Goal: Information Seeking & Learning: Learn about a topic

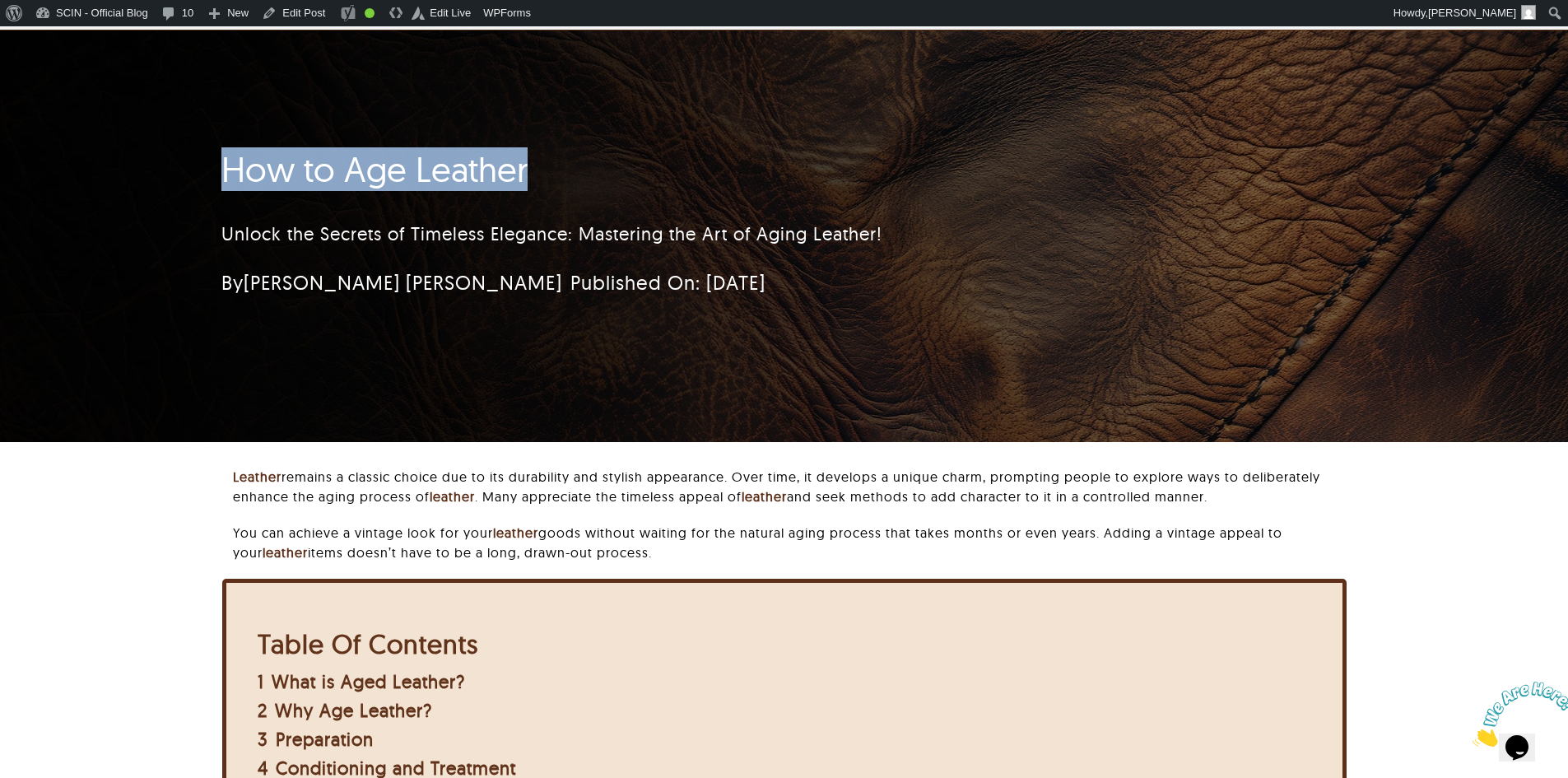
drag, startPoint x: 541, startPoint y: 175, endPoint x: 225, endPoint y: 194, distance: 316.6
click at [225, 194] on div "How to Age Leather Unlock the Secrets of Timeless Elegance: Mastering the Art o…" at bounding box center [686, 228] width 929 height 174
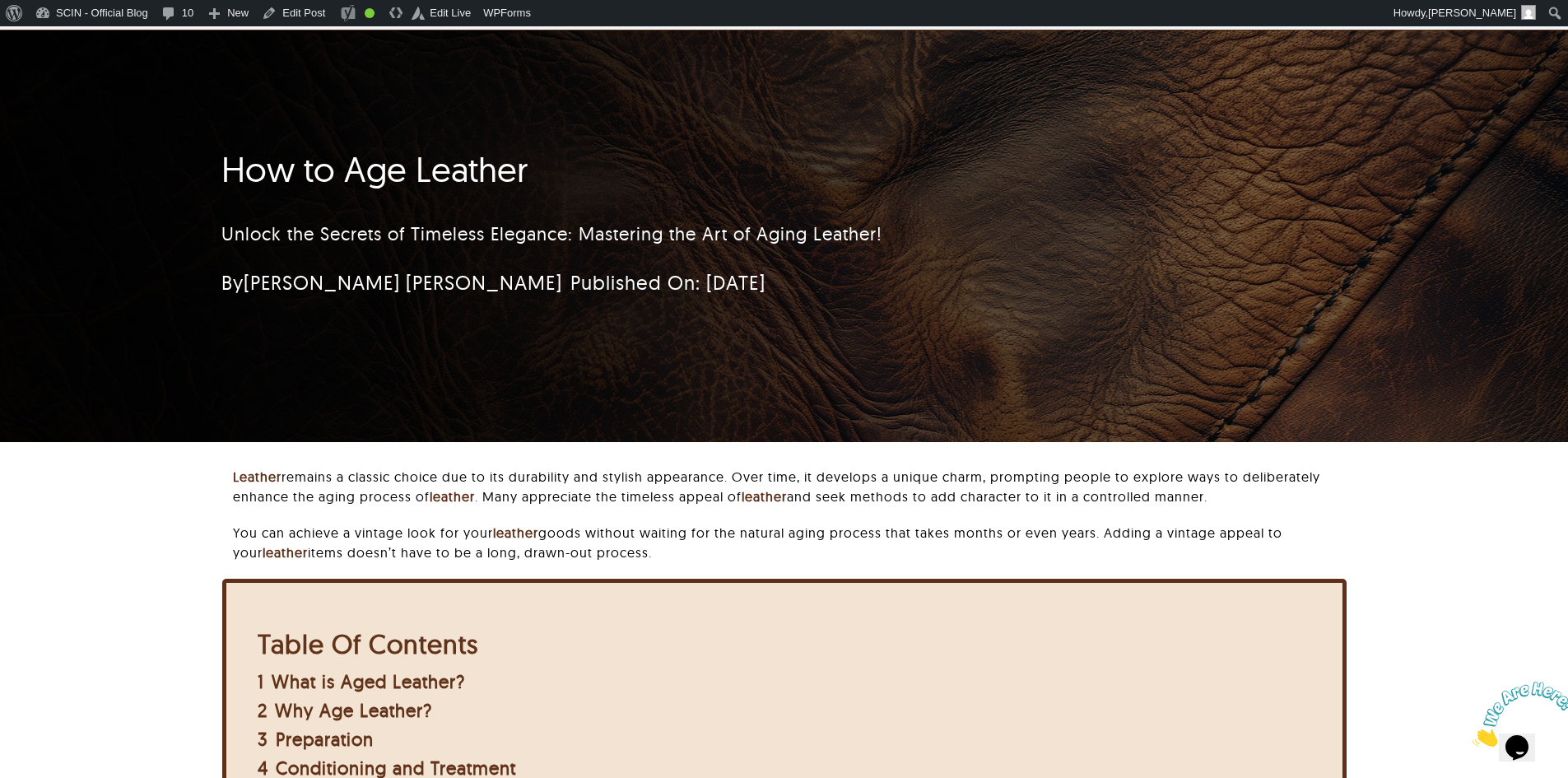
click at [184, 202] on div "How to Age Leather Unlock the Secrets of Timeless Elegance: Mastering the Art o…" at bounding box center [784, 236] width 1568 height 411
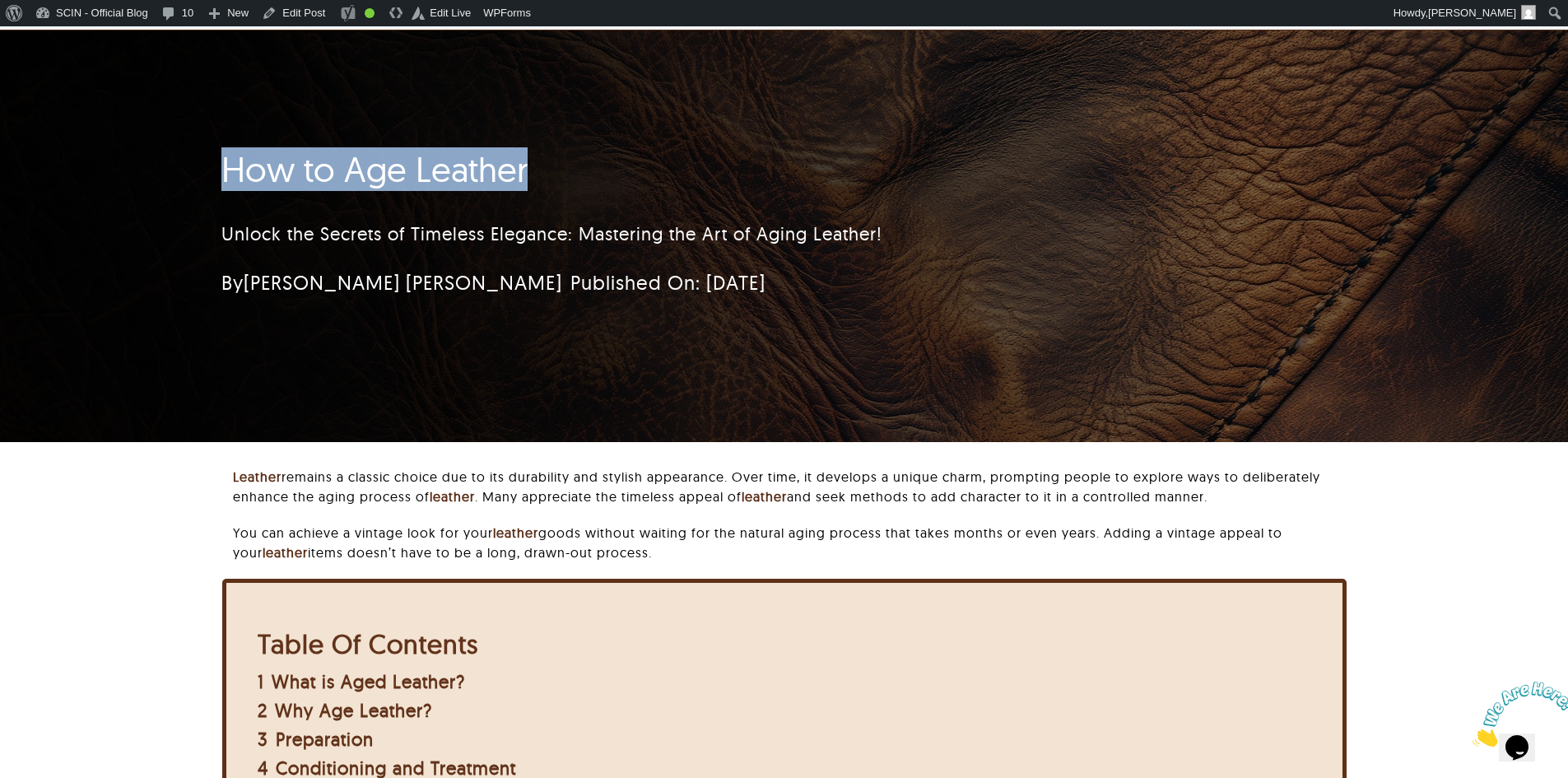
drag, startPoint x: 202, startPoint y: 183, endPoint x: 538, endPoint y: 164, distance: 336.5
click at [538, 164] on div "How to Age Leather Unlock the Secrets of Timeless Elegance: Mastering the Art o…" at bounding box center [686, 228] width 975 height 174
click at [538, 164] on h1 "How to Age Leather" at bounding box center [686, 169] width 929 height 41
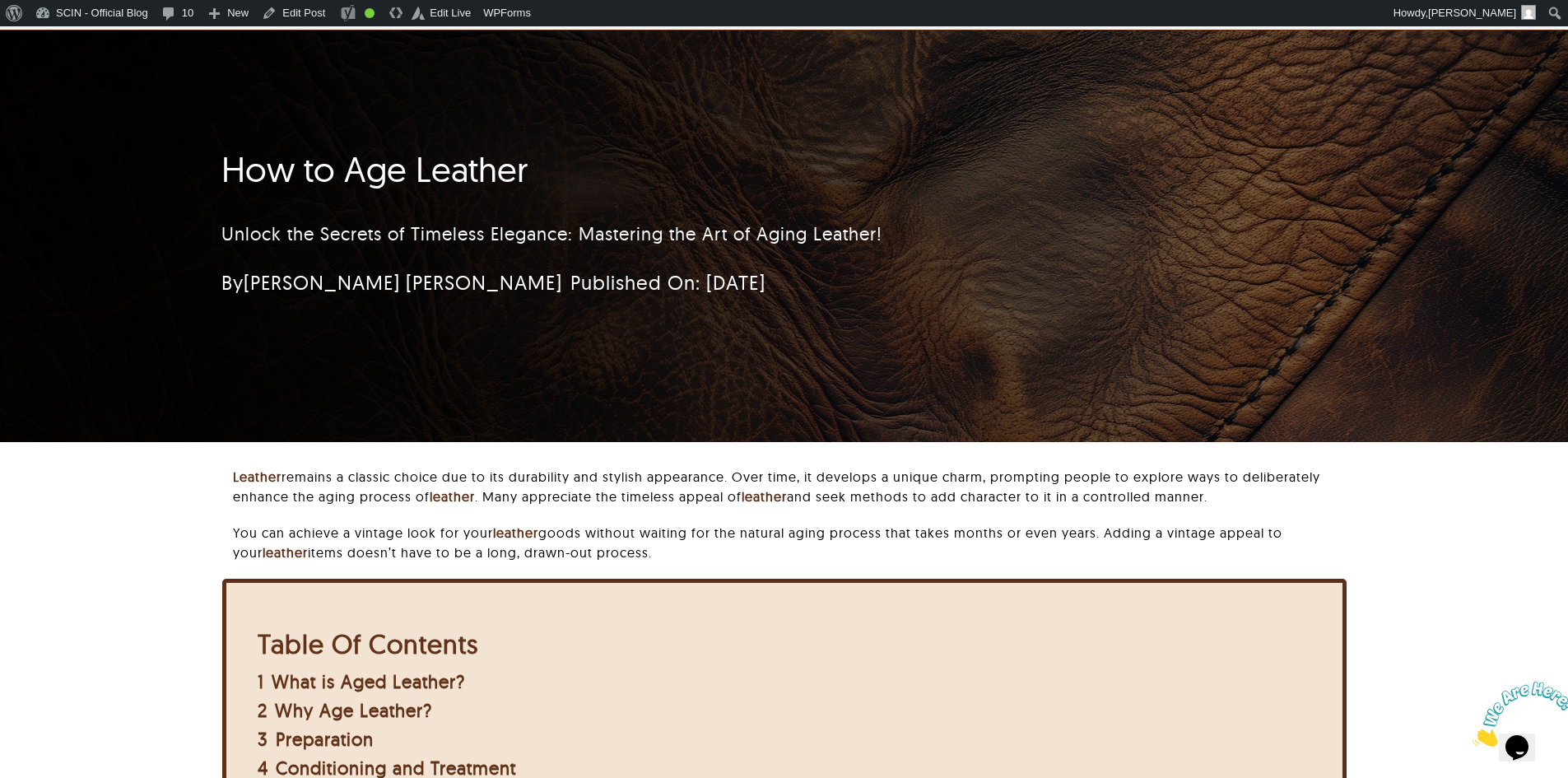
click at [466, 180] on h1 "How to Age Leather" at bounding box center [686, 169] width 929 height 41
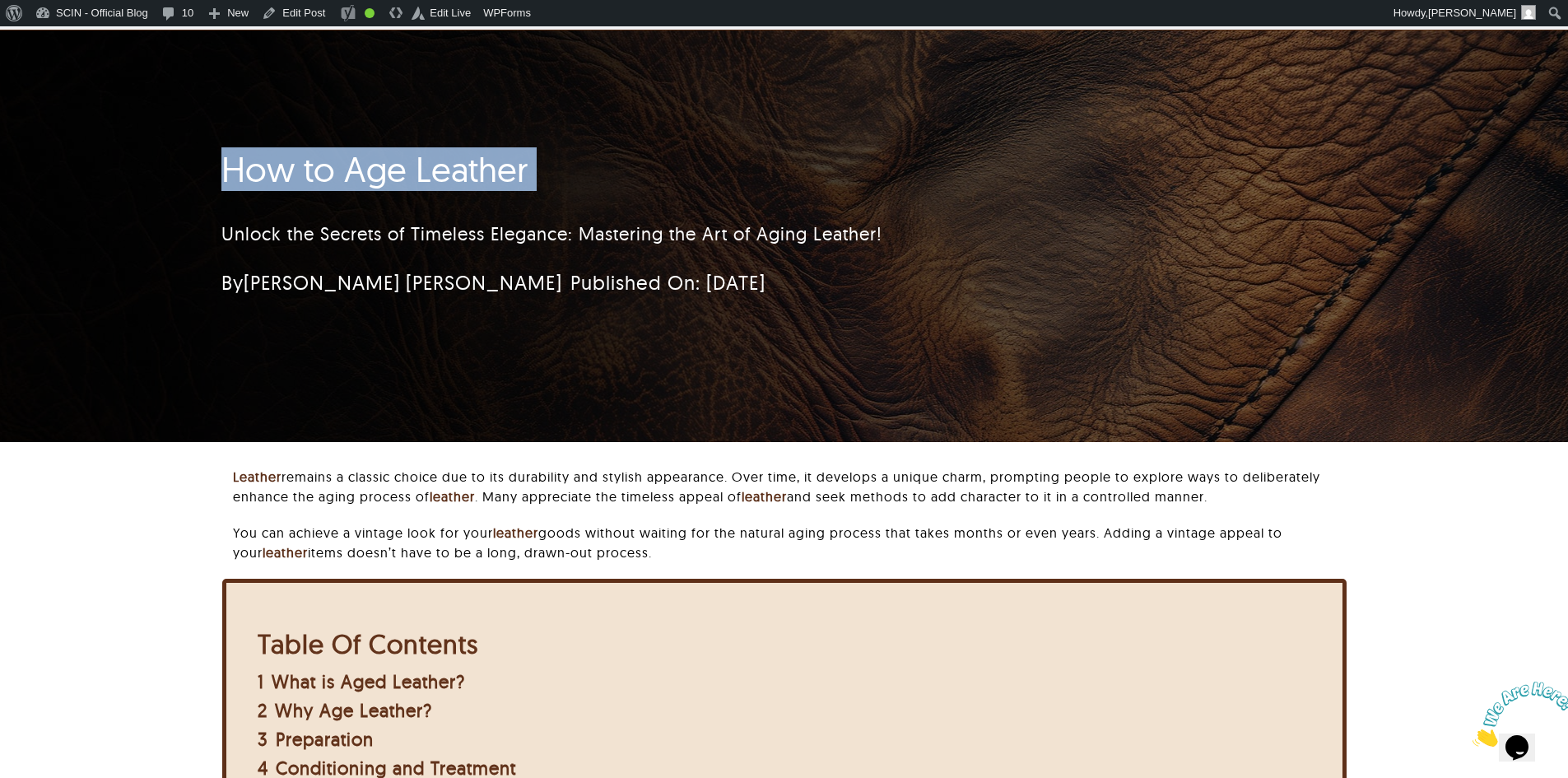
click at [466, 180] on h1 "How to Age Leather" at bounding box center [686, 169] width 929 height 41
click at [502, 172] on h1 "How to Age Leather" at bounding box center [686, 169] width 929 height 41
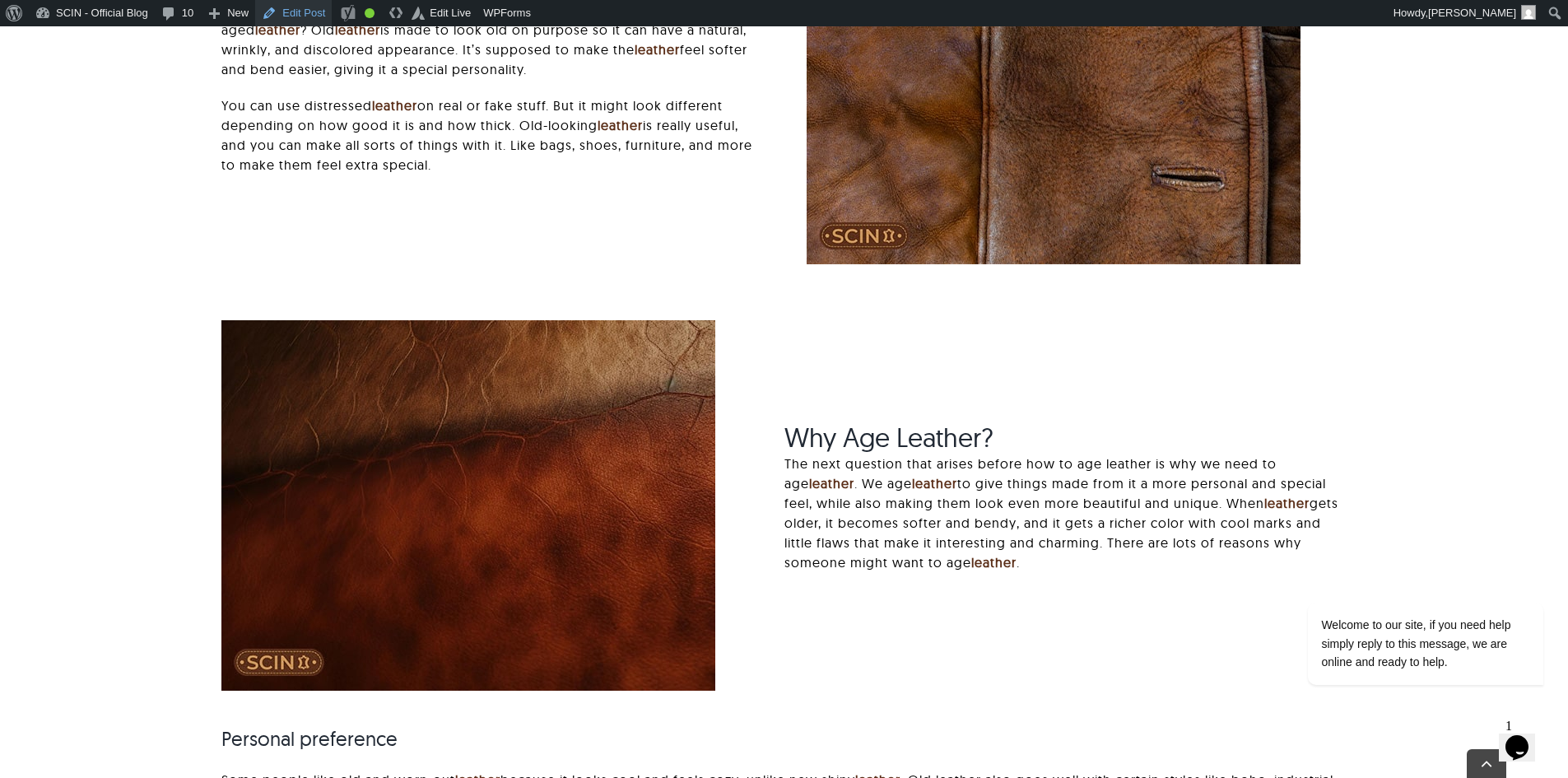
scroll to position [1729, 0]
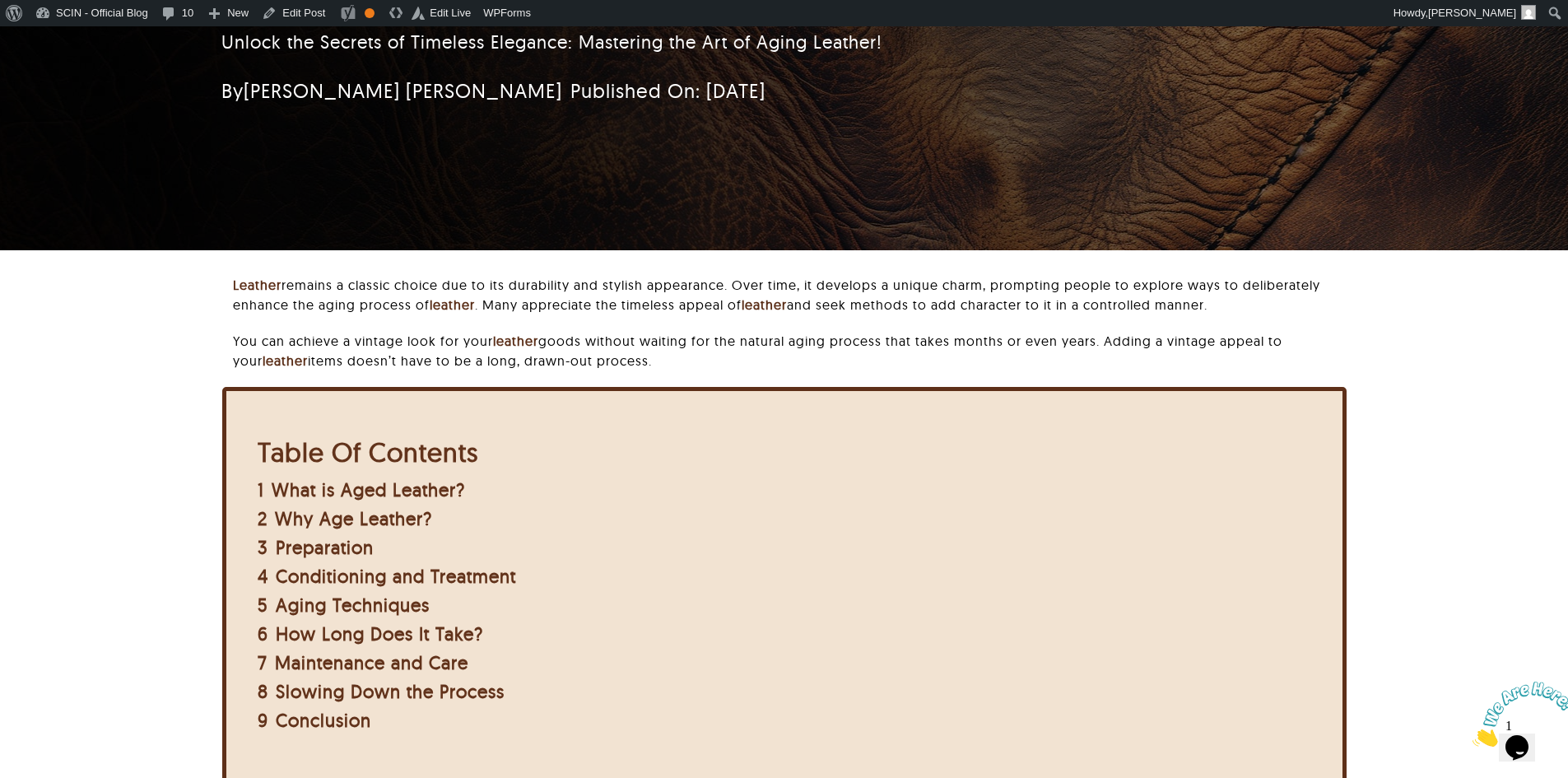
scroll to position [247, 0]
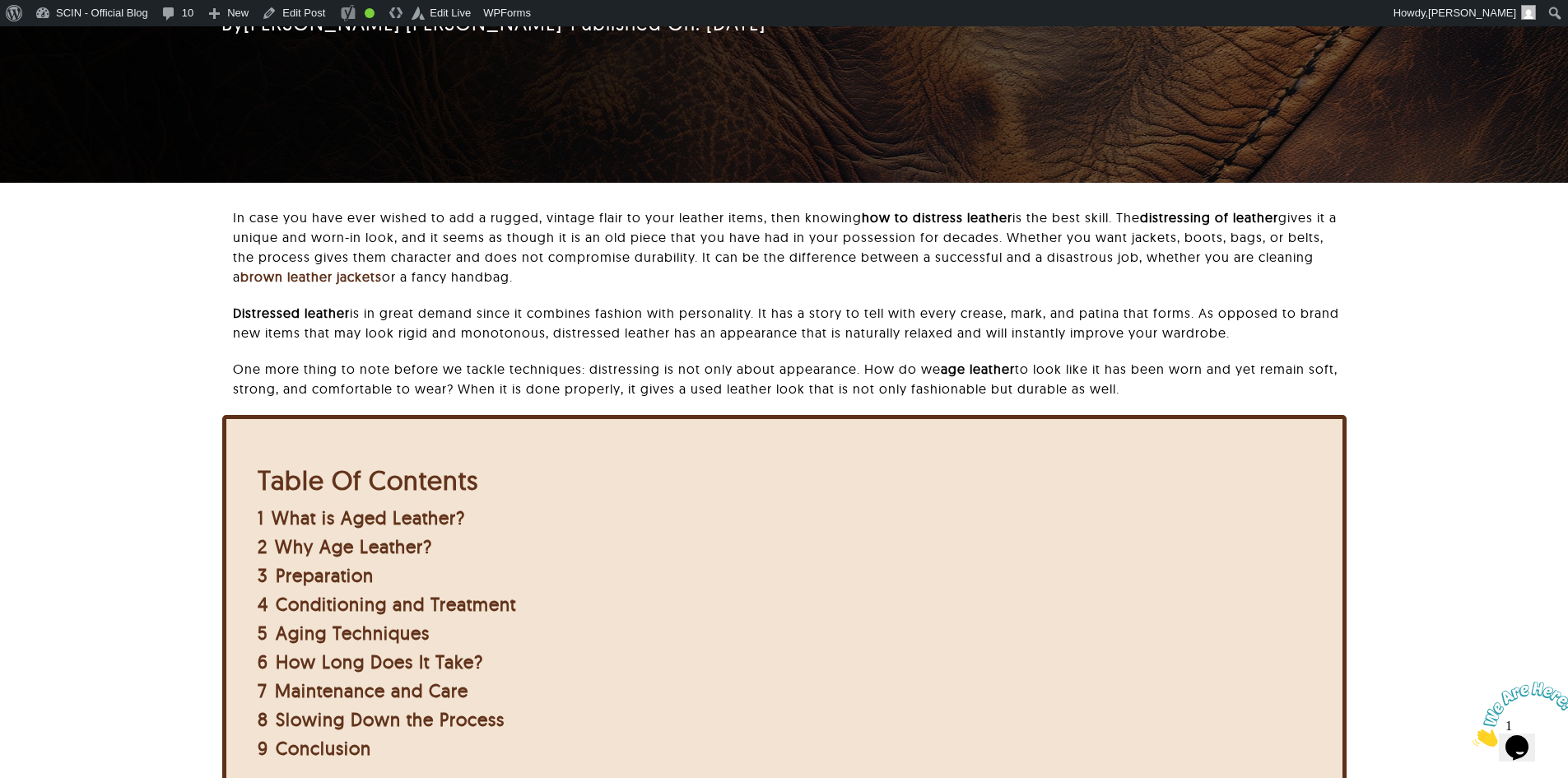
scroll to position [330, 0]
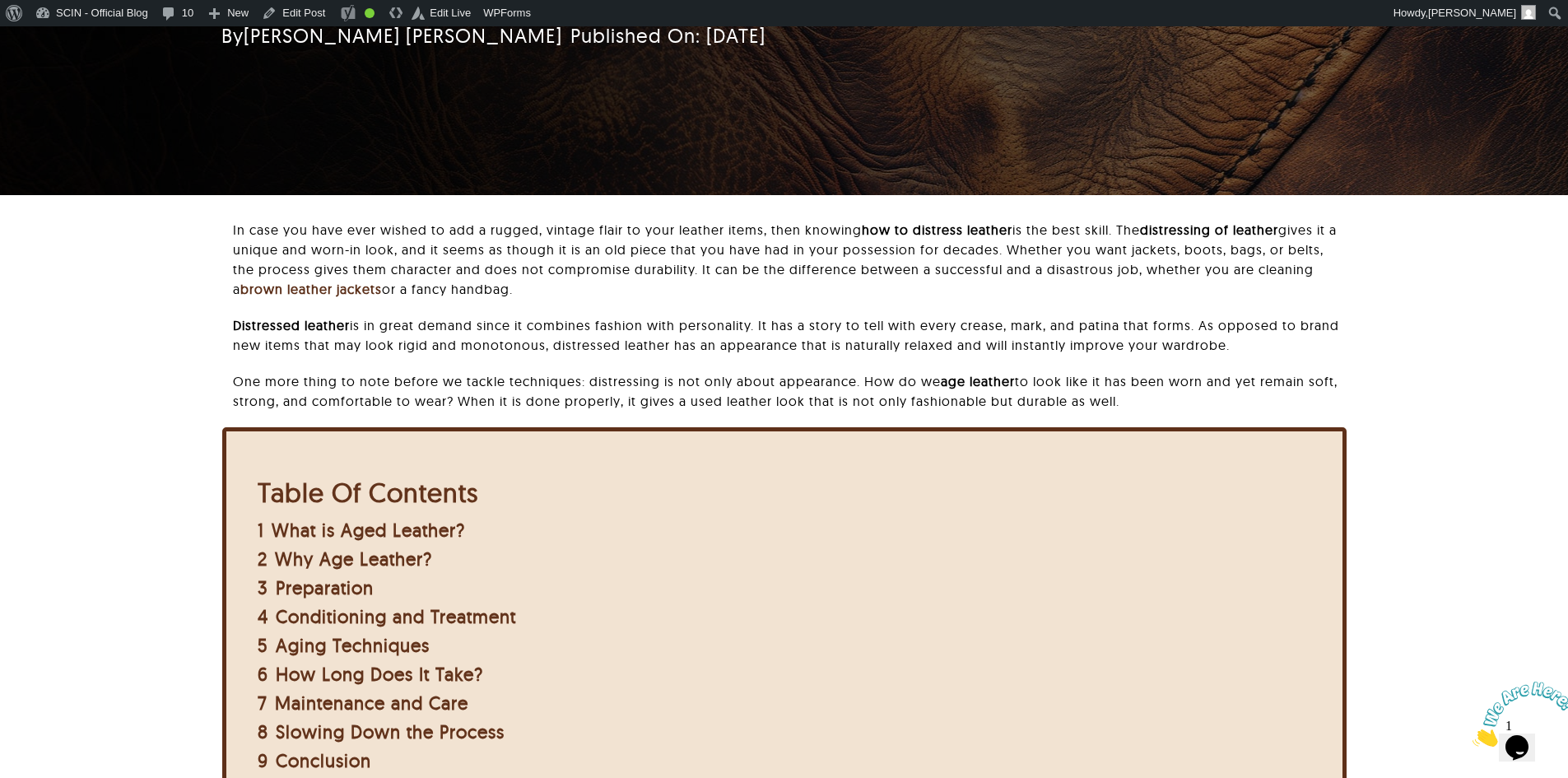
drag, startPoint x: 1167, startPoint y: 409, endPoint x: 225, endPoint y: 381, distance: 942.4
click at [225, 381] on div "In case you have ever wished to add a rugged, vintage flair to your leather ite…" at bounding box center [784, 323] width 1125 height 208
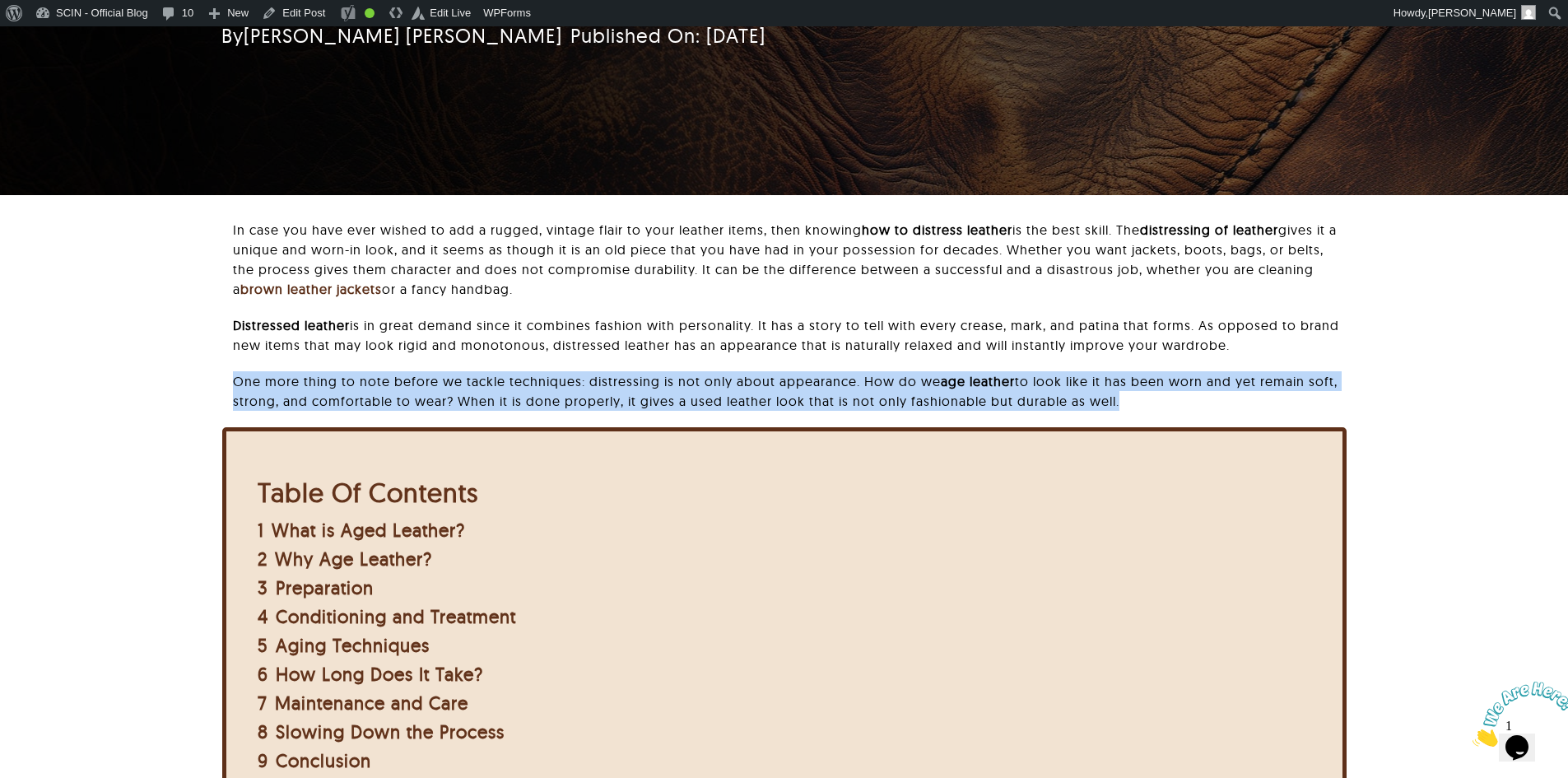
drag, startPoint x: 225, startPoint y: 381, endPoint x: 1166, endPoint y: 398, distance: 941.2
click at [1166, 398] on div "In case you have ever wished to add a rugged, vintage flair to your leather ite…" at bounding box center [784, 323] width 1125 height 208
click at [1166, 398] on p "One more thing to note before we tackle techniques: distressing is not only abo…" at bounding box center [789, 391] width 1113 height 40
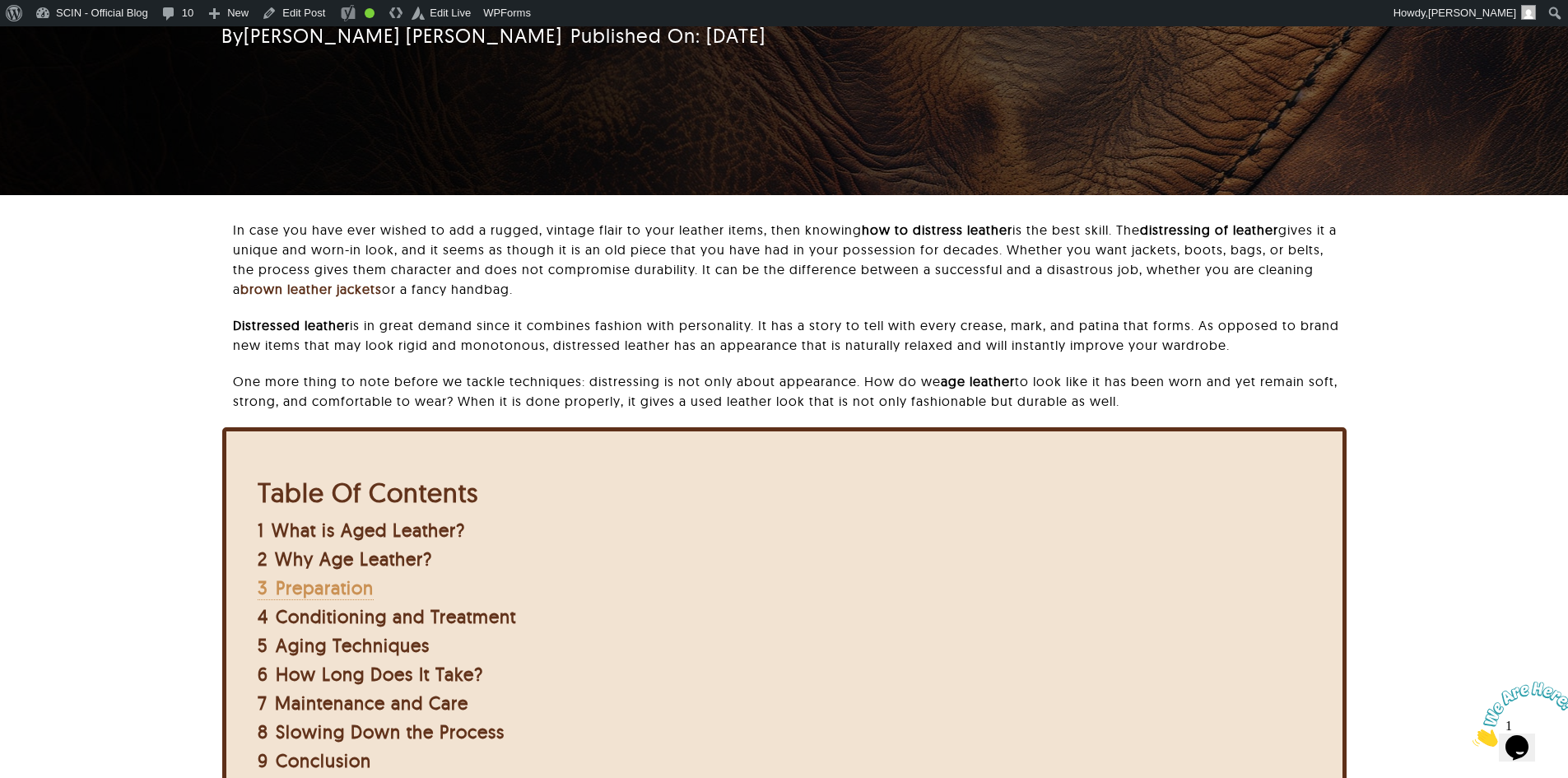
scroll to position [247, 0]
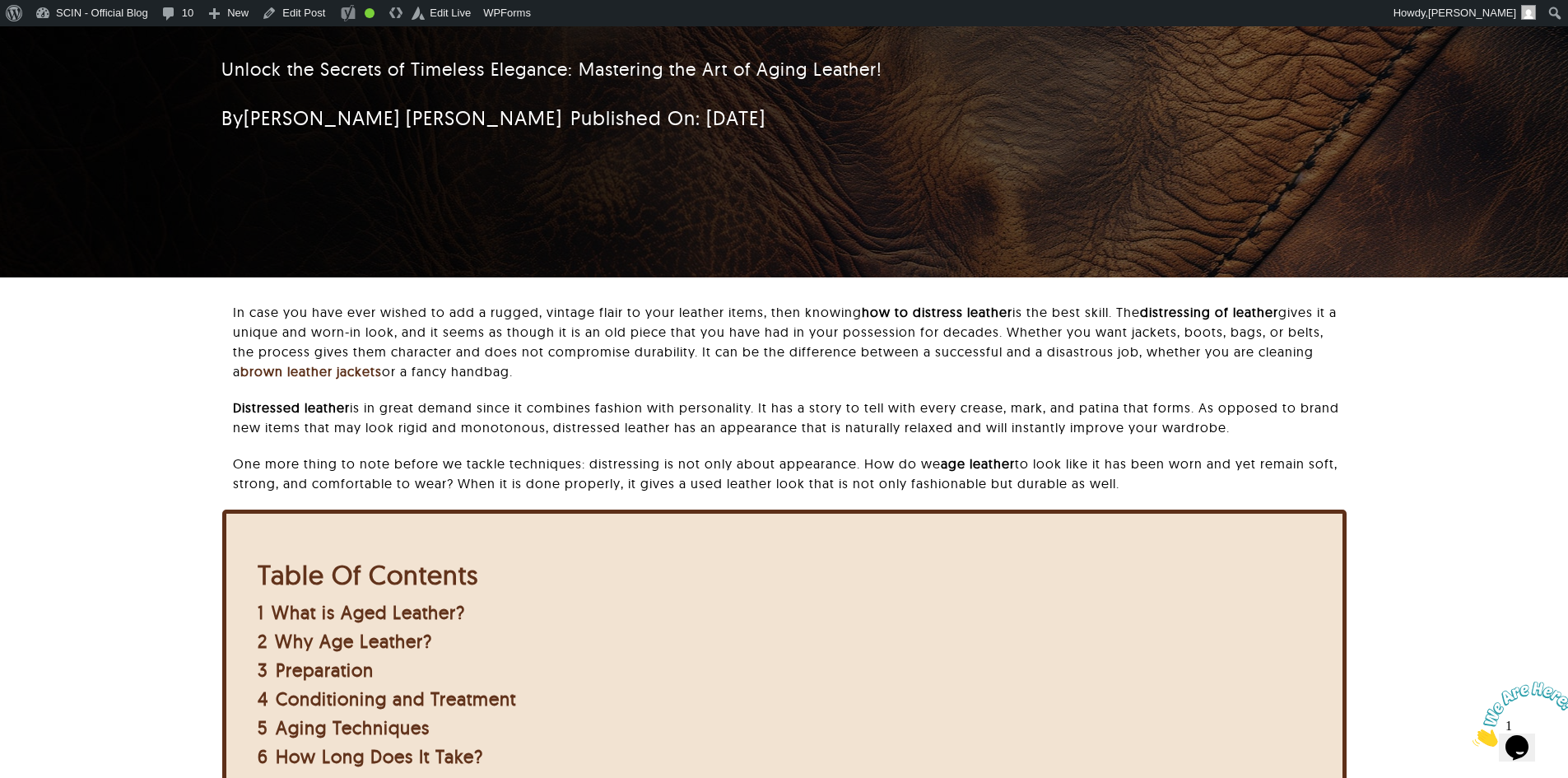
drag, startPoint x: 204, startPoint y: 408, endPoint x: 1212, endPoint y: 480, distance: 1010.6
click at [1212, 480] on div "In case you have ever wished to add a rugged, vintage flair to your leather ite…" at bounding box center [784, 670] width 1396 height 735
click at [1212, 480] on p "One more thing to note before we tackle techniques: distressing is not only abo…" at bounding box center [789, 474] width 1113 height 40
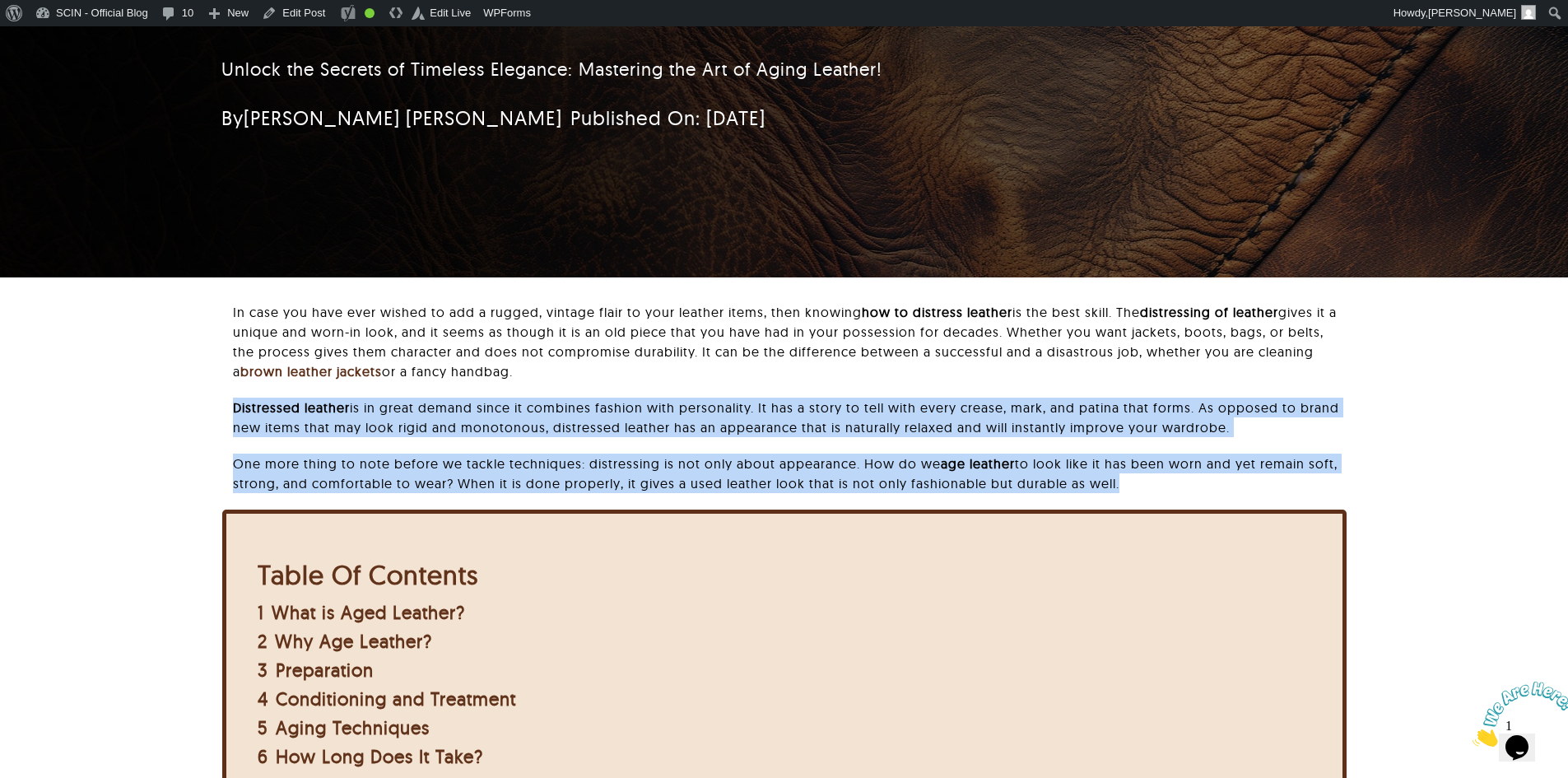
drag, startPoint x: 621, startPoint y: 465, endPoint x: 172, endPoint y: 411, distance: 452.2
click at [172, 411] on div "In case you have ever wished to add a rugged, vintage flair to your leather ite…" at bounding box center [784, 670] width 1396 height 735
drag, startPoint x: 172, startPoint y: 411, endPoint x: 1169, endPoint y: 508, distance: 1001.7
click at [1169, 508] on div "In case you have ever wished to add a rugged, vintage flair to your leather ite…" at bounding box center [784, 670] width 1396 height 735
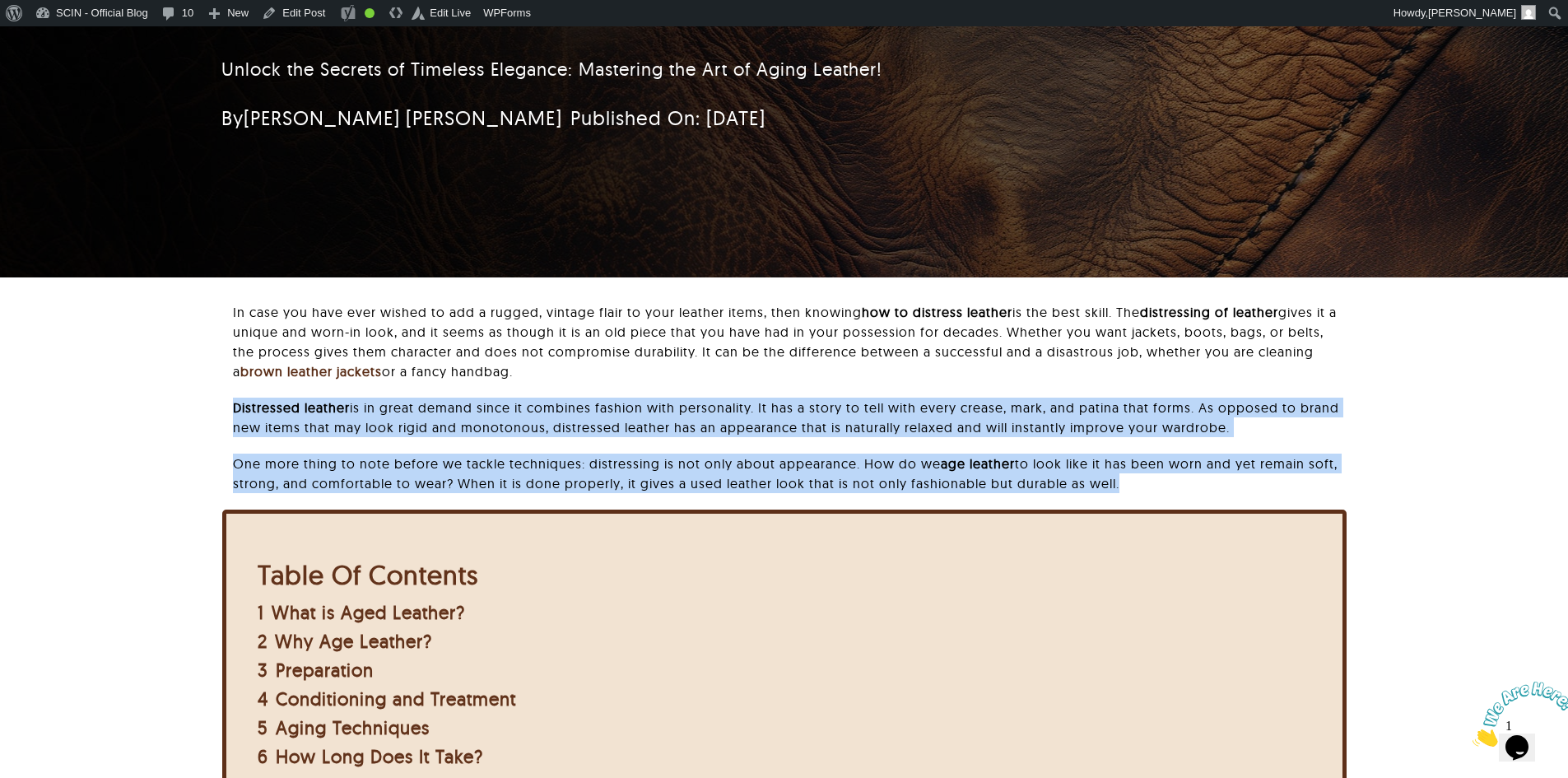
click at [1169, 508] on div "In case you have ever wished to add a rugged, vintage flair to your leather ite…" at bounding box center [789, 406] width 1113 height 208
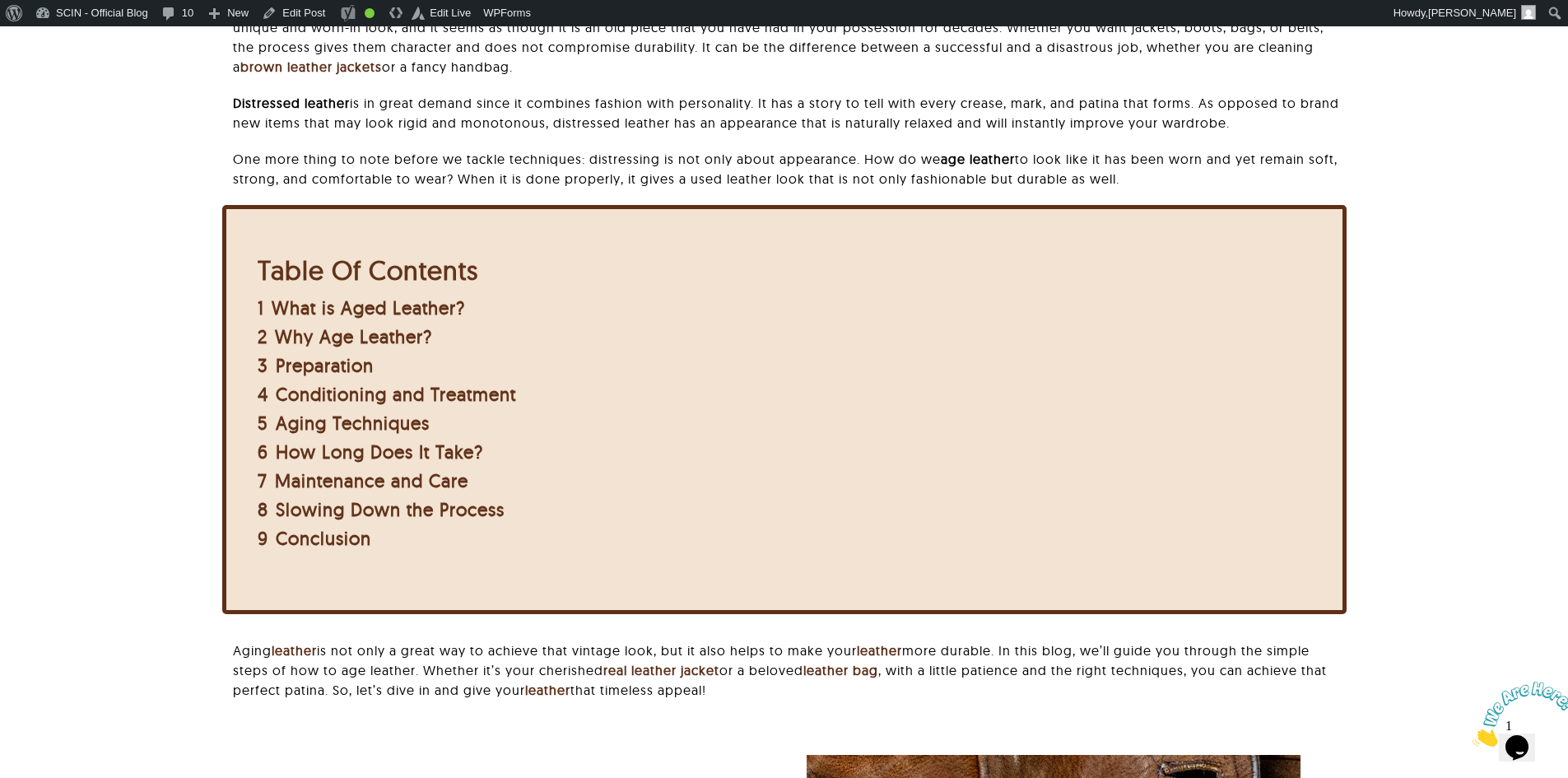
scroll to position [411, 0]
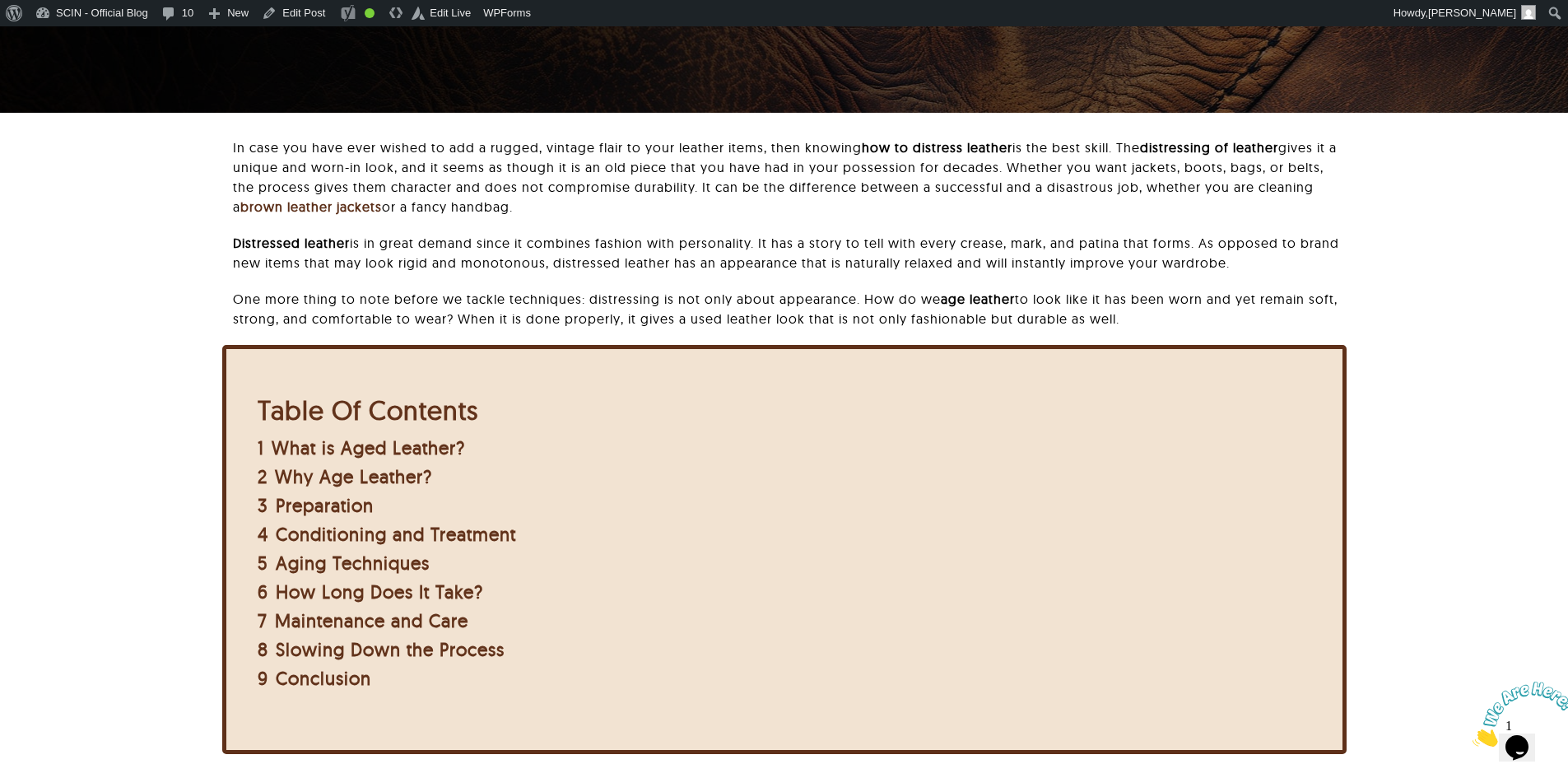
drag, startPoint x: 1127, startPoint y: 319, endPoint x: 190, endPoint y: 321, distance: 937.0
click at [190, 321] on div "In case you have ever wished to add a rugged, vintage flair to your leather ite…" at bounding box center [784, 505] width 1396 height 735
click at [179, 322] on div "In case you have ever wished to add a rugged, vintage flair to your leather ite…" at bounding box center [784, 505] width 1396 height 735
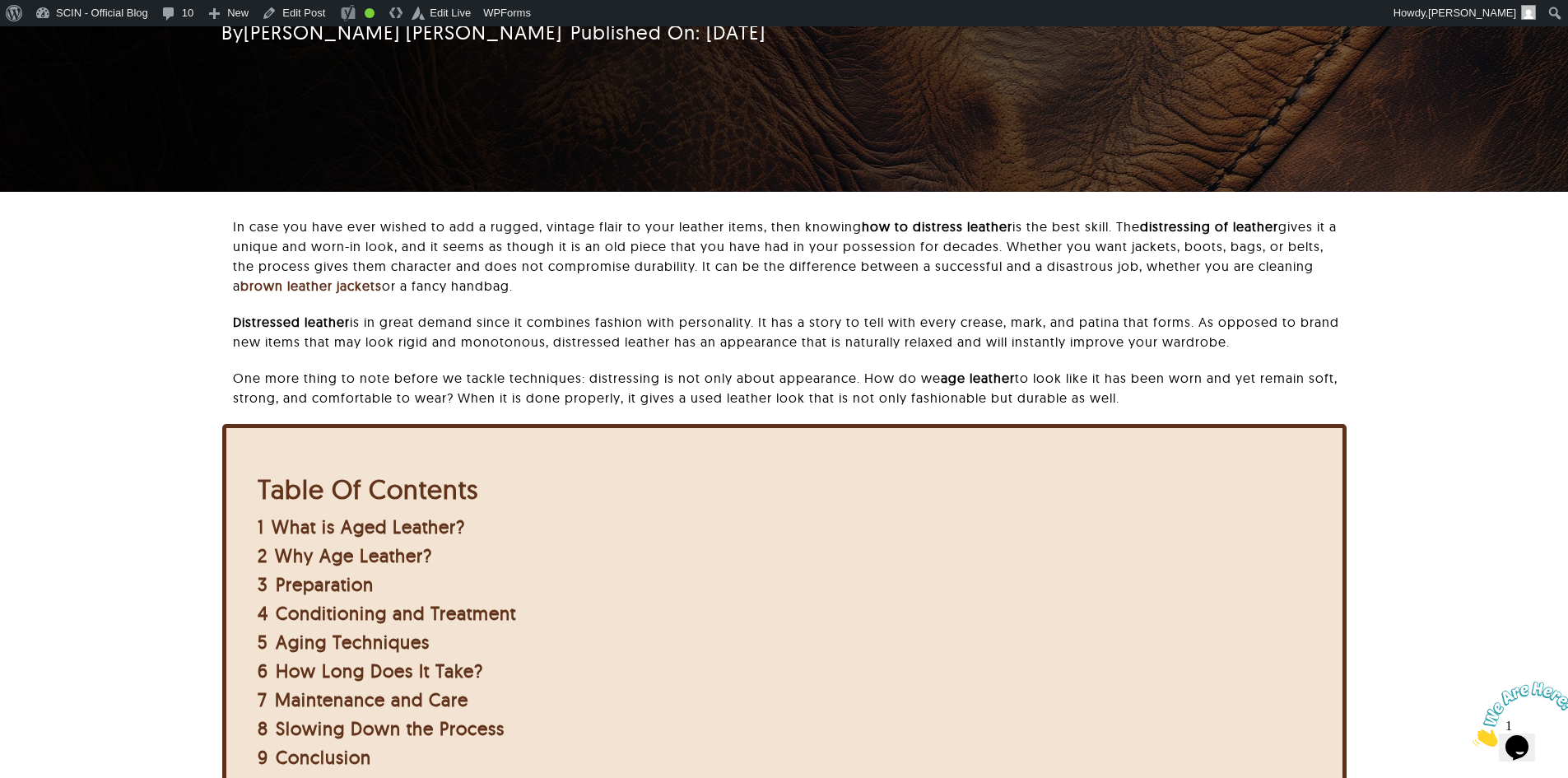
scroll to position [330, 0]
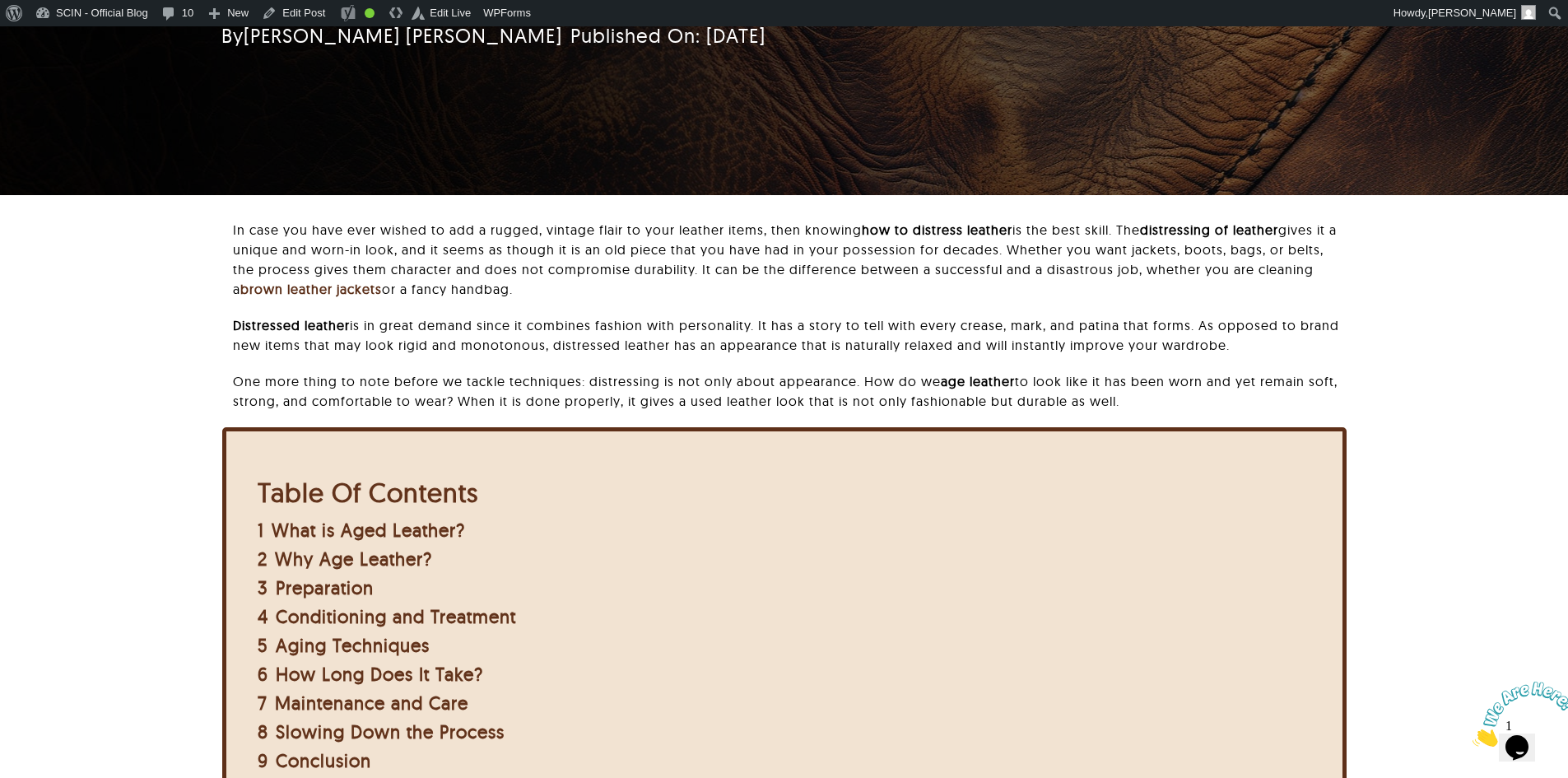
drag, startPoint x: 225, startPoint y: 324, endPoint x: 1125, endPoint y: 414, distance: 904.5
click at [1125, 414] on div "In case you have ever wished to add a rugged, vintage flair to your leather ite…" at bounding box center [784, 323] width 1125 height 208
click at [1125, 414] on div "In case you have ever wished to add a rugged, vintage flair to your leather ite…" at bounding box center [789, 323] width 1113 height 208
drag, startPoint x: 936, startPoint y: 400, endPoint x: 189, endPoint y: 333, distance: 750.0
click at [189, 333] on div "In case you have ever wished to add a rugged, vintage flair to your leather ite…" at bounding box center [784, 588] width 1396 height 735
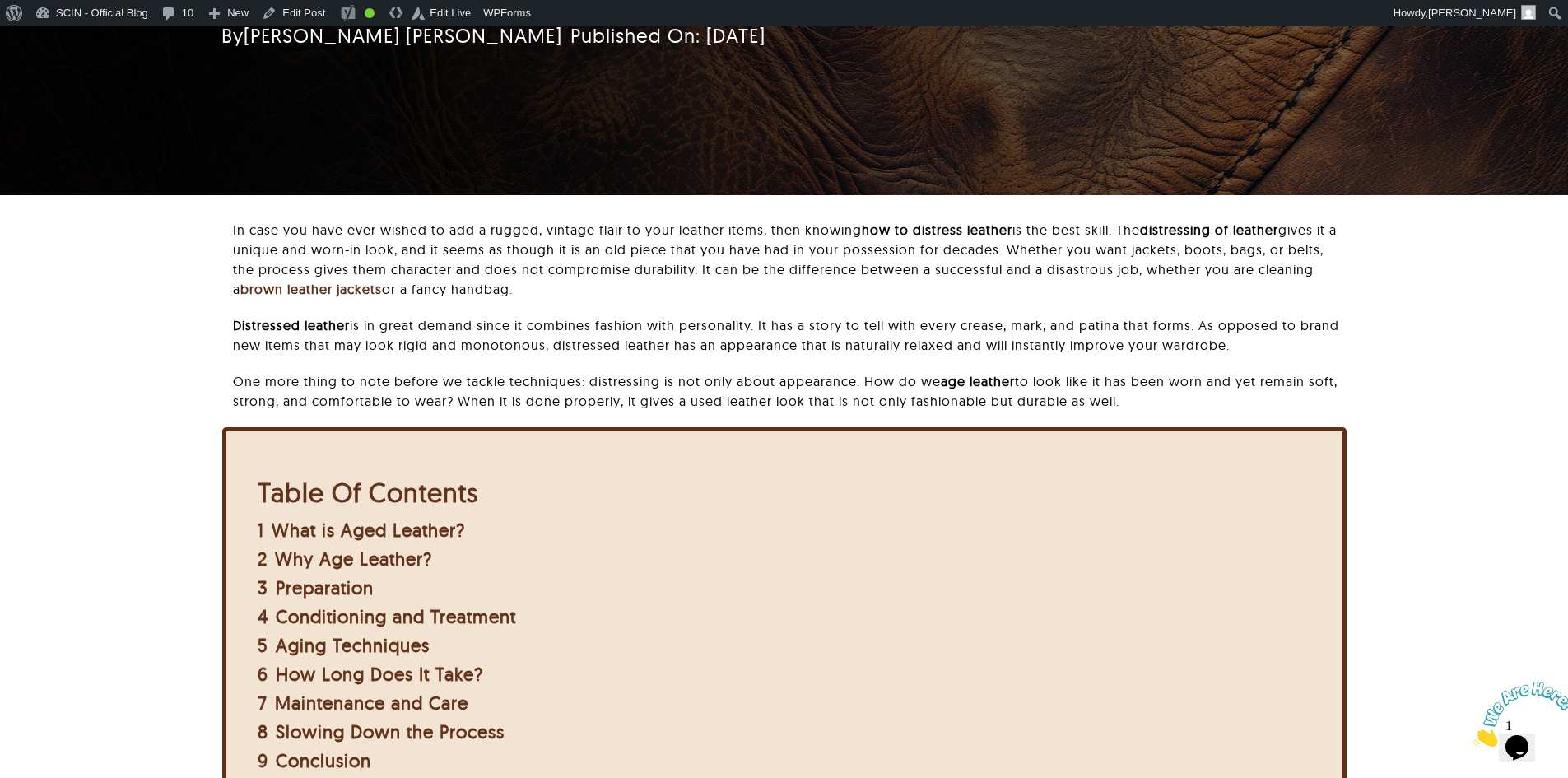
click at [189, 333] on div "In case you have ever wished to add a rugged, vintage flair to your leather ite…" at bounding box center [784, 588] width 1396 height 735
drag, startPoint x: 223, startPoint y: 377, endPoint x: 1135, endPoint y: 393, distance: 912.1
click at [1135, 393] on div "In case you have ever wished to add a rugged, vintage flair to your leather ite…" at bounding box center [784, 323] width 1125 height 208
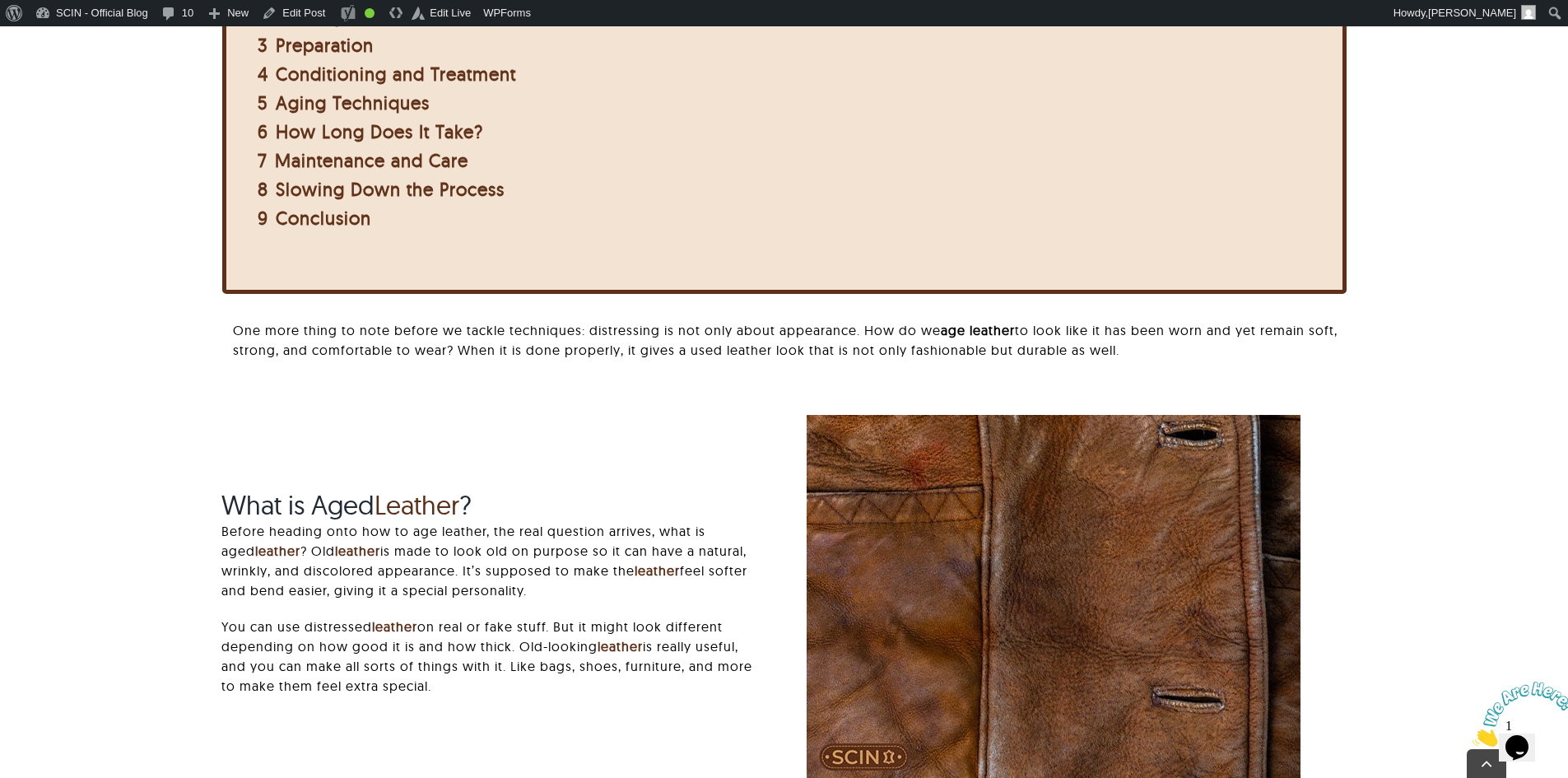
scroll to position [823, 0]
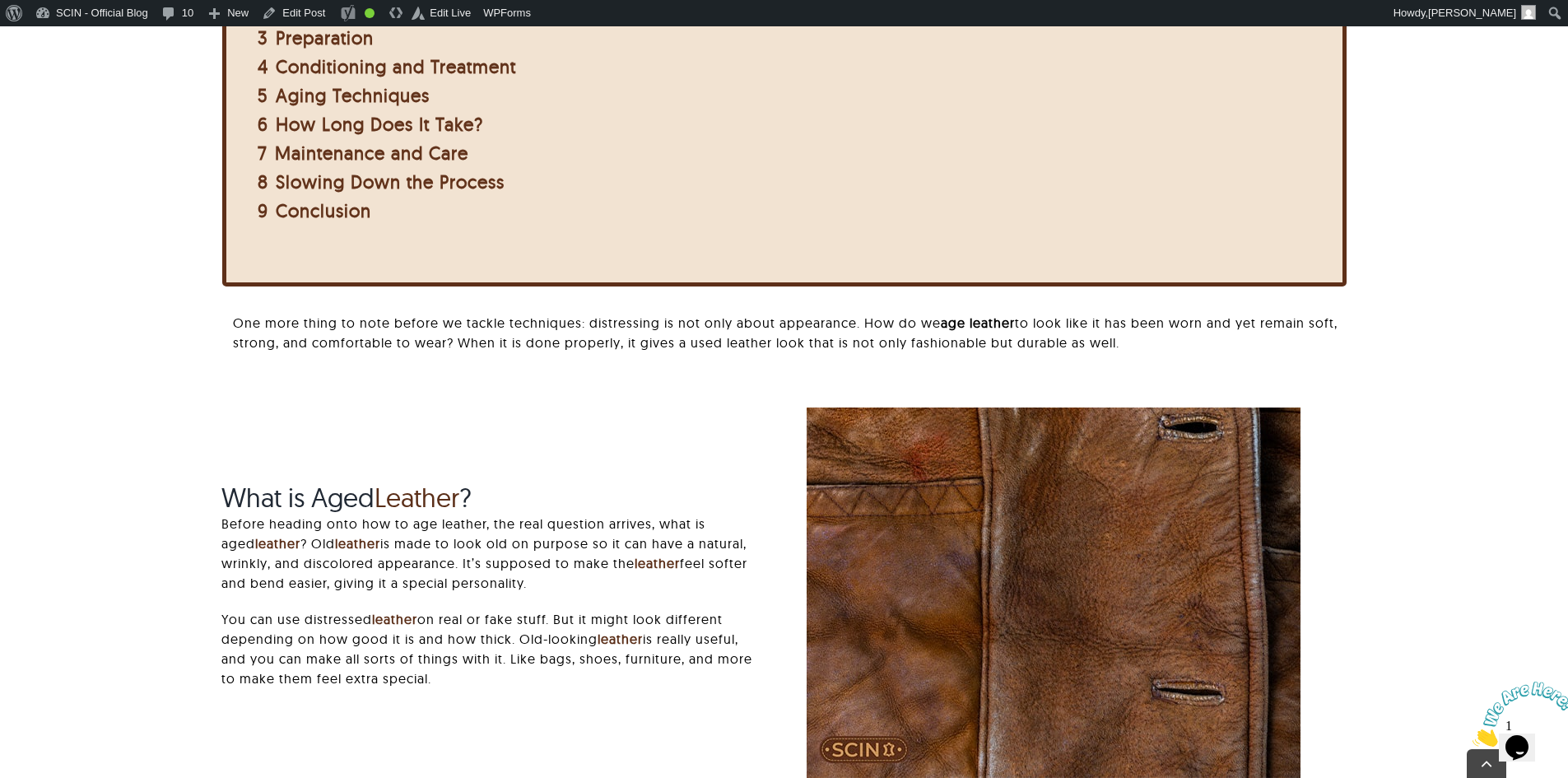
drag, startPoint x: 233, startPoint y: 325, endPoint x: 1188, endPoint y: 361, distance: 955.7
click at [1188, 361] on div "One more thing to note before we tackle techniques: distressing is not only abo…" at bounding box center [789, 340] width 1113 height 56
click at [229, 307] on div "In case you have ever wished to add a rugged, vintage flair to your leather ite…" at bounding box center [784, 56] width 1125 height 660
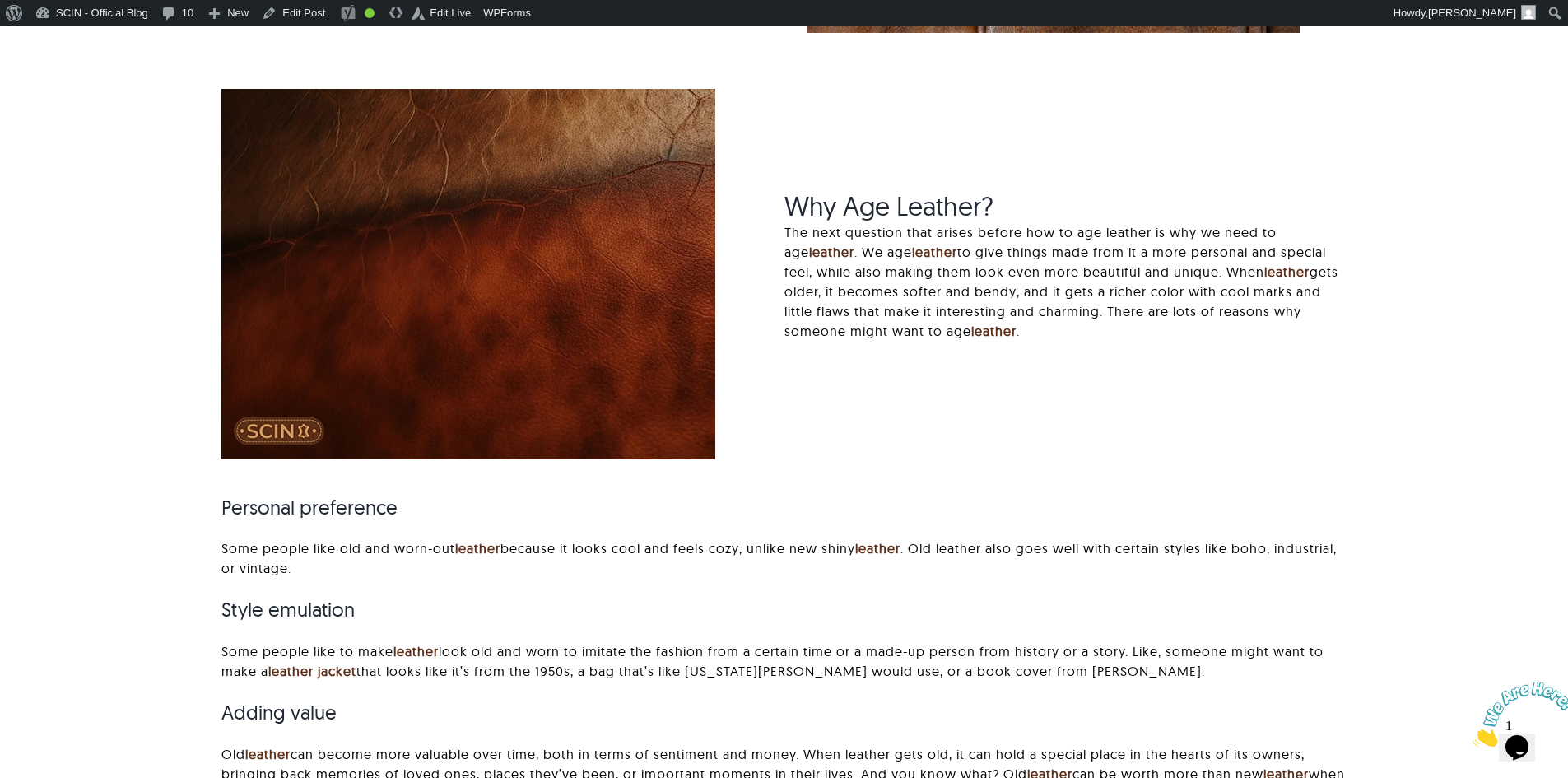
scroll to position [1565, 0]
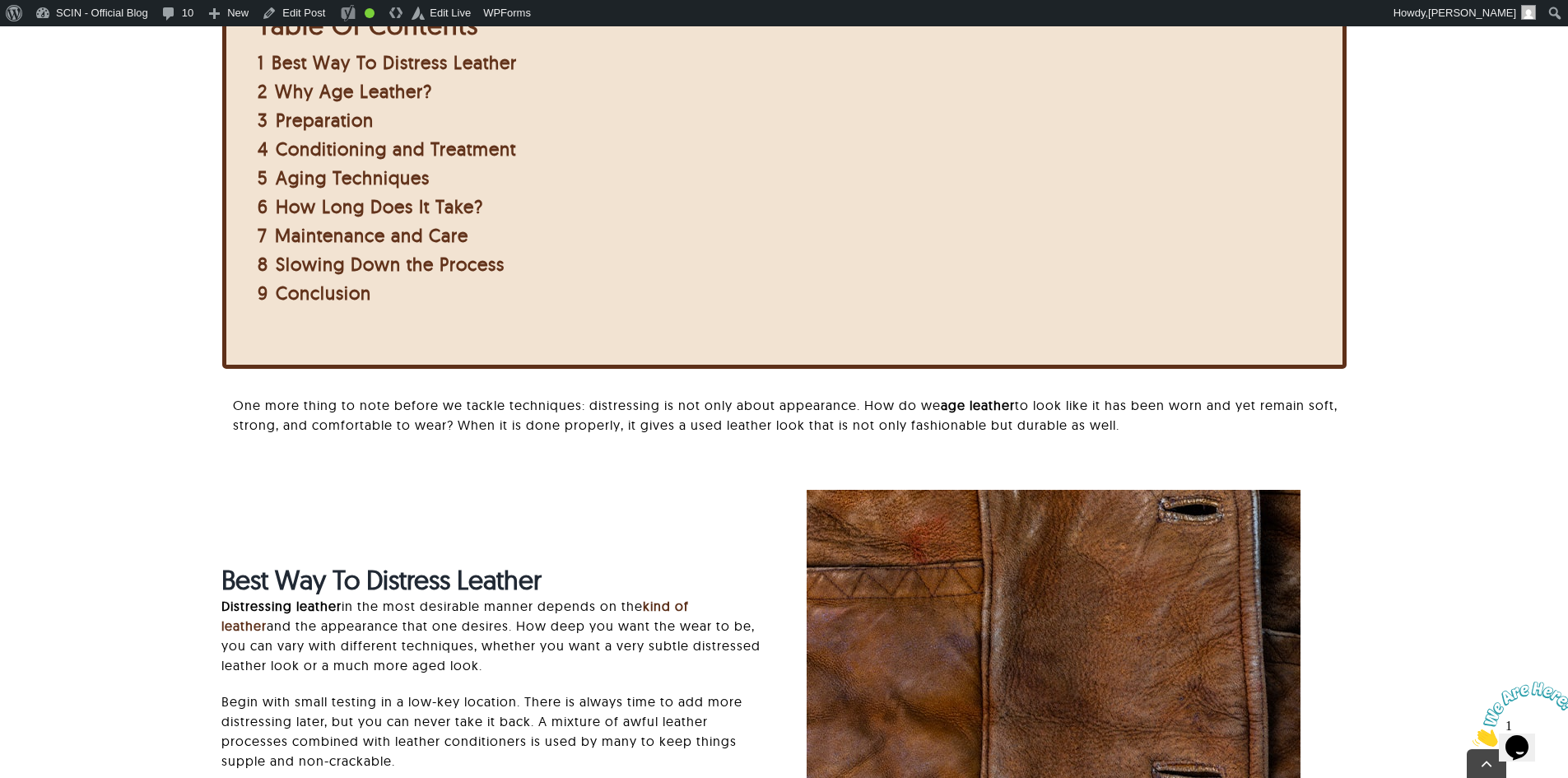
scroll to position [1152, 0]
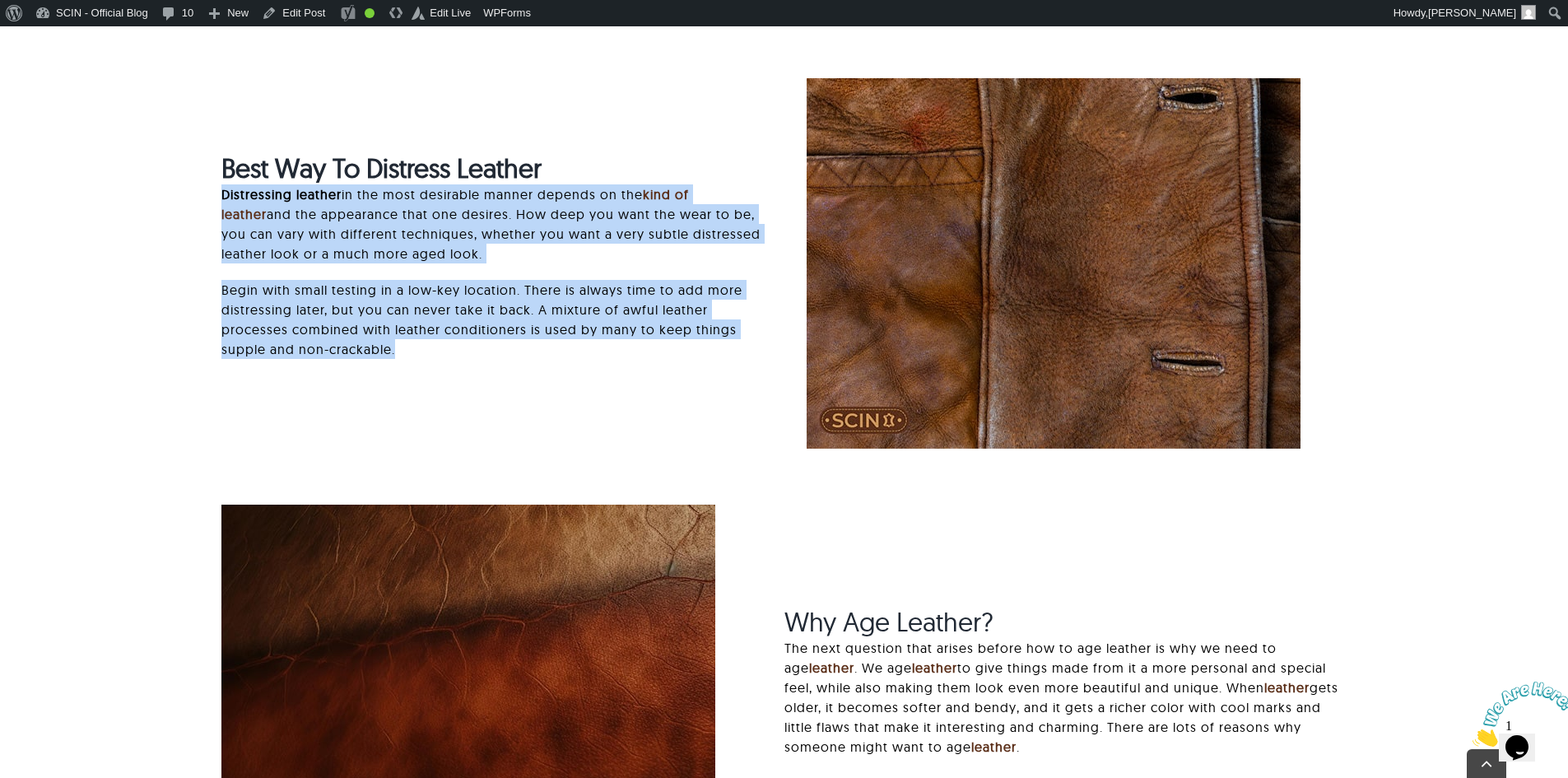
drag, startPoint x: 428, startPoint y: 339, endPoint x: 202, endPoint y: 196, distance: 267.4
click at [202, 196] on div "Best Way To Distress Leather Distressing leather in the most desirable manner d…" at bounding box center [491, 263] width 585 height 223
click at [480, 374] on div "Best Way To Distress Leather Distressing leather in the most desirable manner d…" at bounding box center [492, 263] width 540 height 223
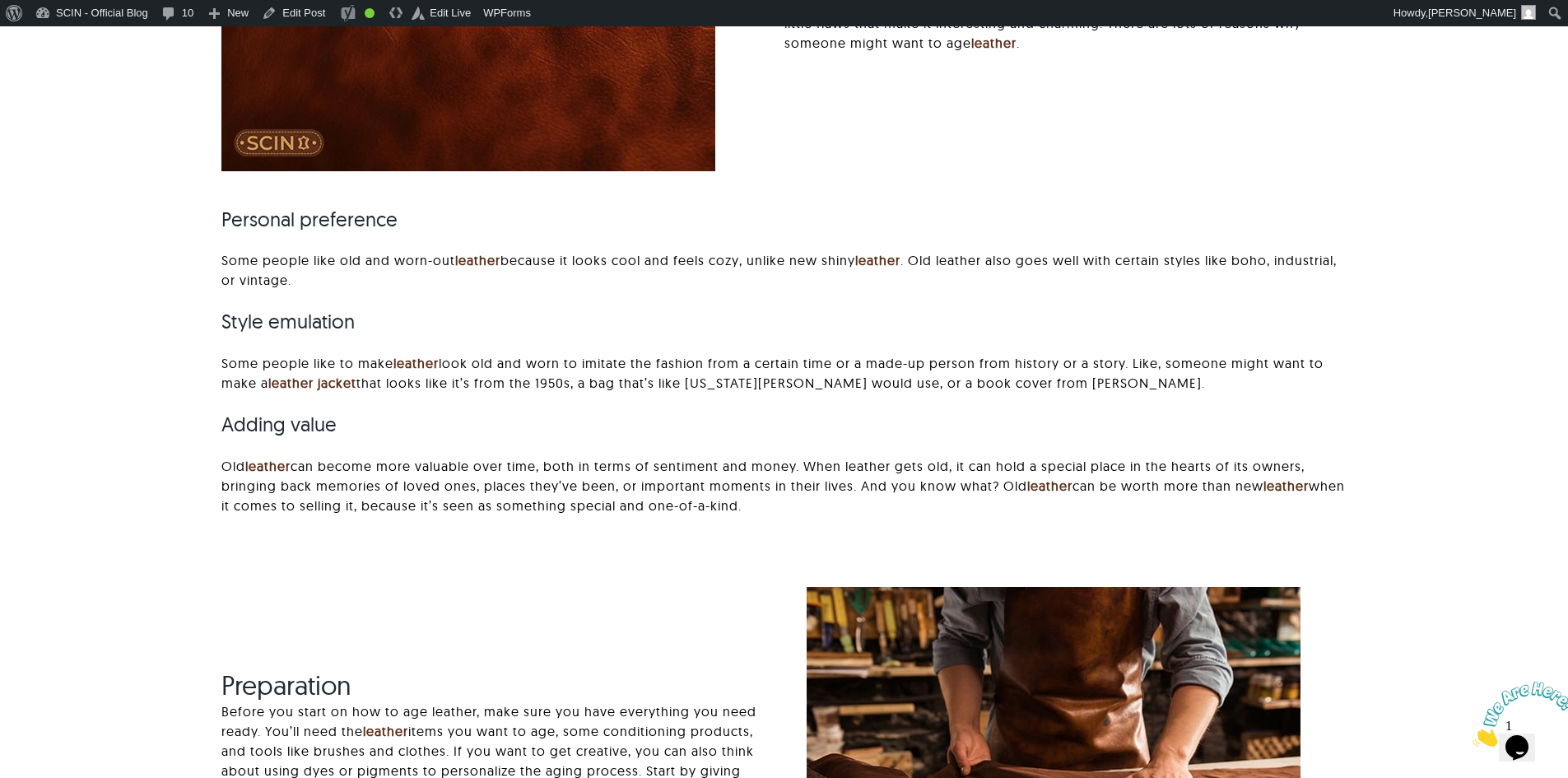
scroll to position [1851, 0]
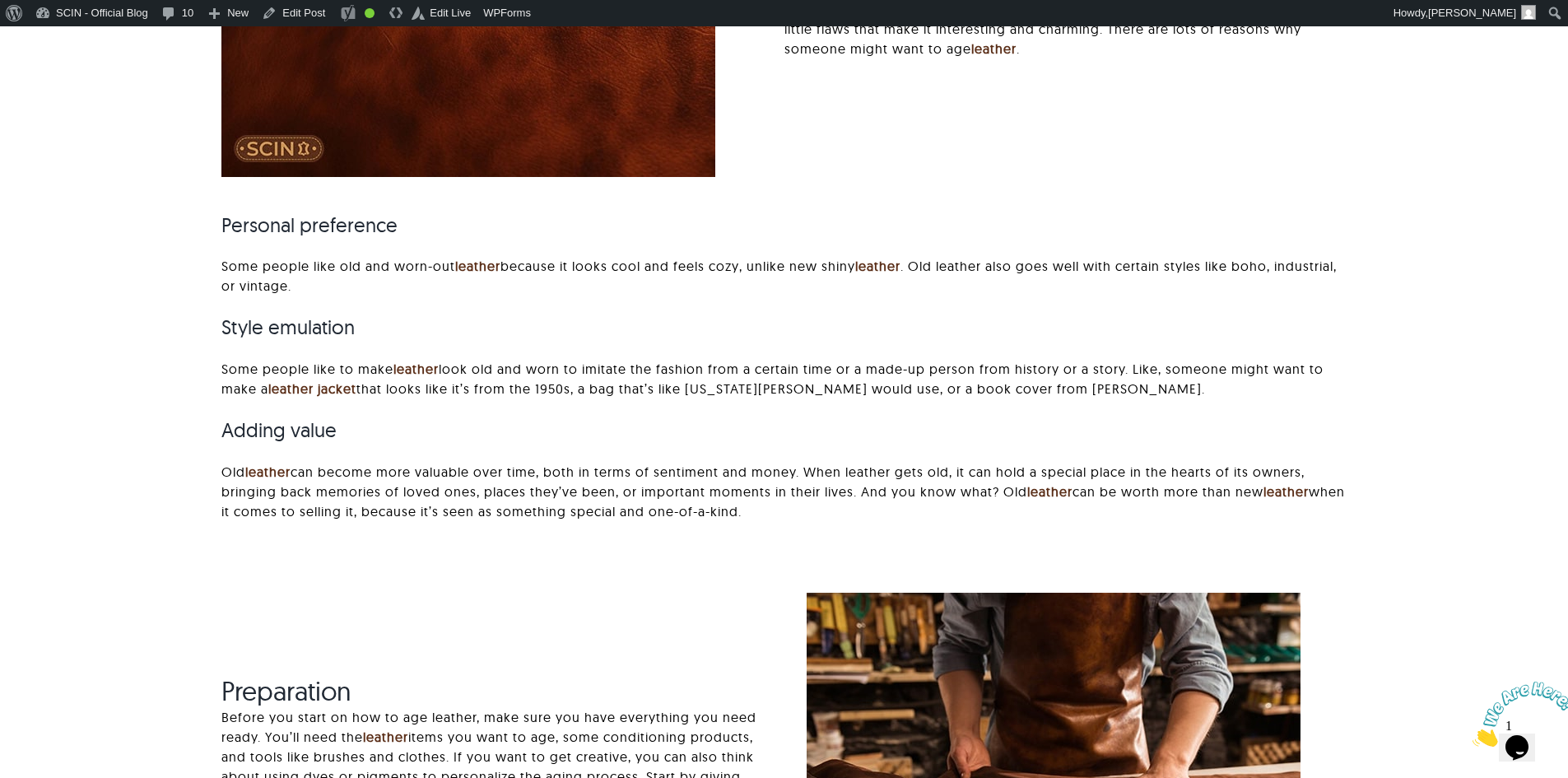
click at [605, 262] on p "Some people like old and worn-out leather because it looks cool and feels cozy,…" at bounding box center [784, 276] width 1125 height 40
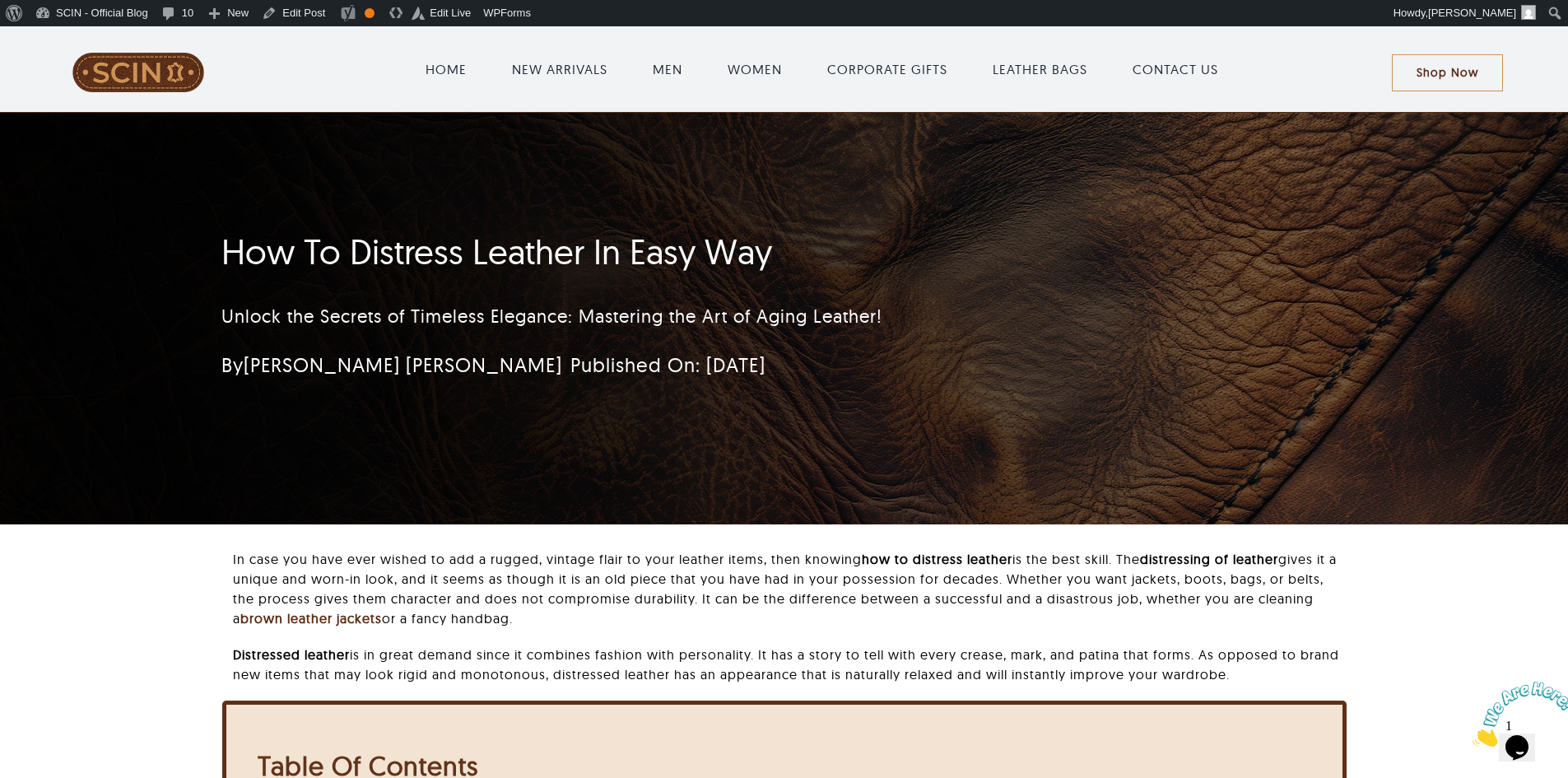
click at [211, 552] on div "In case you have ever wished to add a rugged, vintage flair to your leather ite…" at bounding box center [784, 778] width 1396 height 458
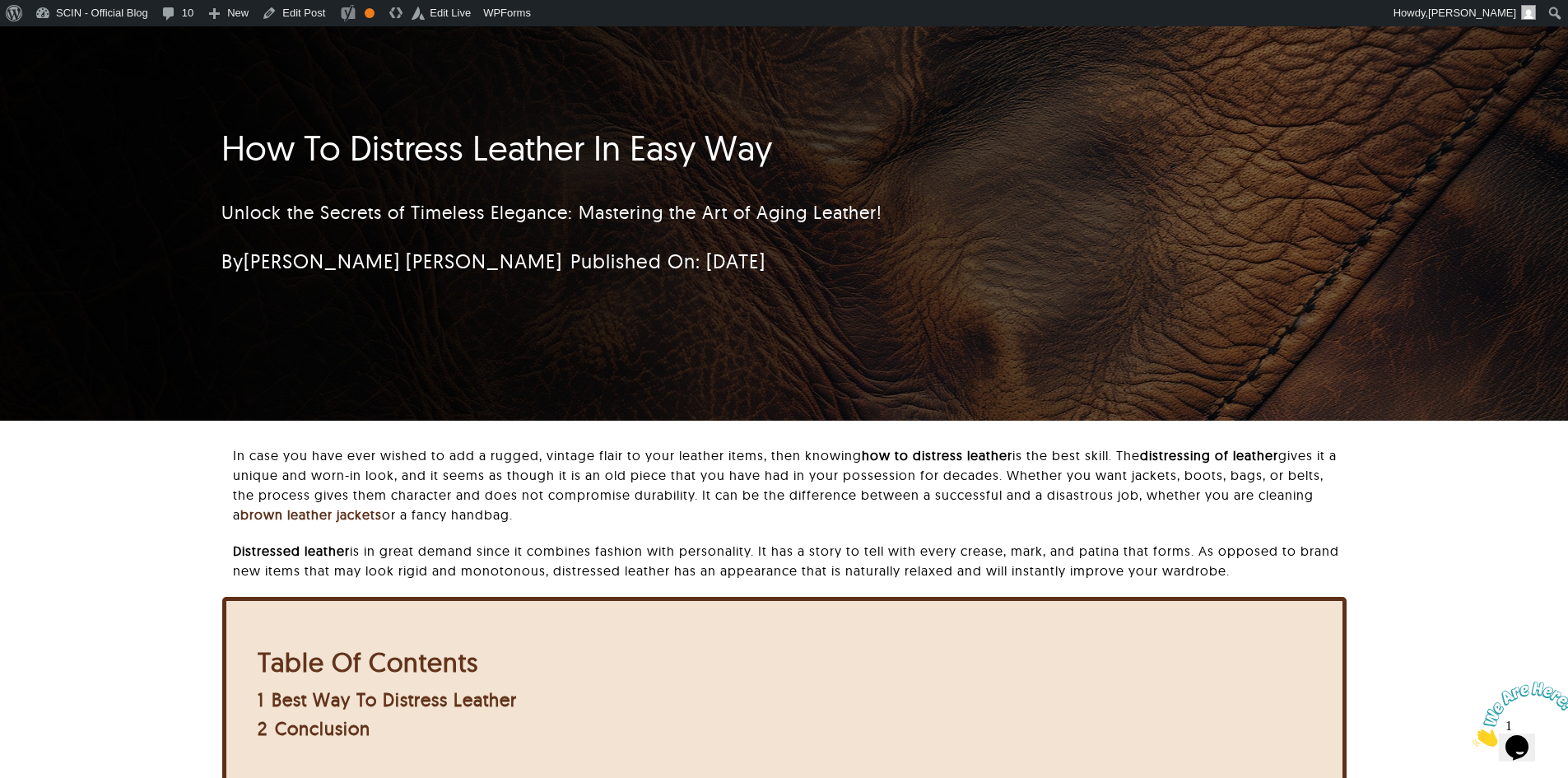
scroll to position [87, 0]
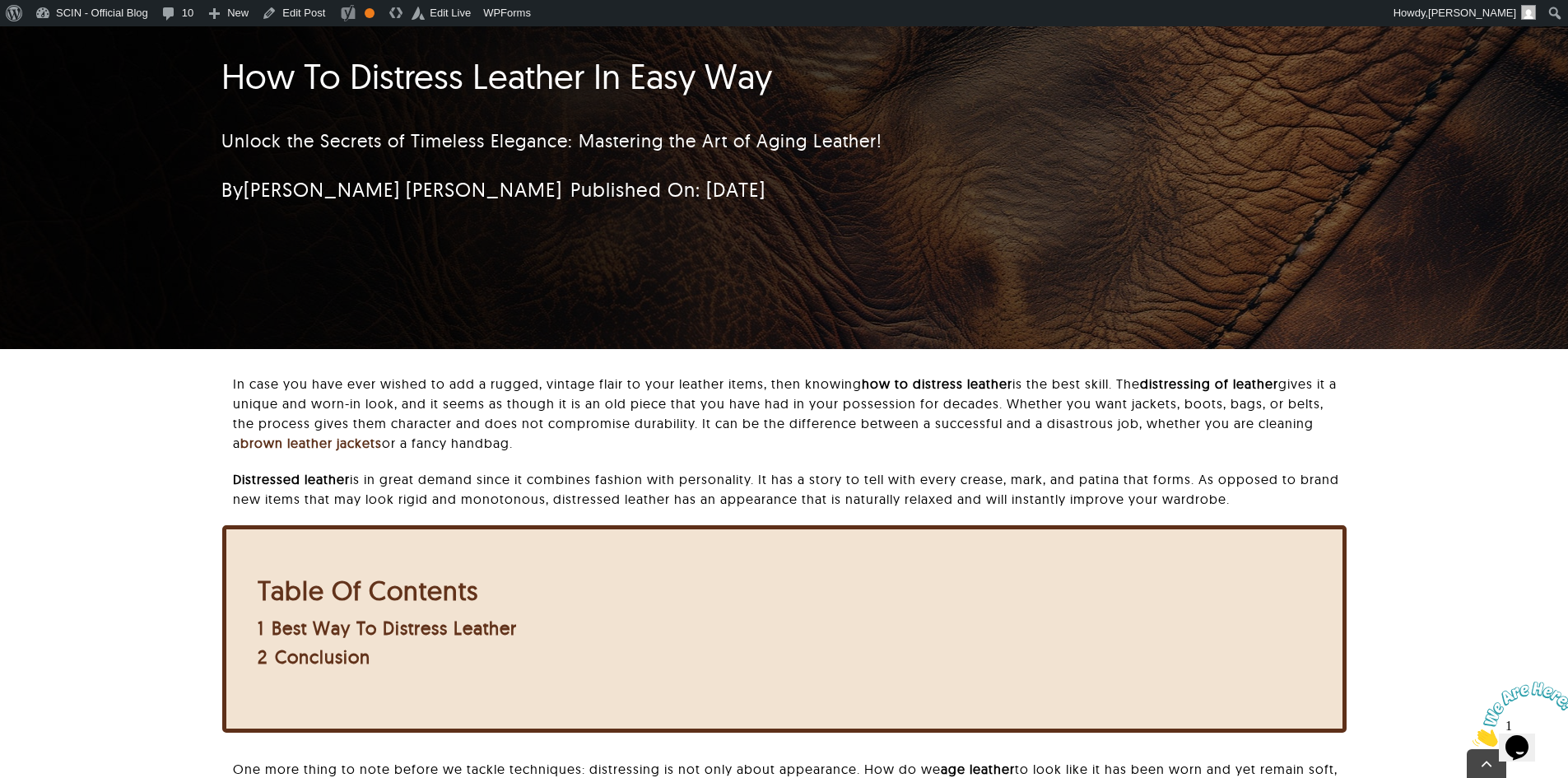
scroll to position [295, 0]
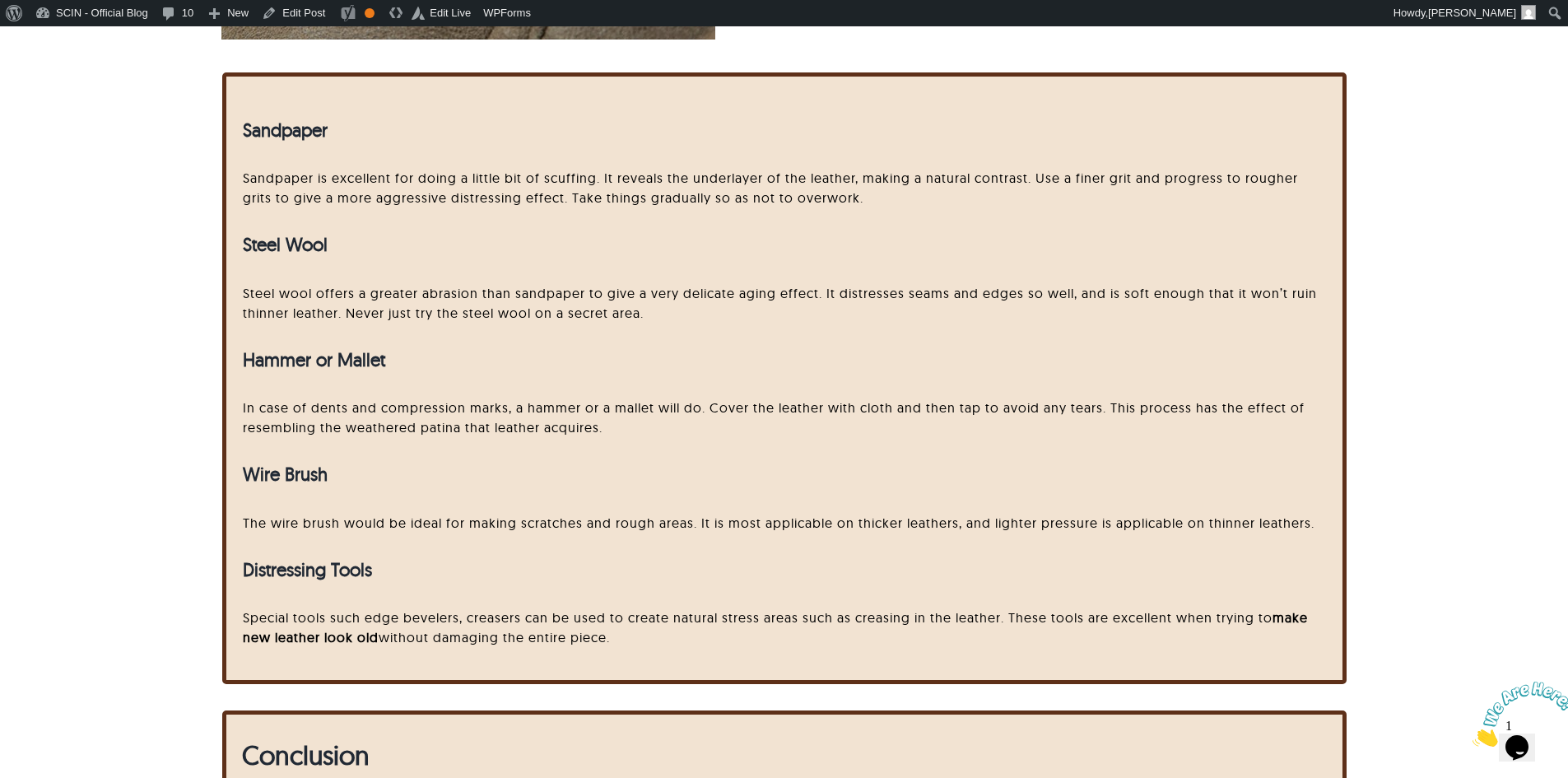
scroll to position [2717, 0]
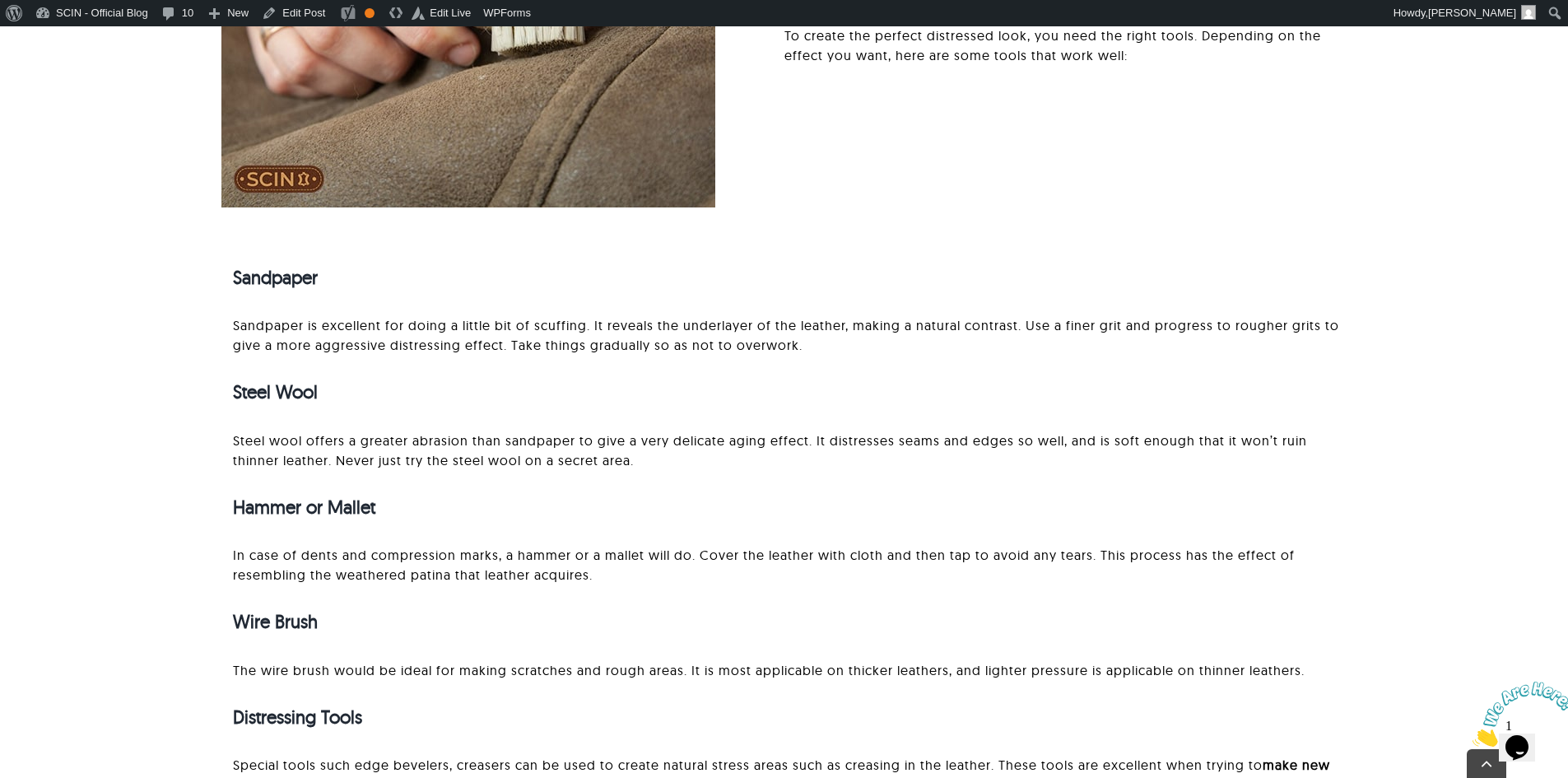
scroll to position [2717, 0]
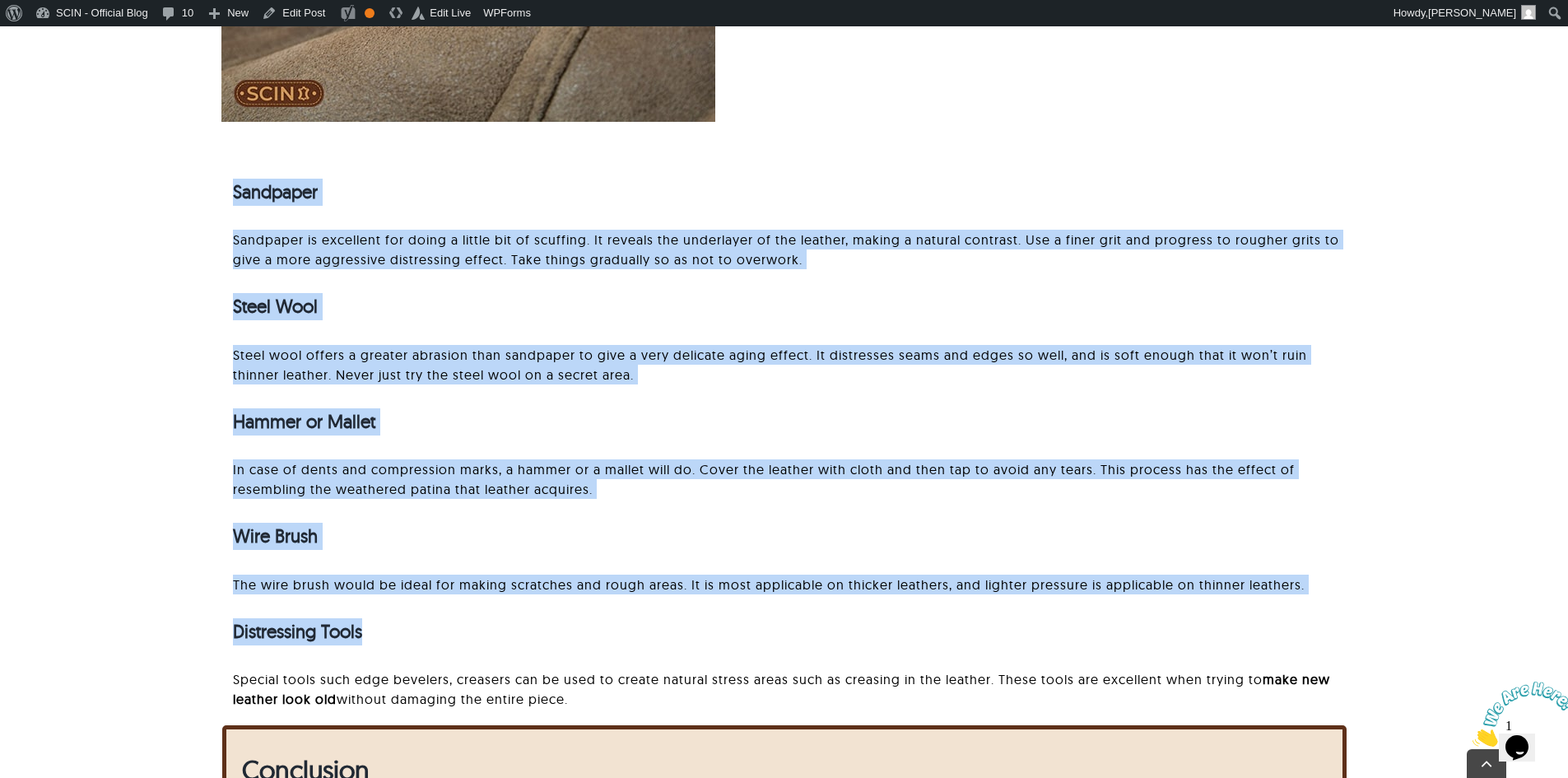
drag, startPoint x: 234, startPoint y: 191, endPoint x: 544, endPoint y: 613, distance: 523.6
click at [544, 613] on div "Sandpaper Sandpaper is excellent for doing a little bit of scuffing. It reveals…" at bounding box center [789, 440] width 1113 height 571
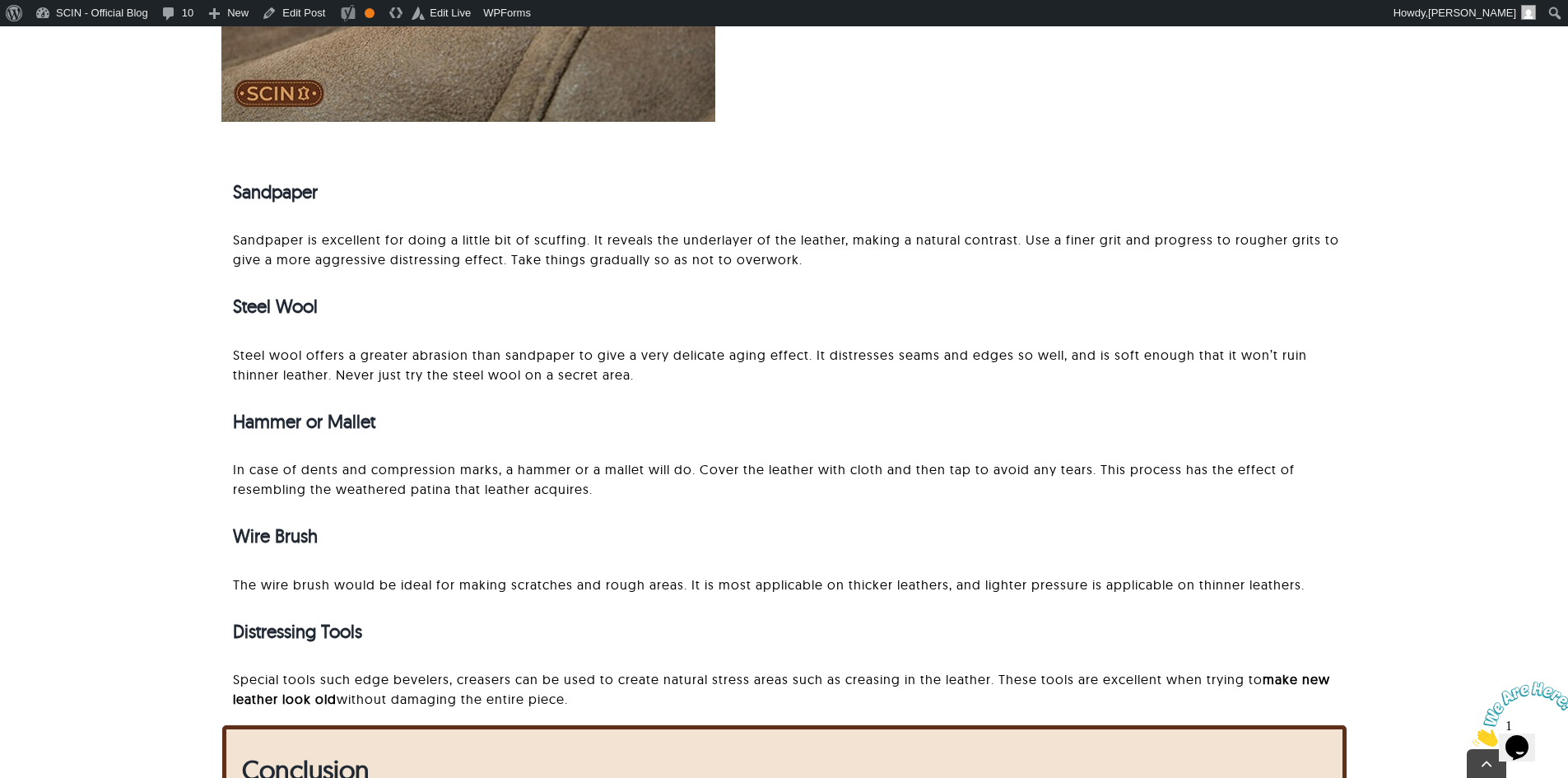
click at [625, 697] on p "Special tools such edge bevelers, creasers can be used to create natural stress…" at bounding box center [789, 689] width 1113 height 40
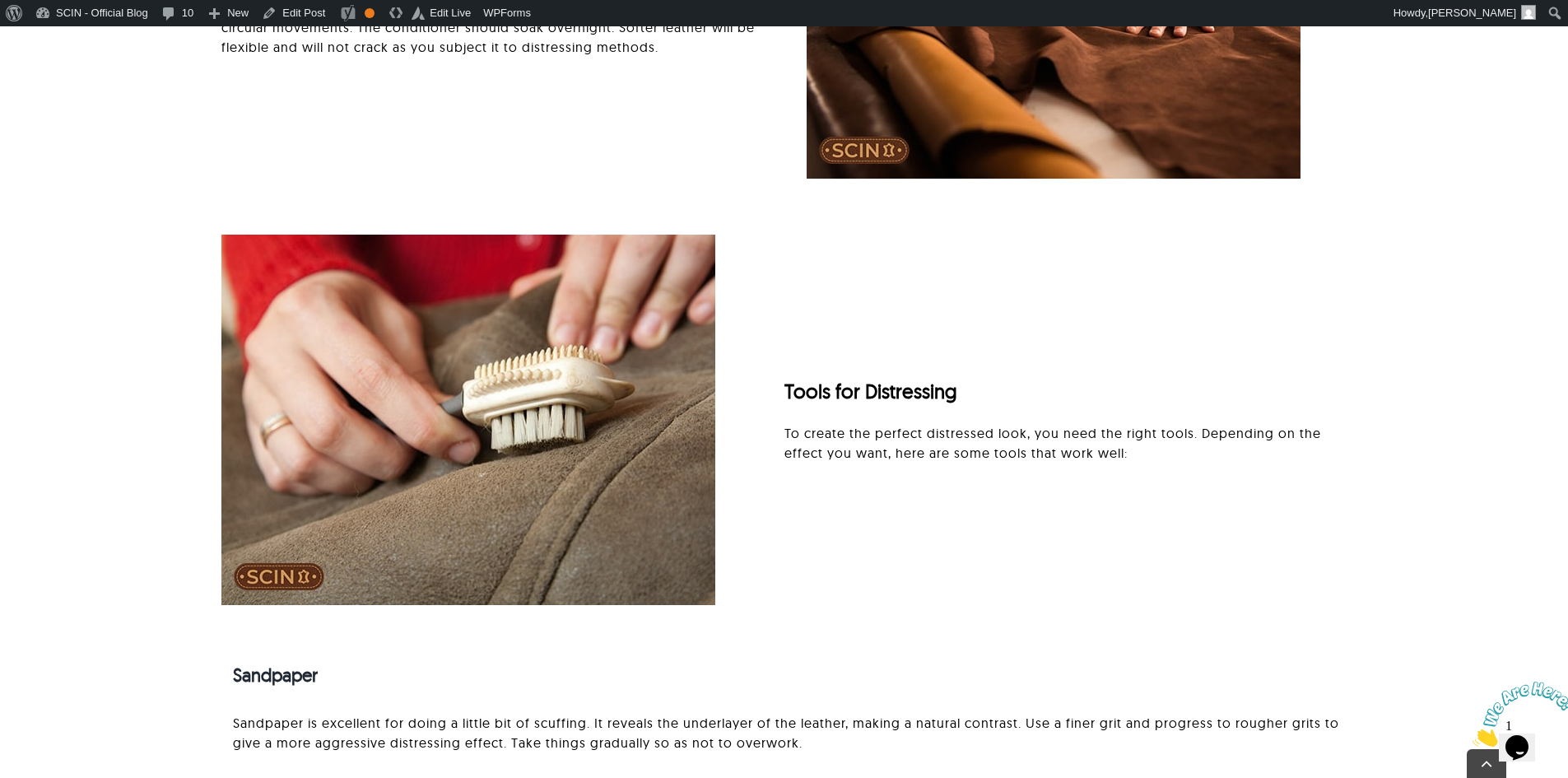
scroll to position [2388, 0]
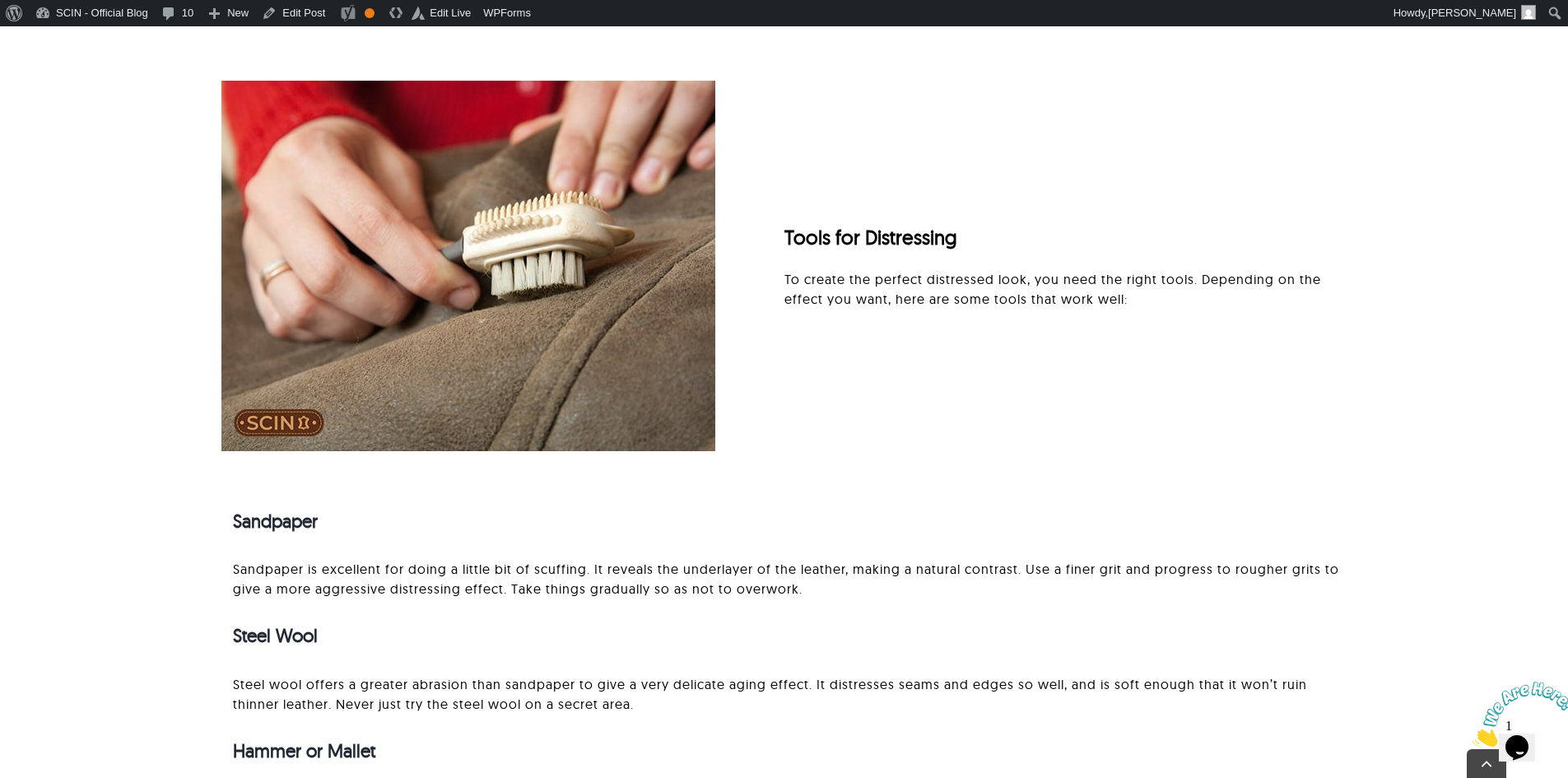
click at [273, 535] on div "Sandpaper Sandpaper is excellent for doing a little bit of scuffing. It reveals…" at bounding box center [789, 769] width 1113 height 571
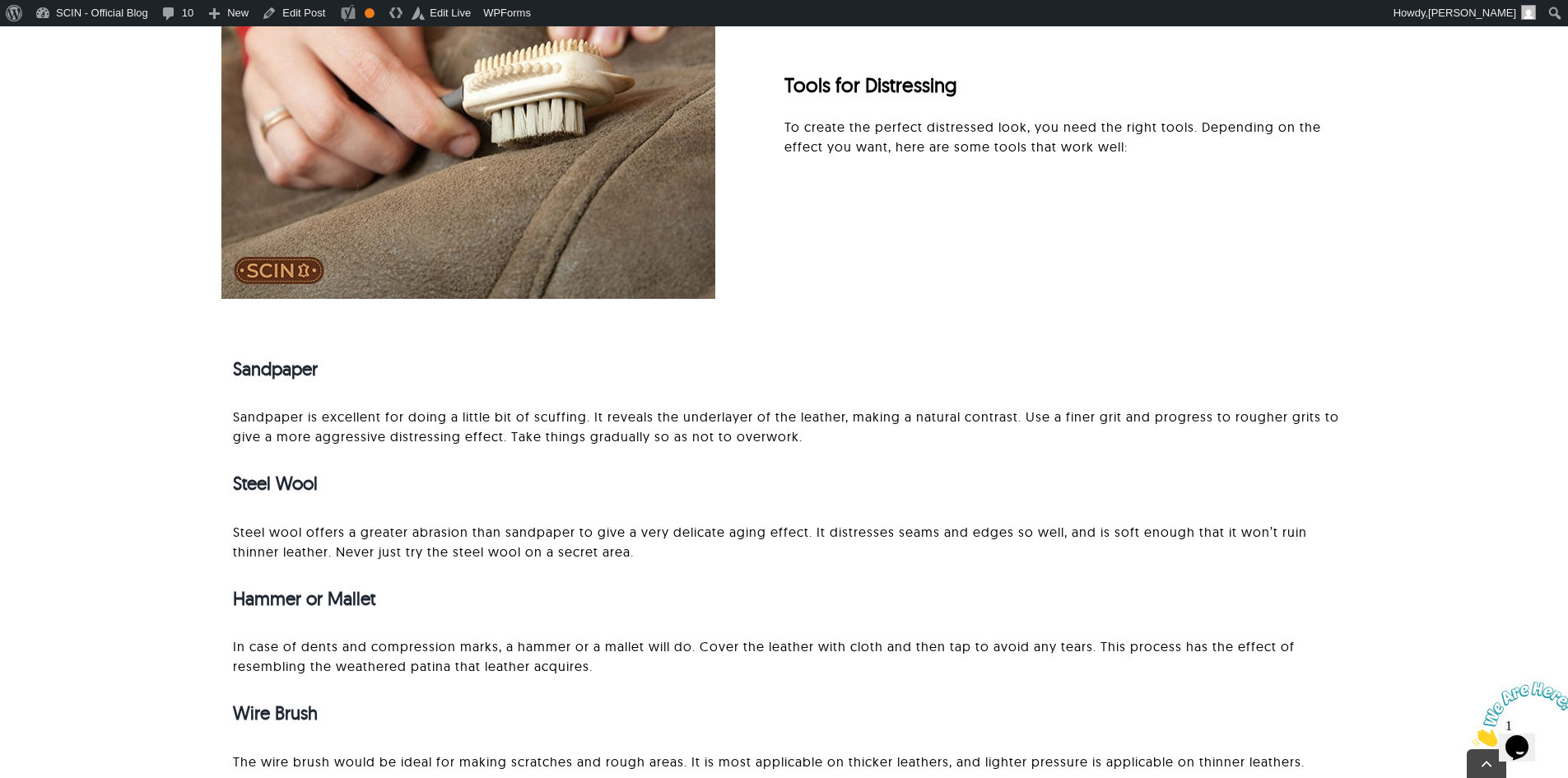
scroll to position [2545, 0]
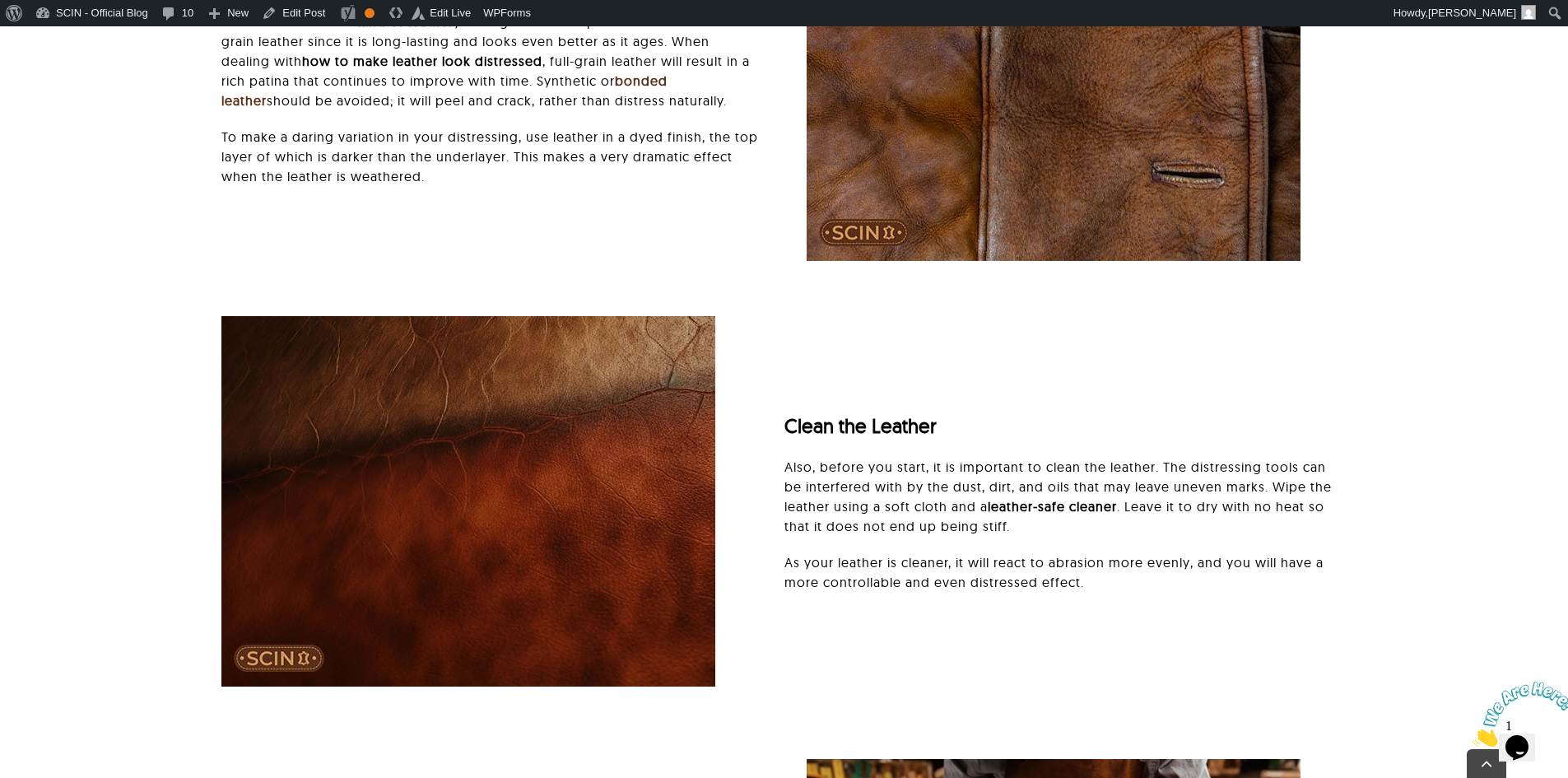
scroll to position [1317, 0]
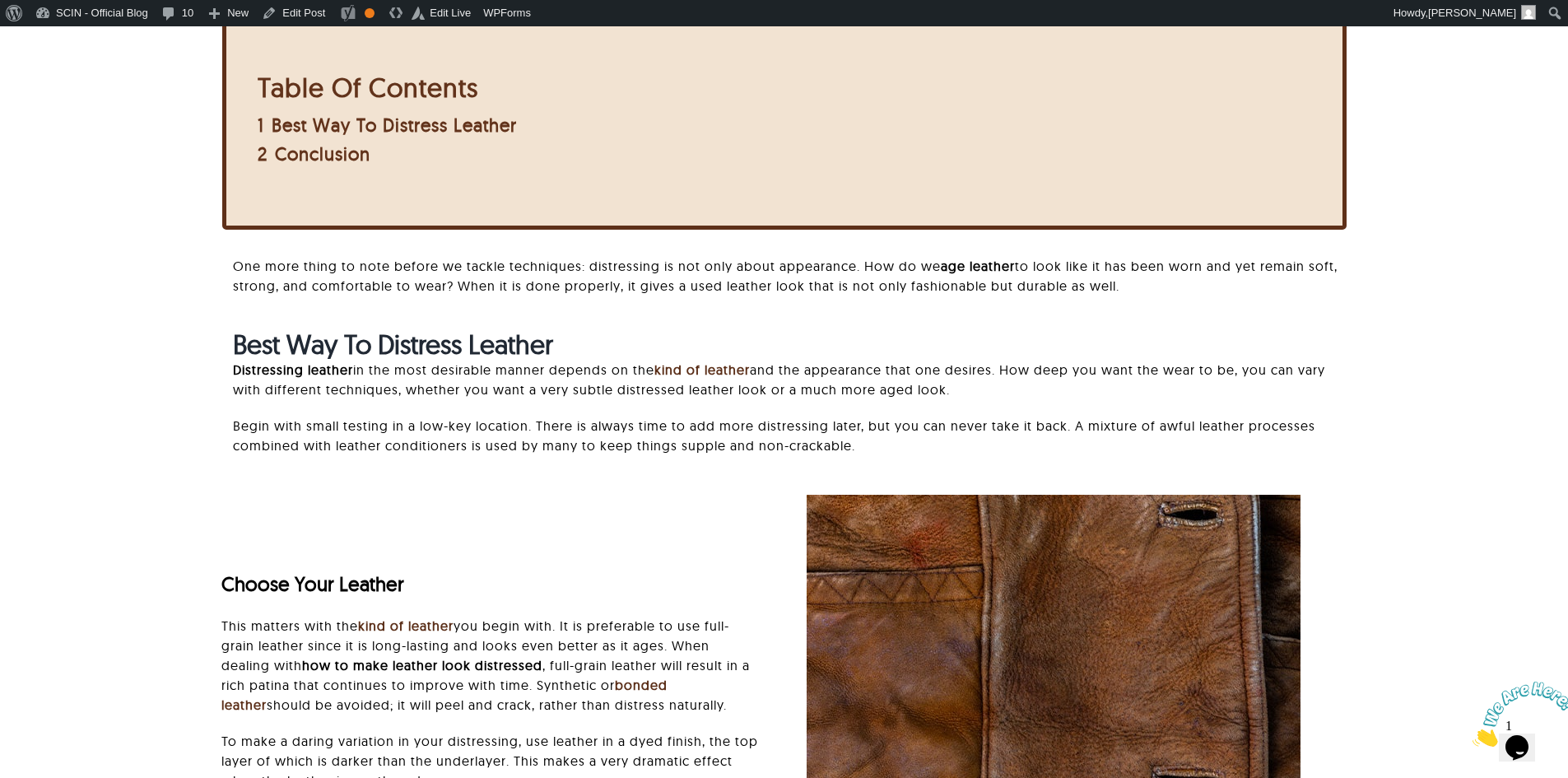
scroll to position [659, 0]
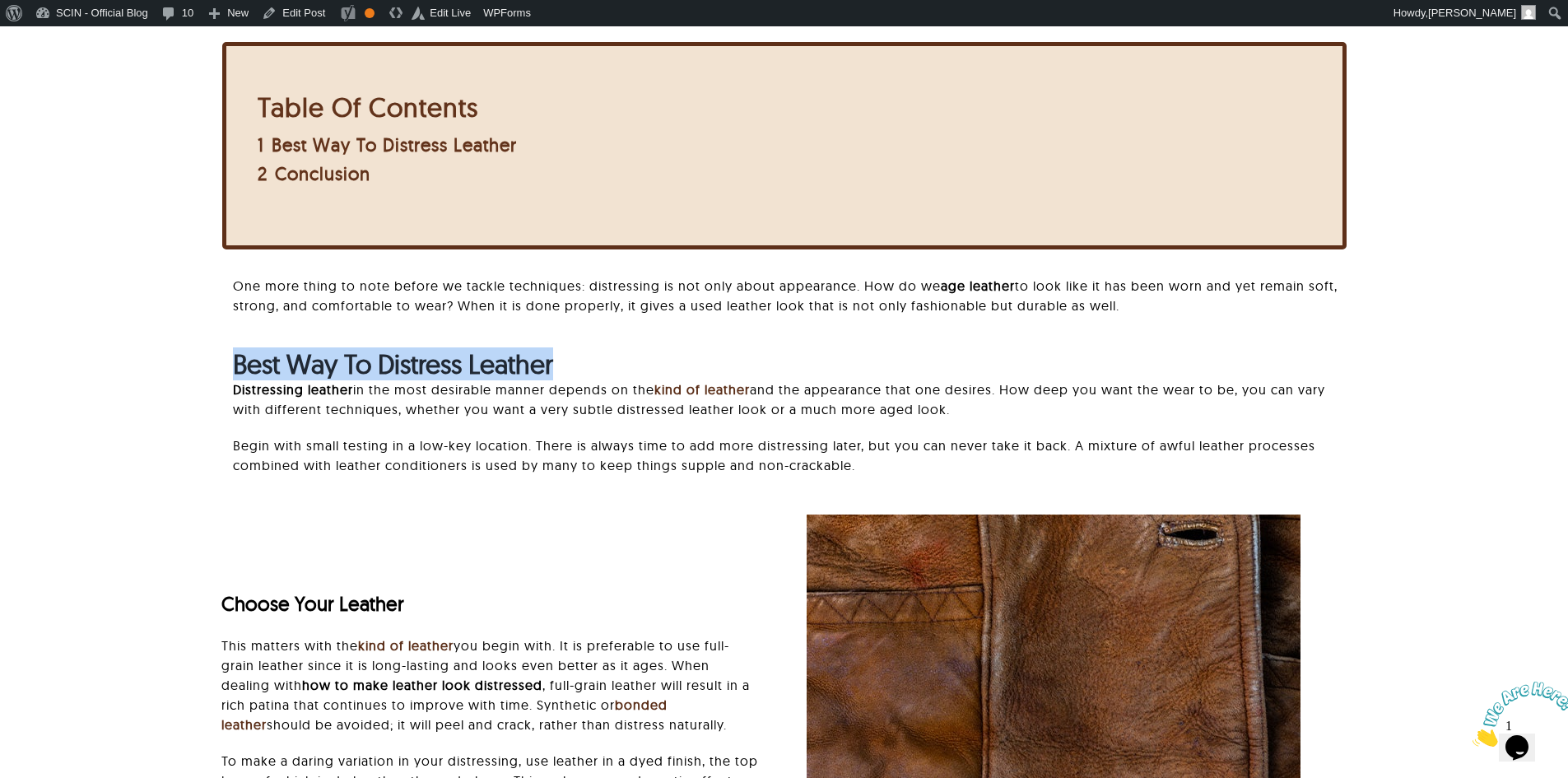
drag, startPoint x: 587, startPoint y: 363, endPoint x: 216, endPoint y: 377, distance: 371.3
click at [216, 377] on div "Best Way To Distress Leather Distressing leather in the most desirable manner d…" at bounding box center [784, 420] width 1396 height 143
click at [216, 376] on div "Best Way To Distress Leather Distressing leather in the most desirable manner d…" at bounding box center [784, 420] width 1396 height 143
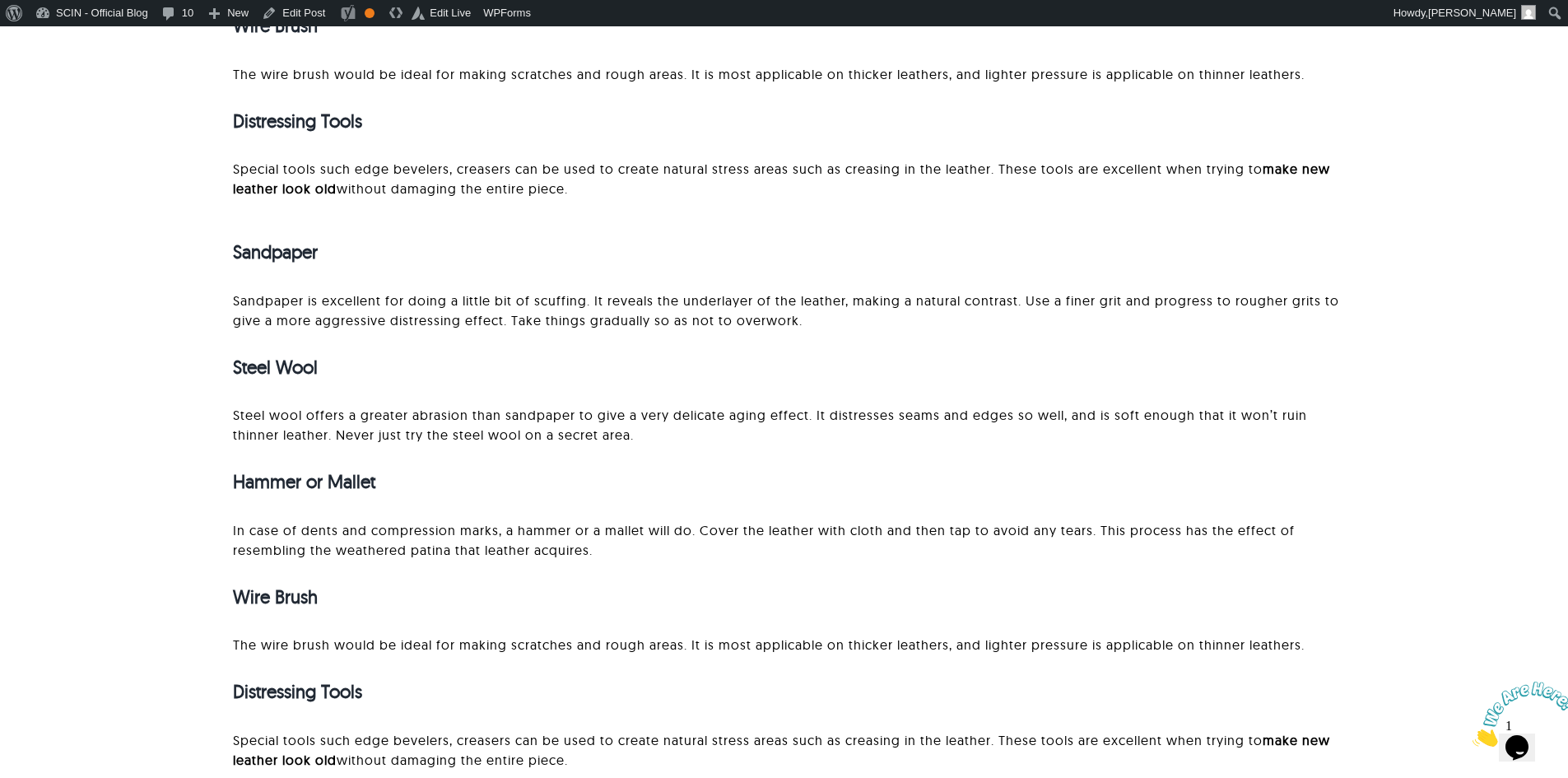
scroll to position [3212, 0]
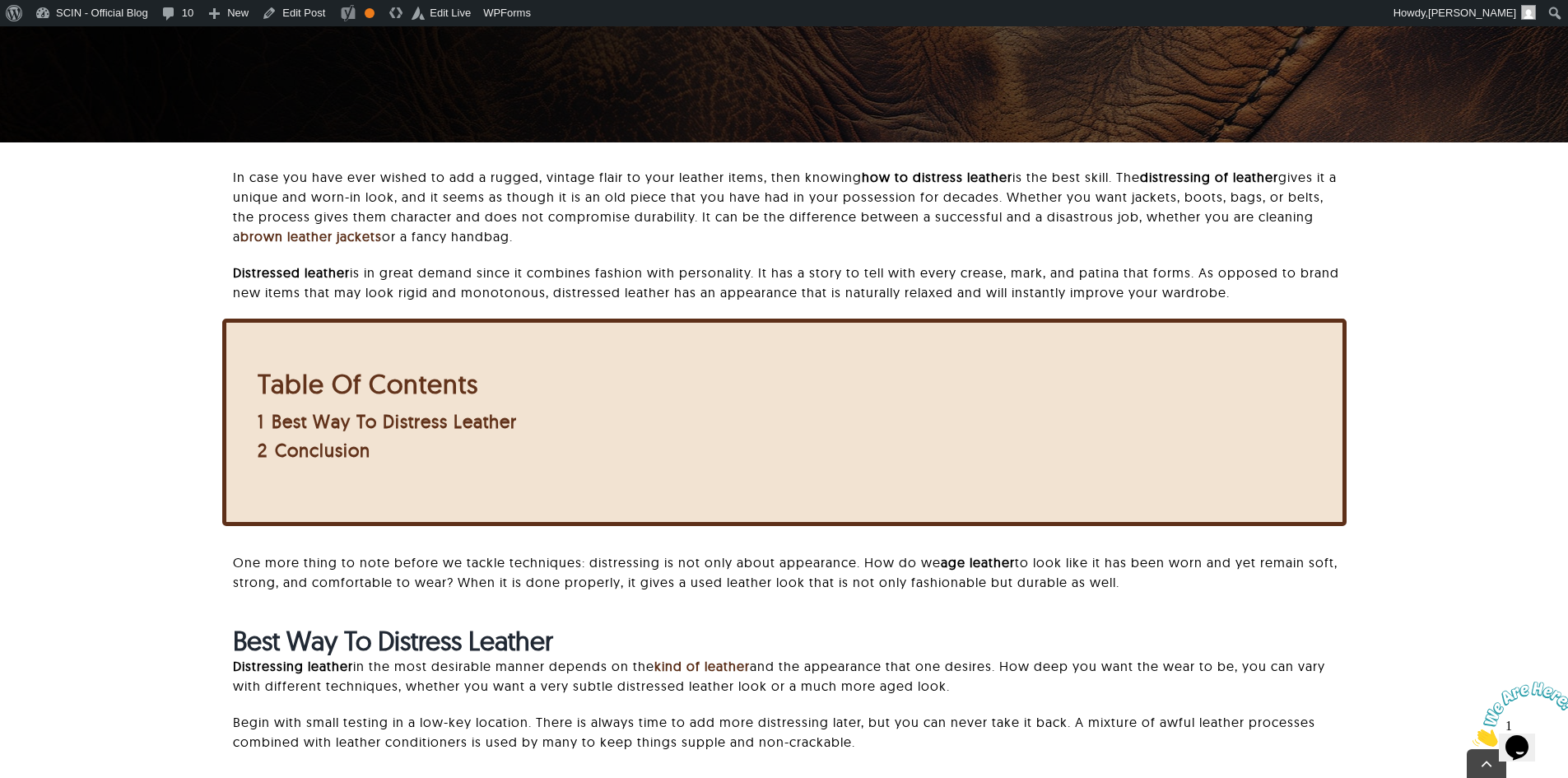
scroll to position [548, 0]
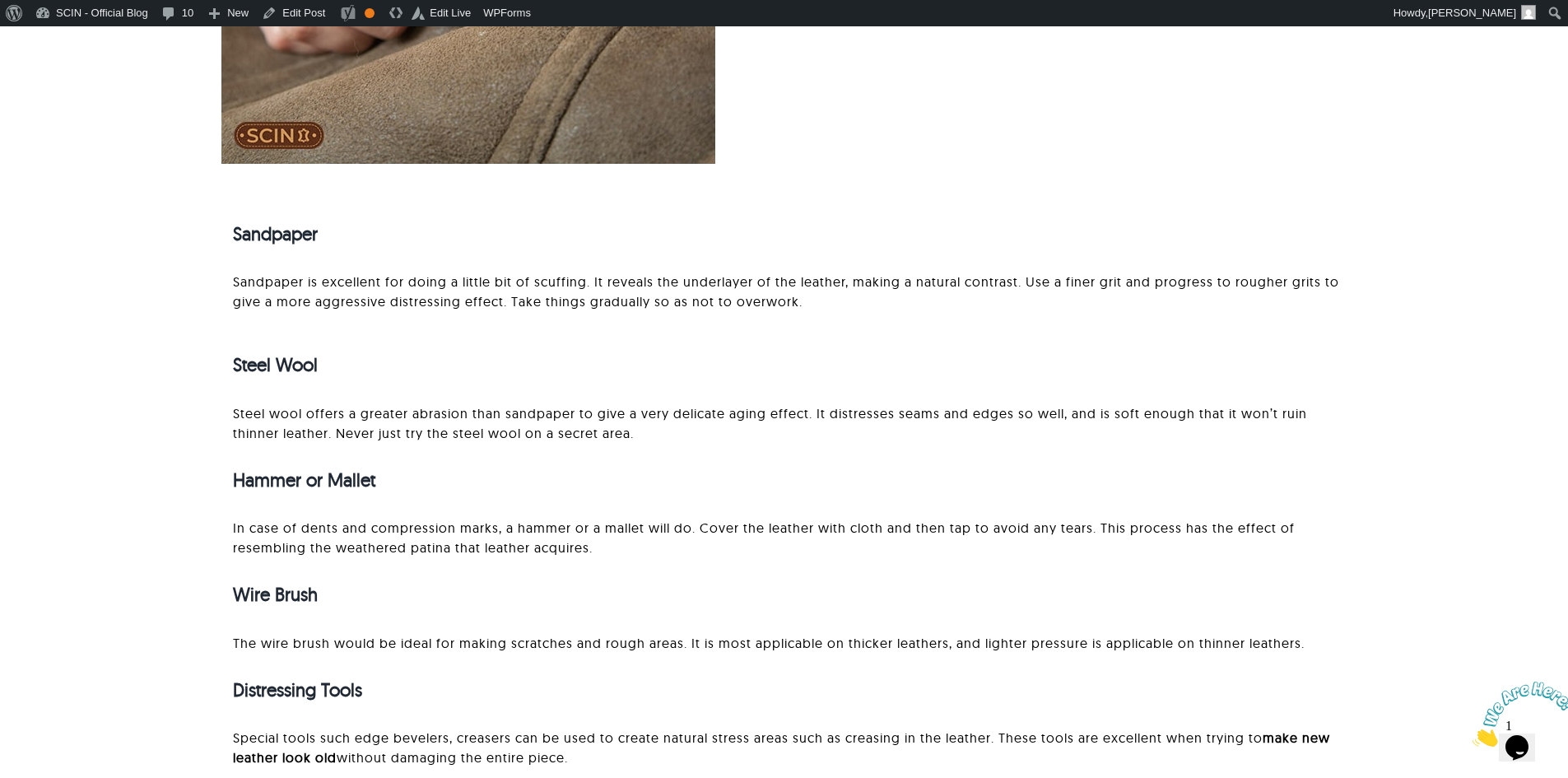
scroll to position [2634, 0]
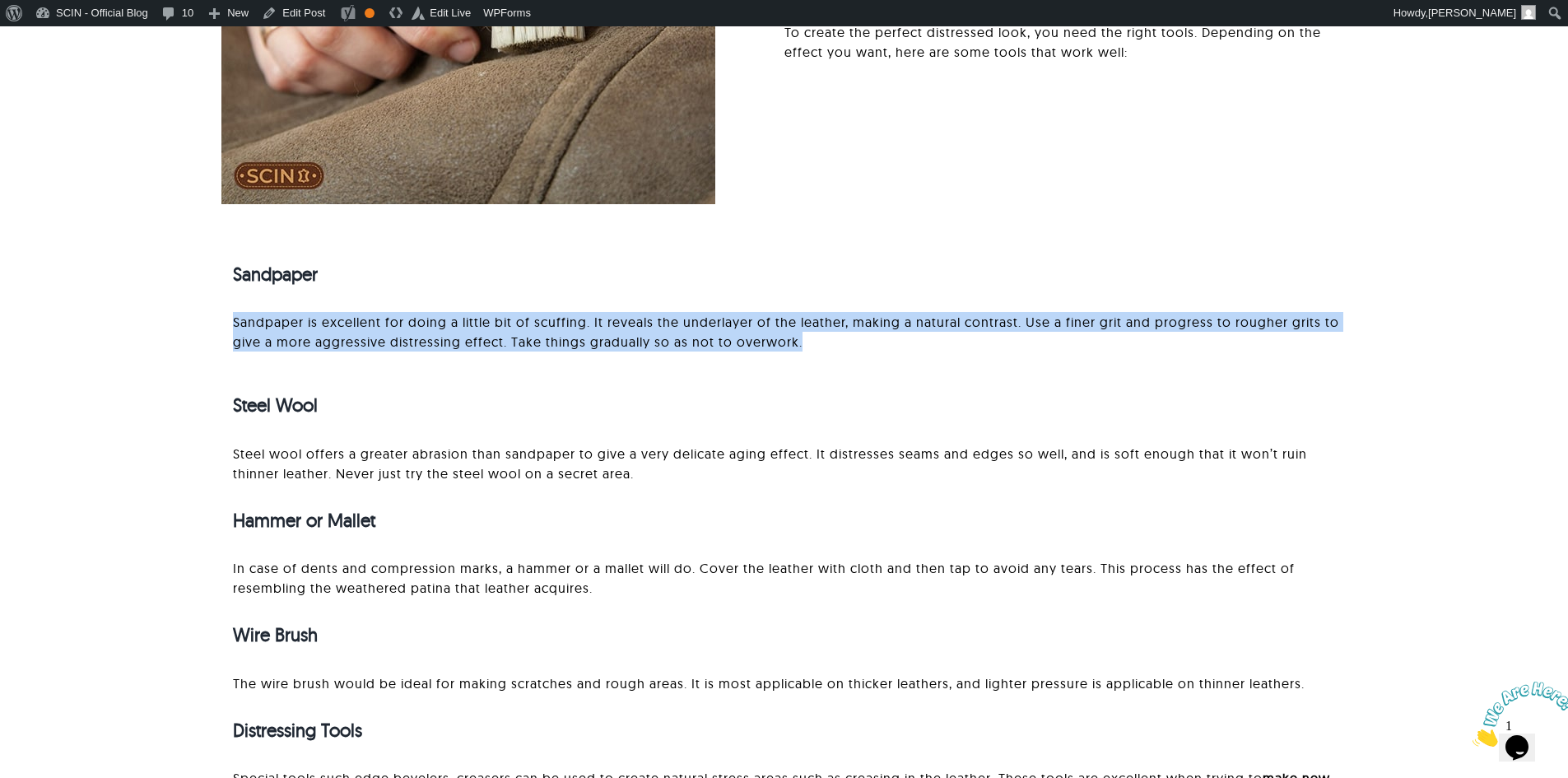
drag, startPoint x: 824, startPoint y: 350, endPoint x: 218, endPoint y: 323, distance: 606.6
click at [218, 323] on div "Sandpaper Sandpaper is excellent for doing a little bit of scuffing. It reveals…" at bounding box center [784, 531] width 1396 height 588
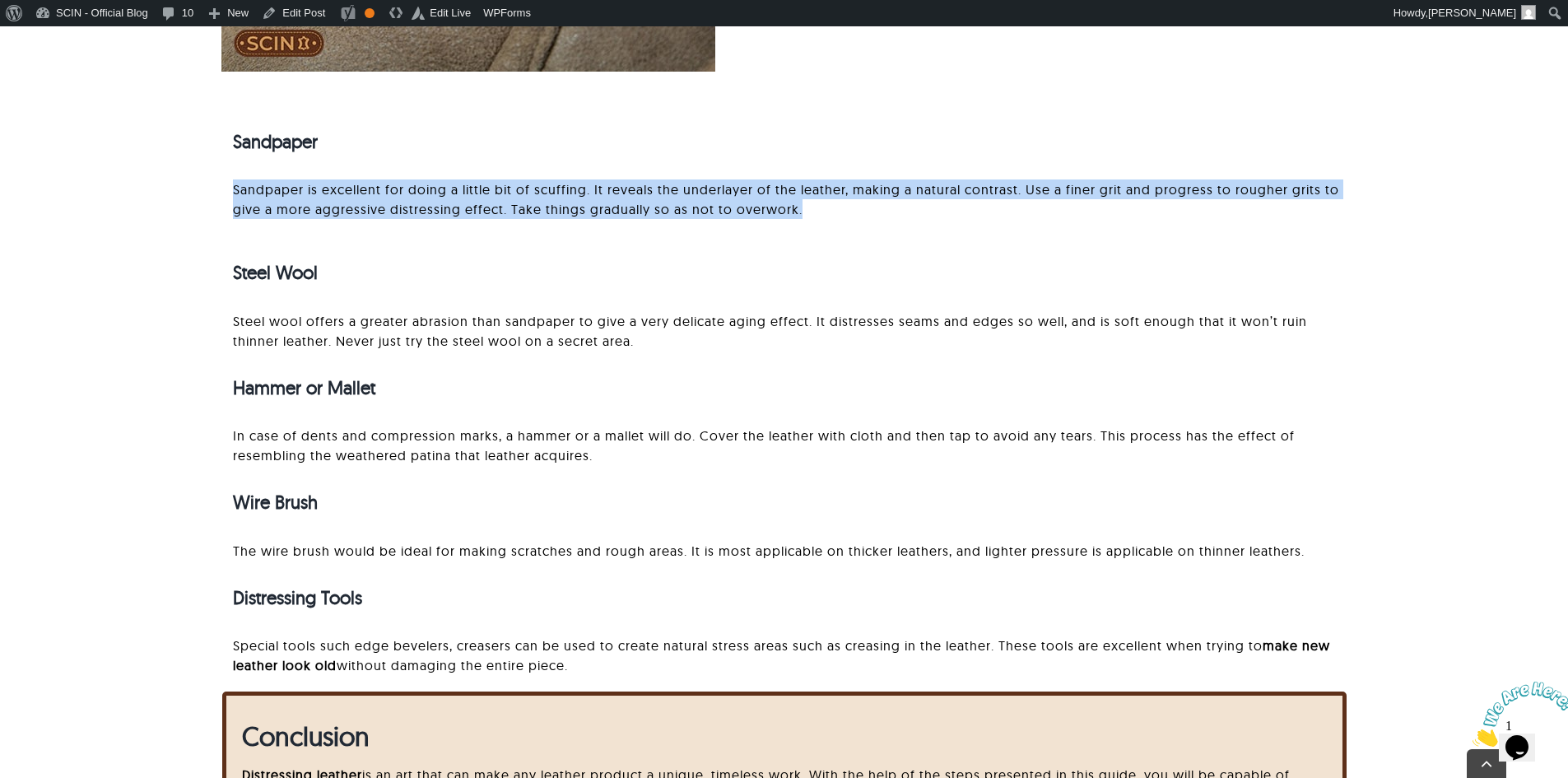
scroll to position [2775, 0]
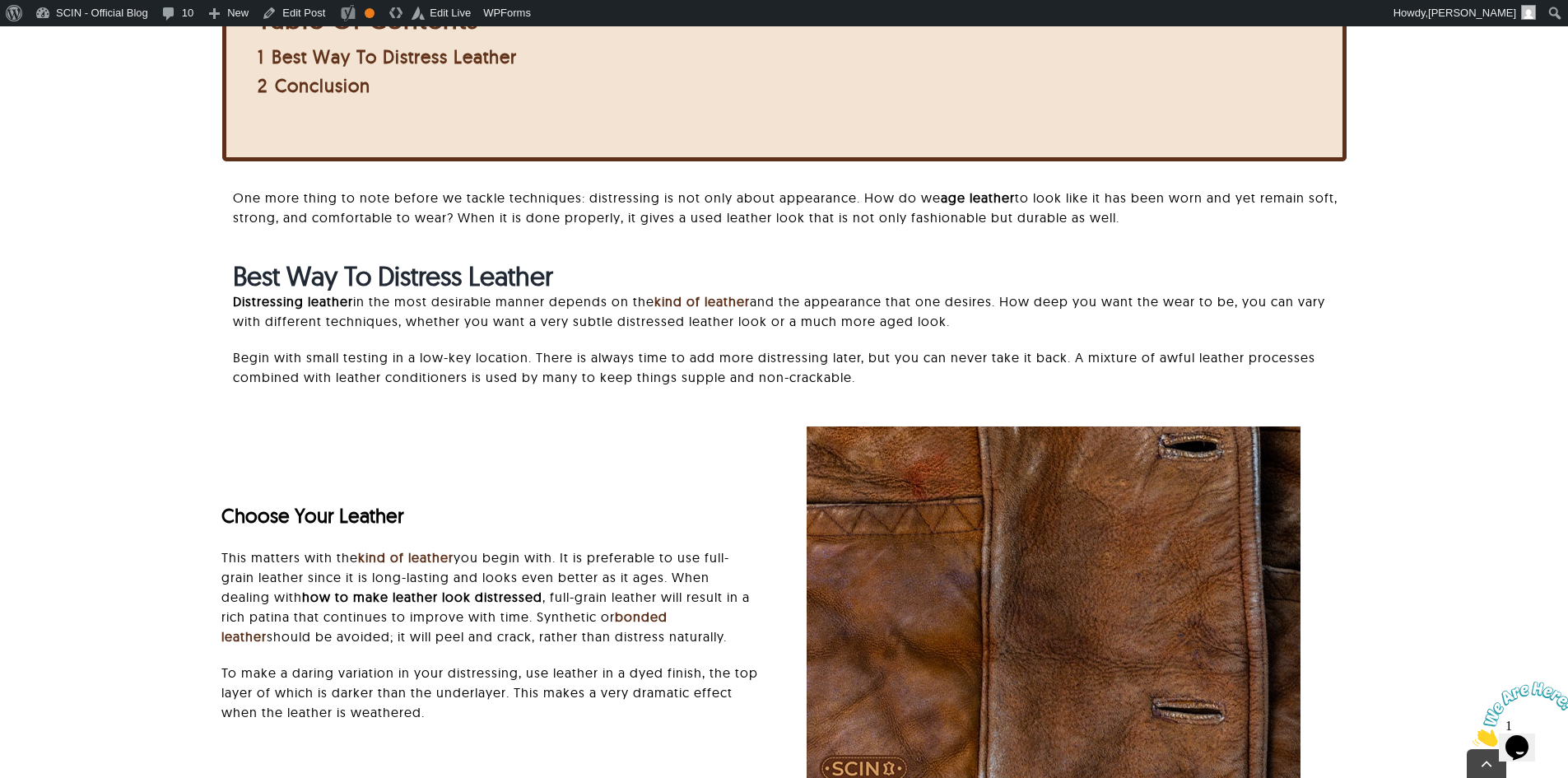
scroll to position [776, 0]
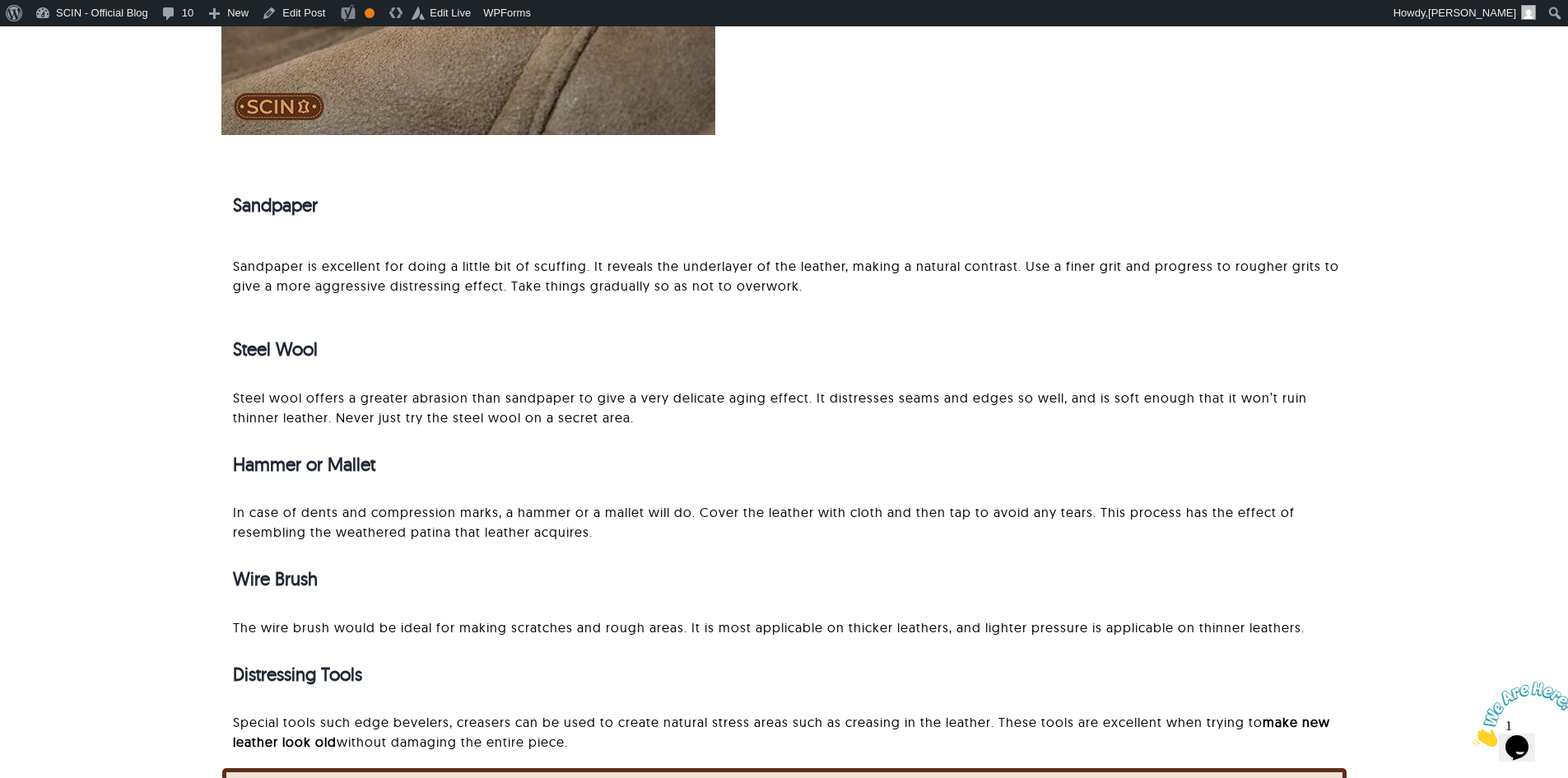
scroll to position [2699, 0]
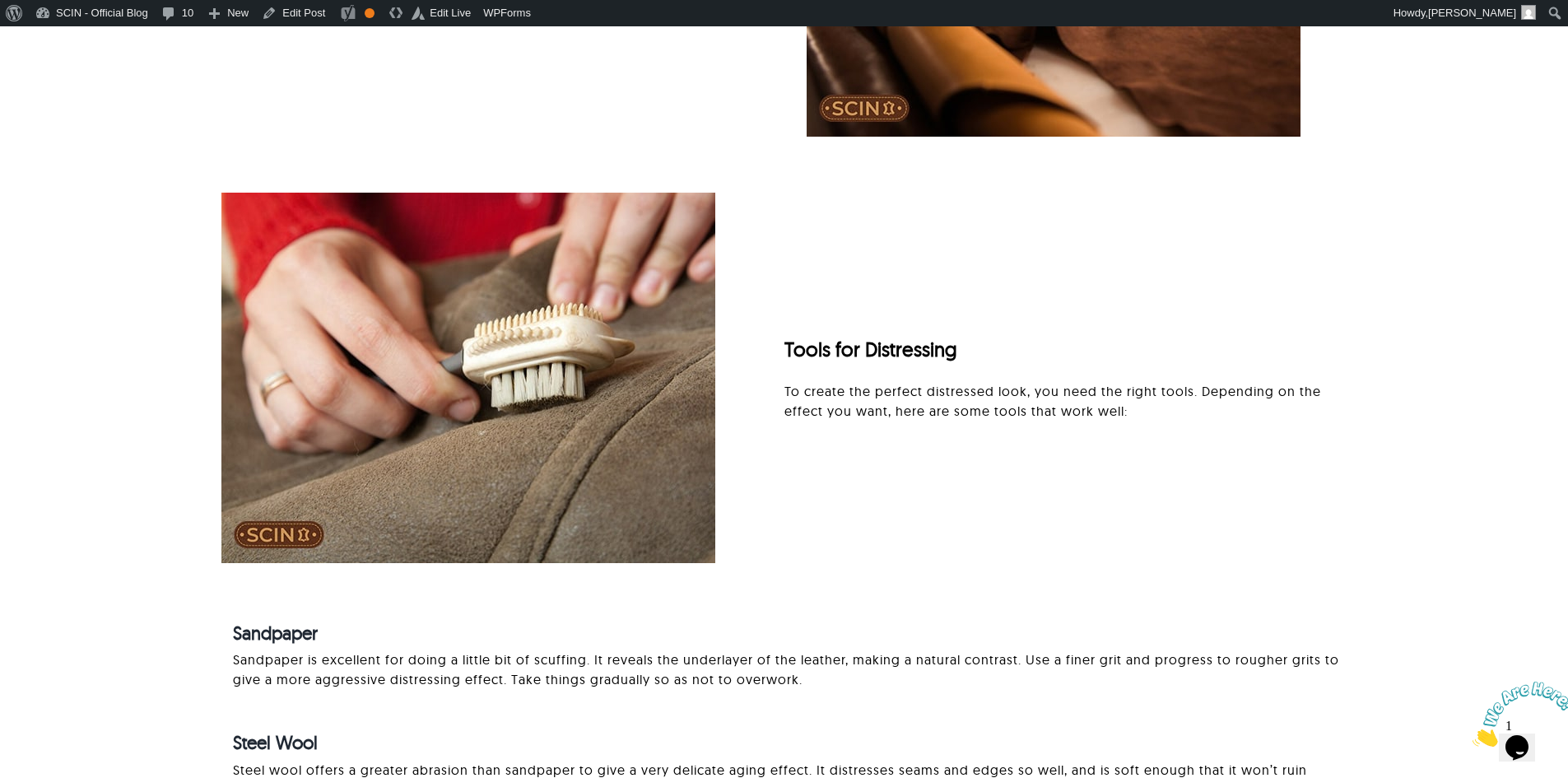
scroll to position [2223, 0]
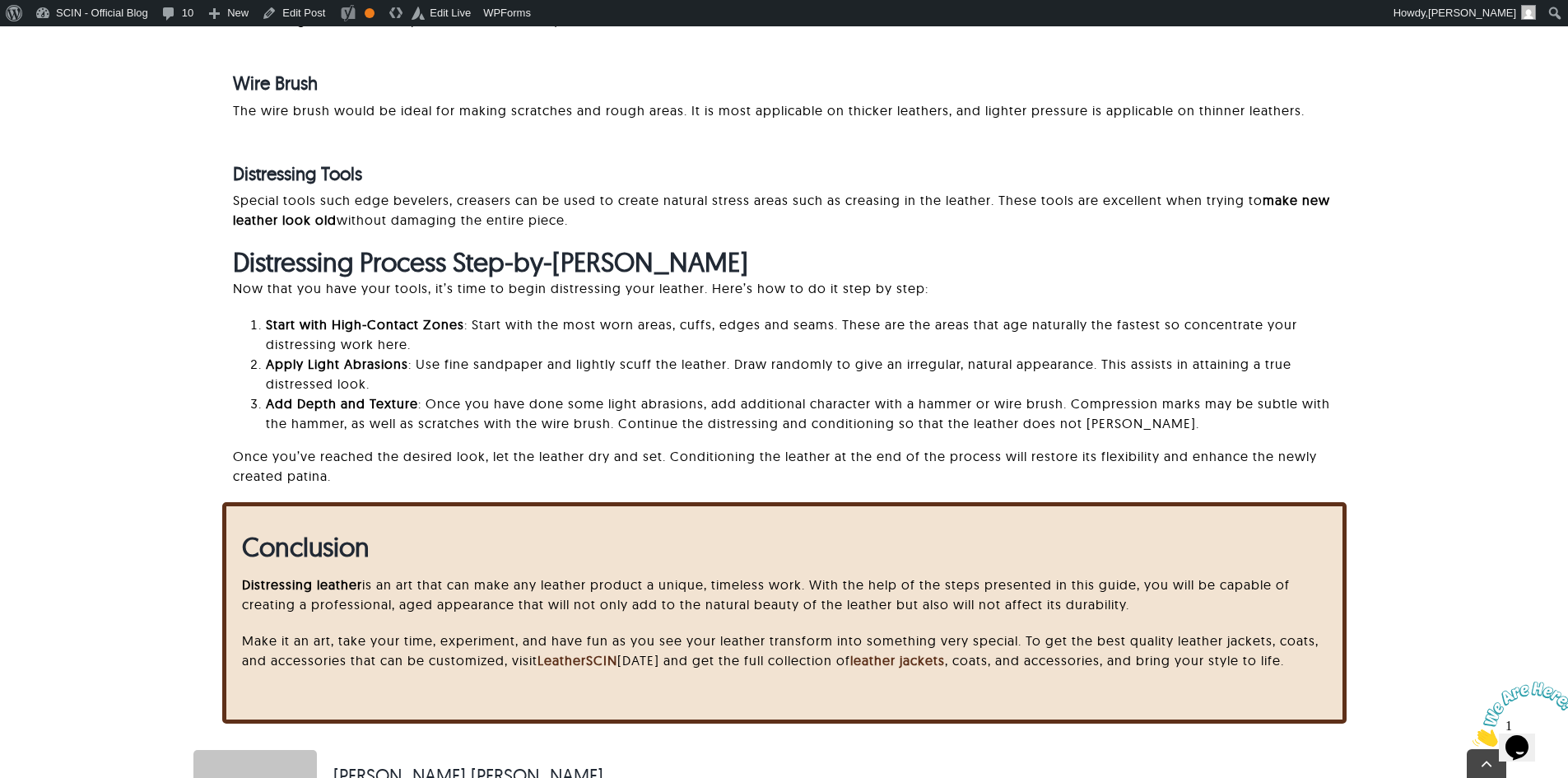
scroll to position [3169, 0]
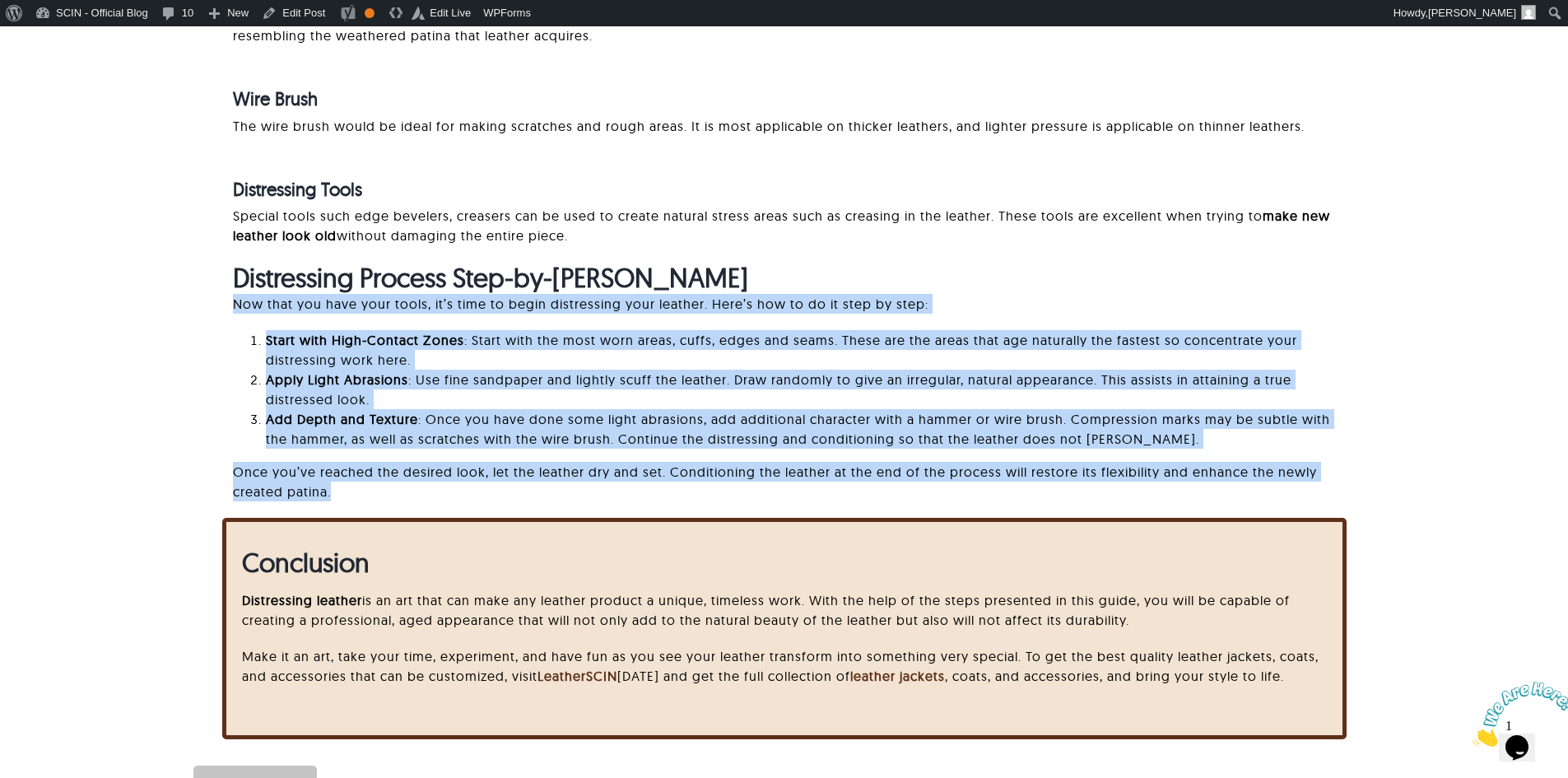
drag, startPoint x: 229, startPoint y: 299, endPoint x: 538, endPoint y: 497, distance: 367.0
click at [538, 497] on div "Distressing Process Step-by-[PERSON_NAME] Now that you have your tools, it’s ti…" at bounding box center [784, 389] width 1125 height 255
click at [538, 497] on p "Once you’ve reached the desired look, let the leather dry and set. Conditioning…" at bounding box center [789, 481] width 1113 height 40
drag, startPoint x: 538, startPoint y: 497, endPoint x: 229, endPoint y: 306, distance: 363.3
click at [229, 306] on div "Distressing Process Step-by-[PERSON_NAME] Now that you have your tools, it’s ti…" at bounding box center [784, 389] width 1125 height 255
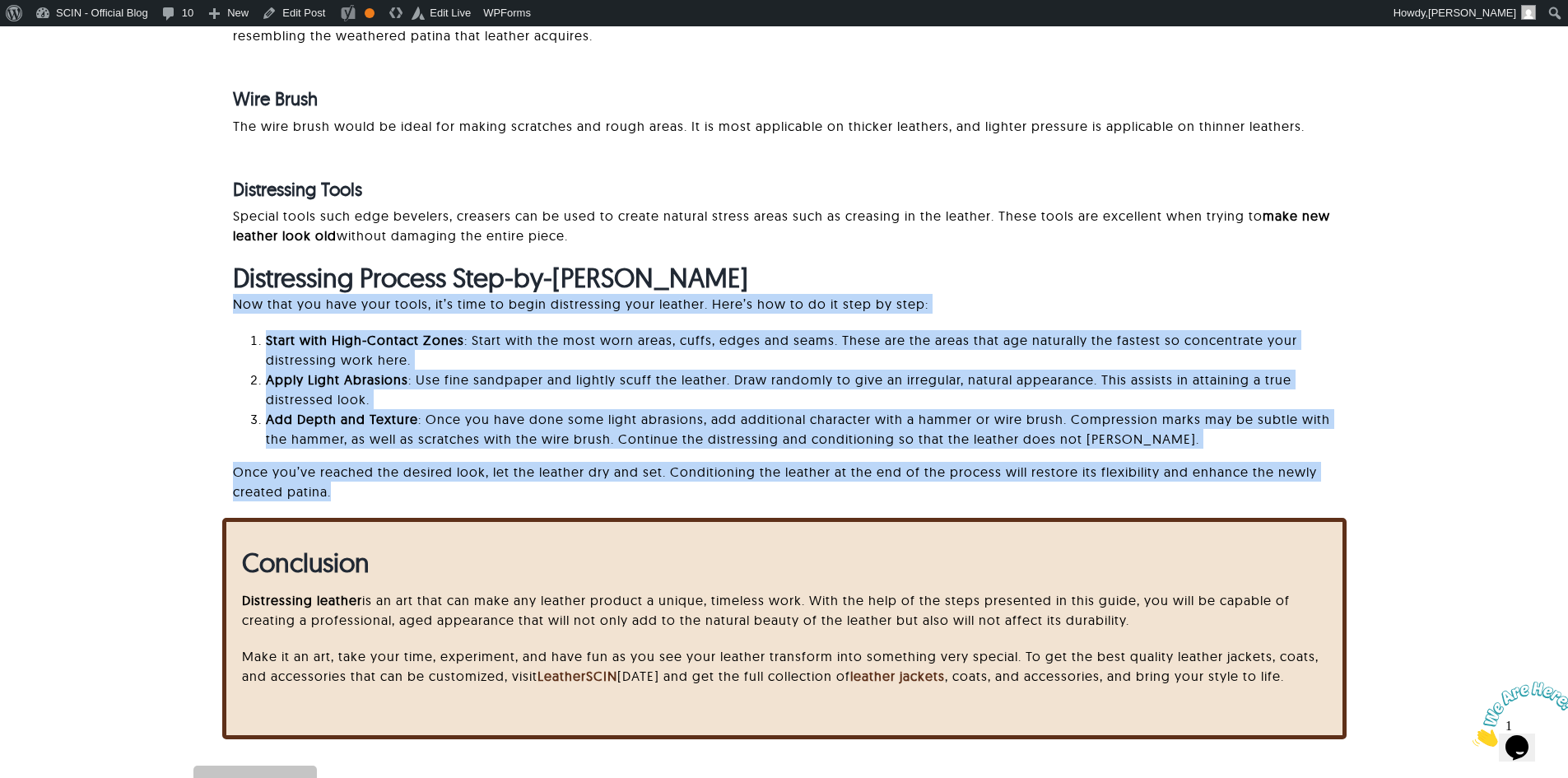
click at [193, 321] on div "Distressing Process Step-by-Step Guide Now that you have your tools, it’s time …" at bounding box center [784, 389] width 1396 height 255
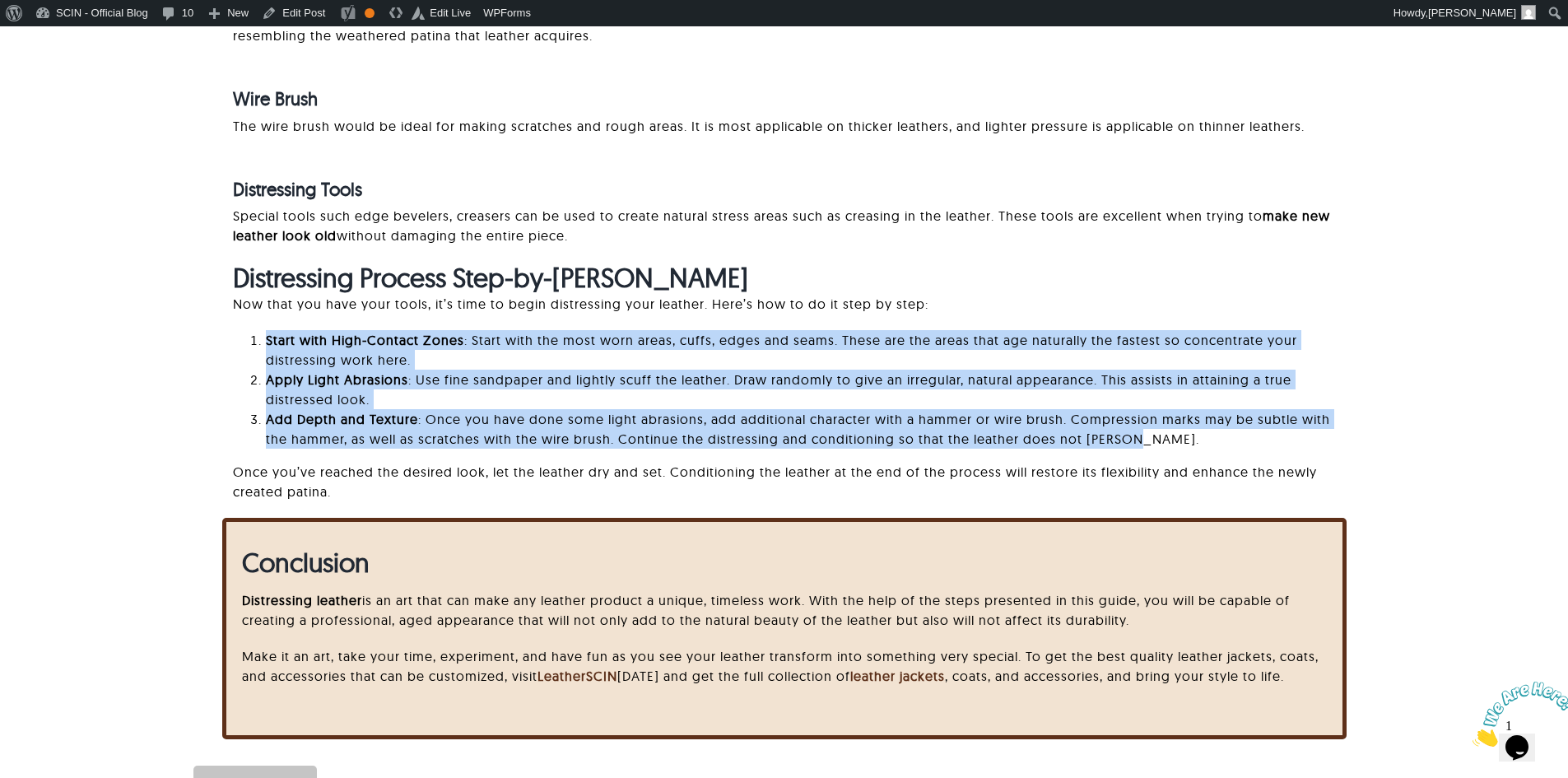
drag, startPoint x: 257, startPoint y: 338, endPoint x: 1143, endPoint y: 446, distance: 892.6
click at [1143, 446] on ol "Start with High-Contact Zones : Start with the most worn areas, cuffs, edges an…" at bounding box center [789, 389] width 1113 height 118
click at [1144, 445] on li "Add Depth and Texture : Once you have done some light abrasions, add additional…" at bounding box center [806, 429] width 1080 height 40
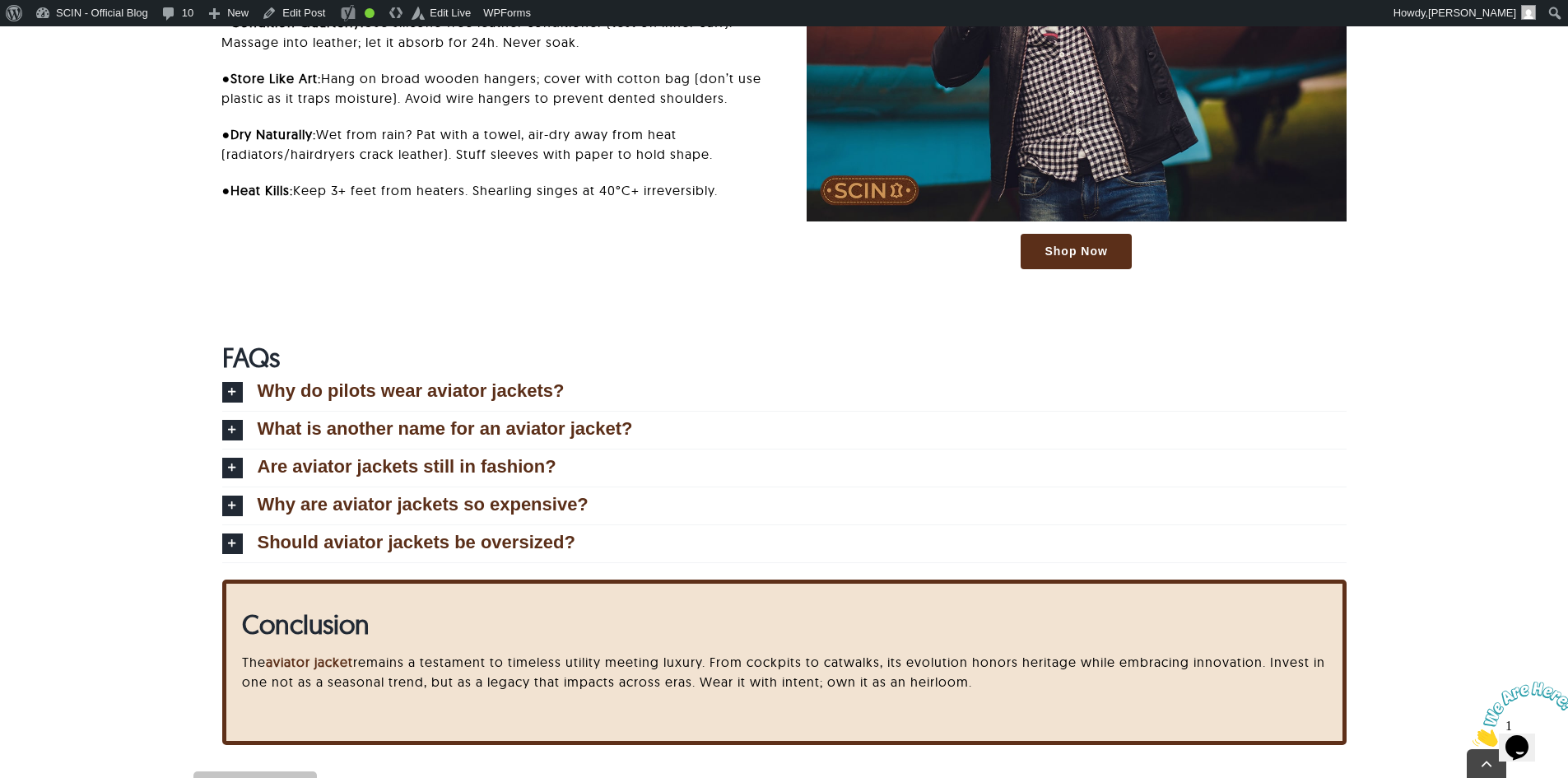
scroll to position [5278, 0]
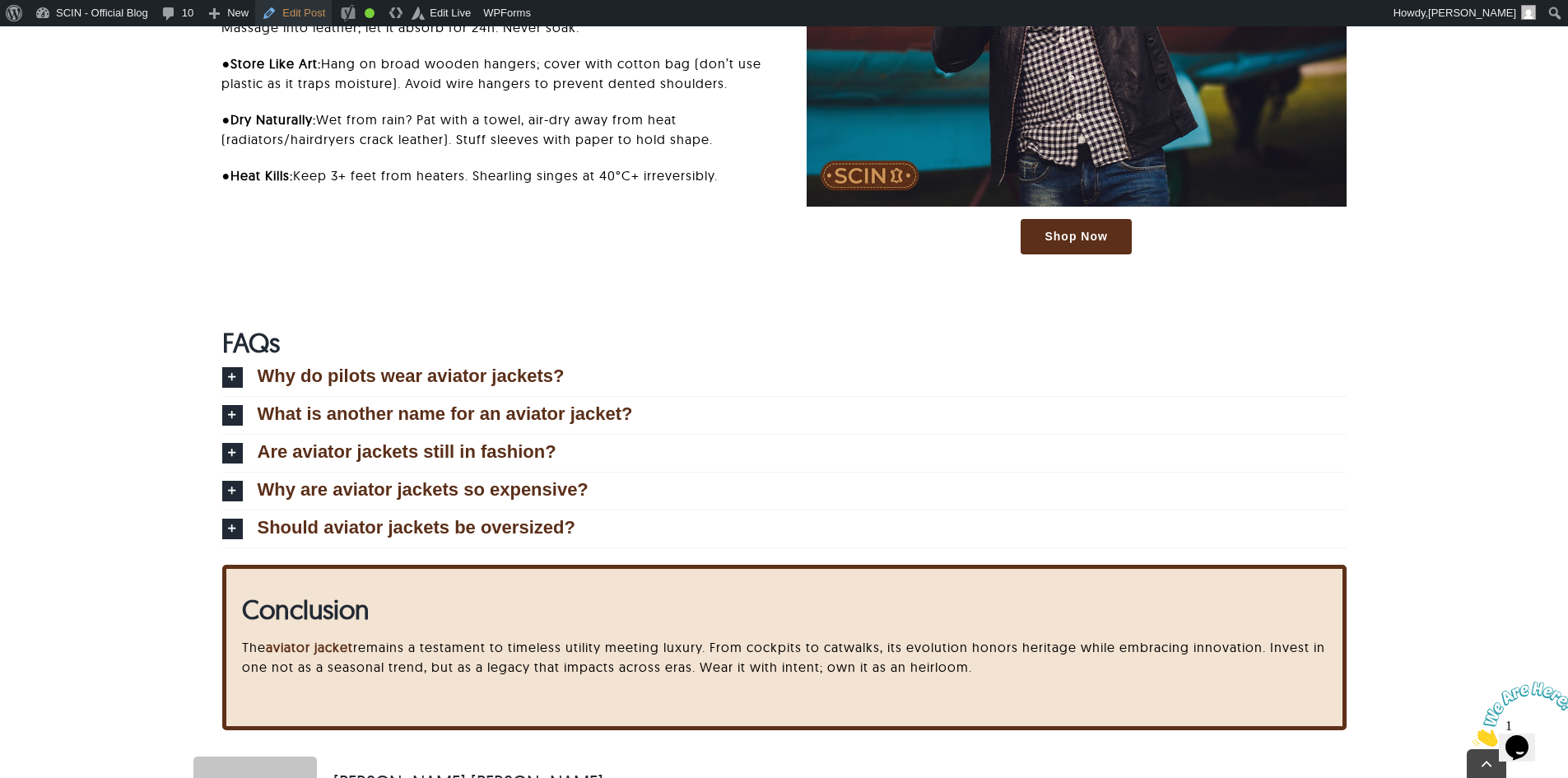
click at [314, 5] on link "Edit Post" at bounding box center [293, 13] width 77 height 27
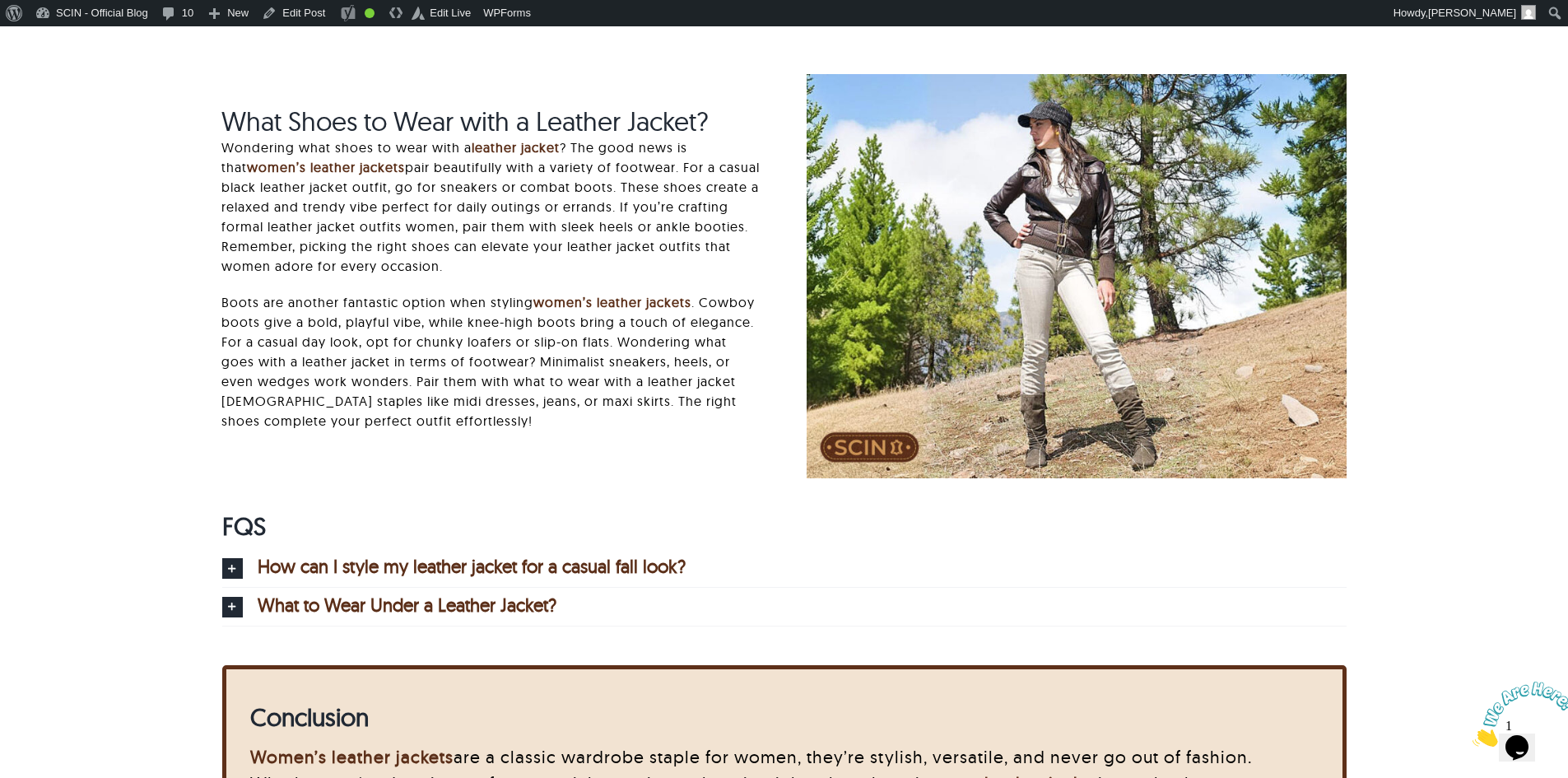
scroll to position [5753, 0]
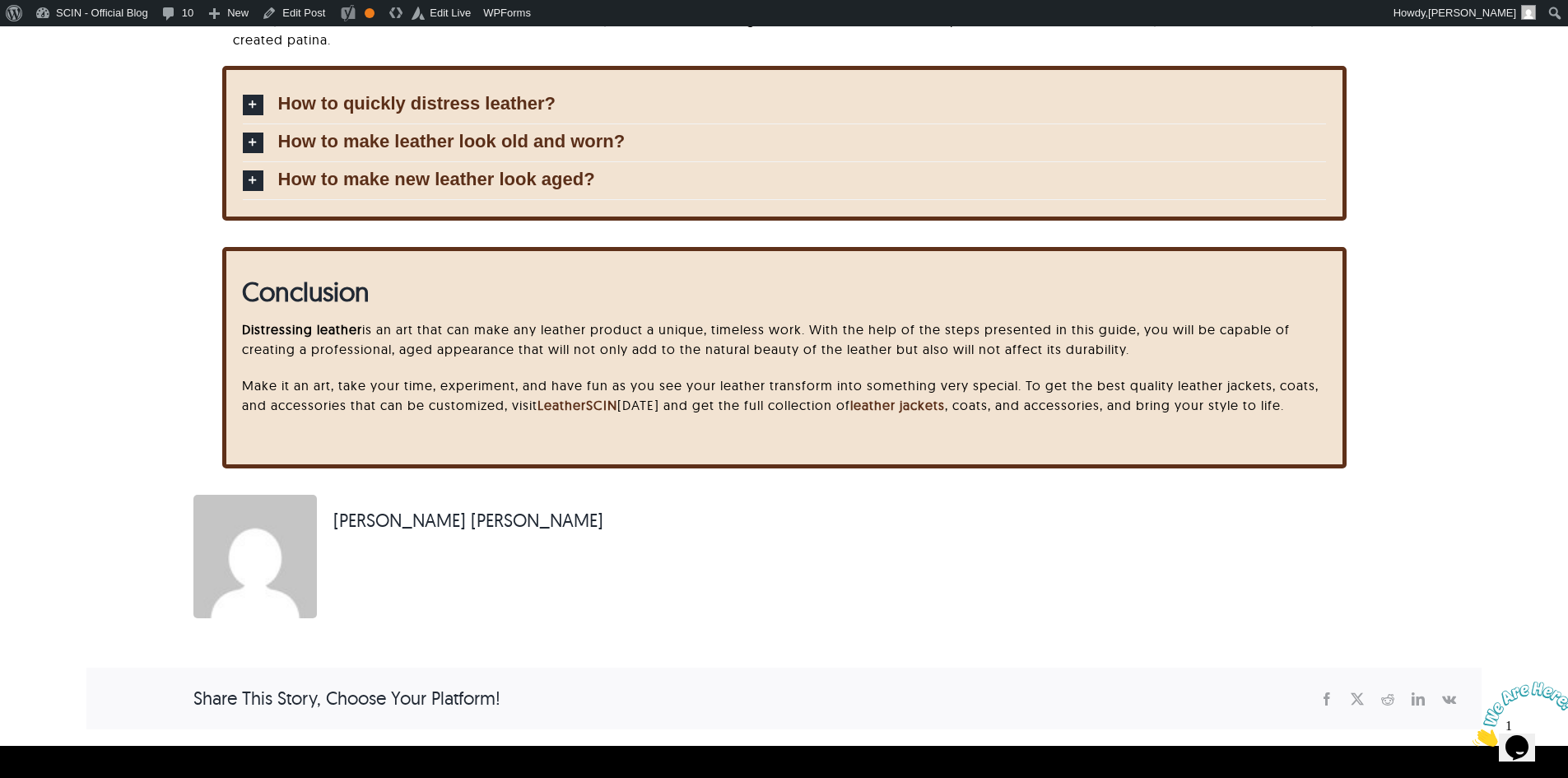
scroll to position [3556, 0]
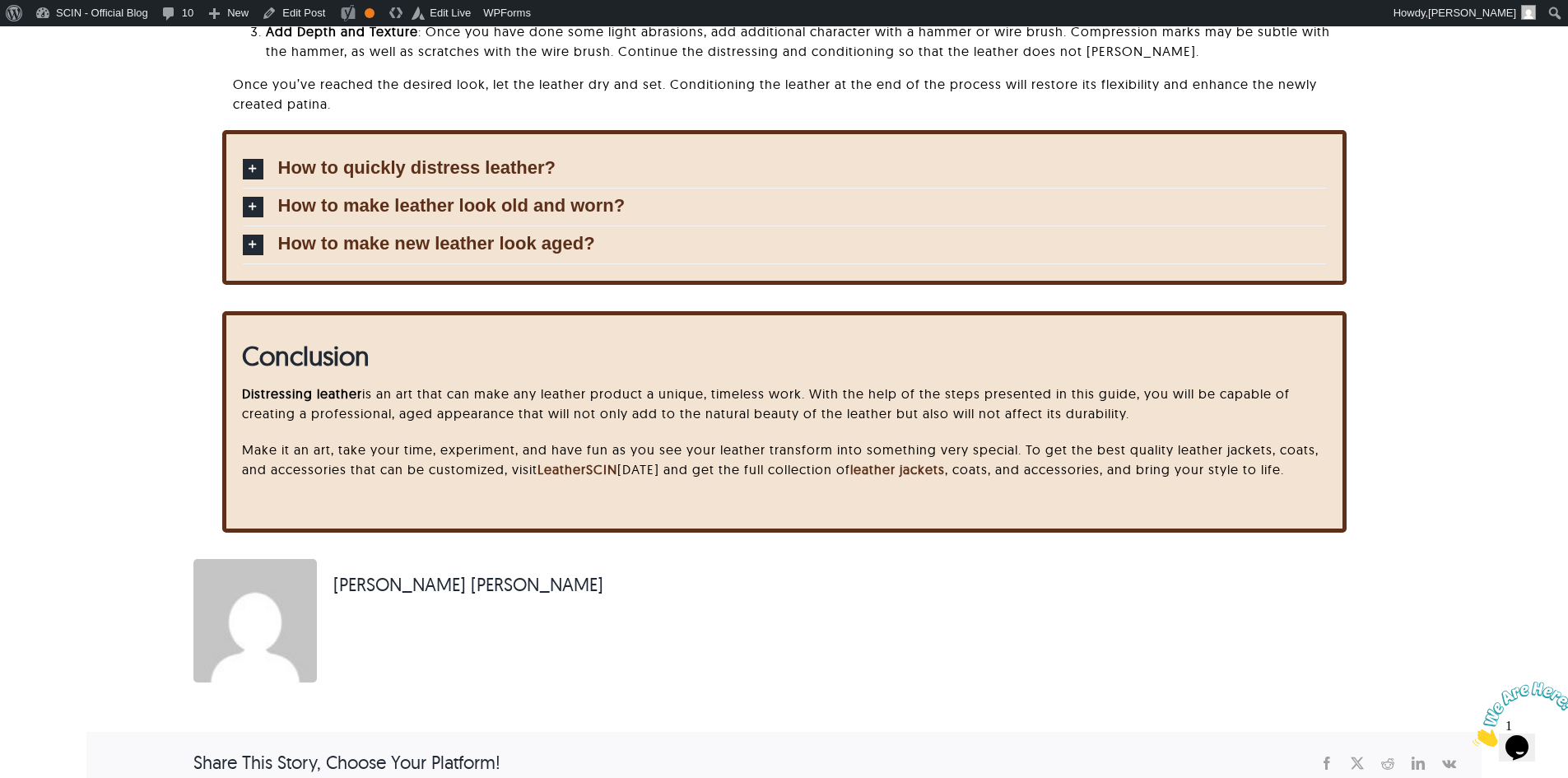
drag, startPoint x: 1579, startPoint y: 111, endPoint x: 1579, endPoint y: 660, distance: 549.0
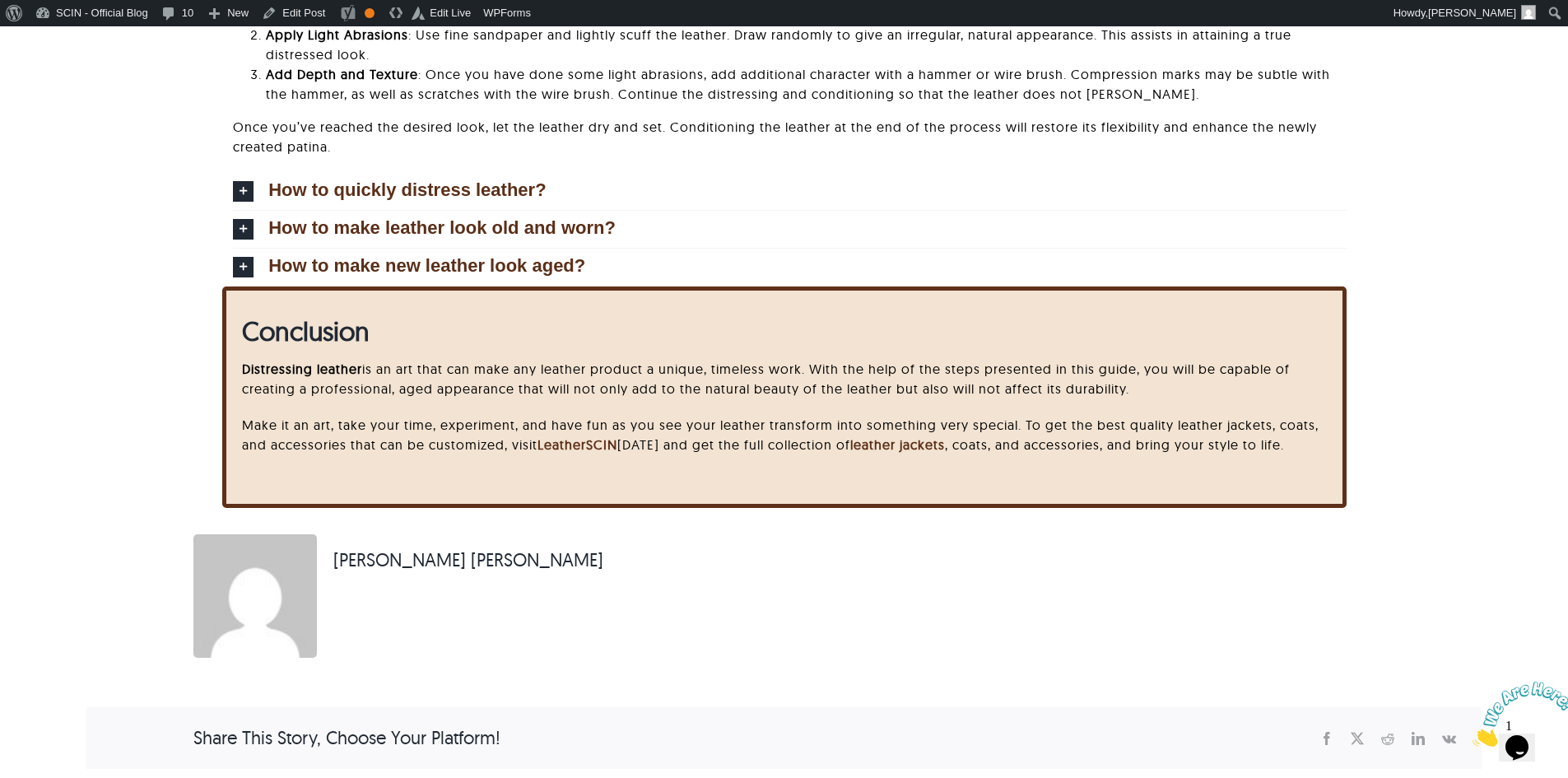
scroll to position [3461, 0]
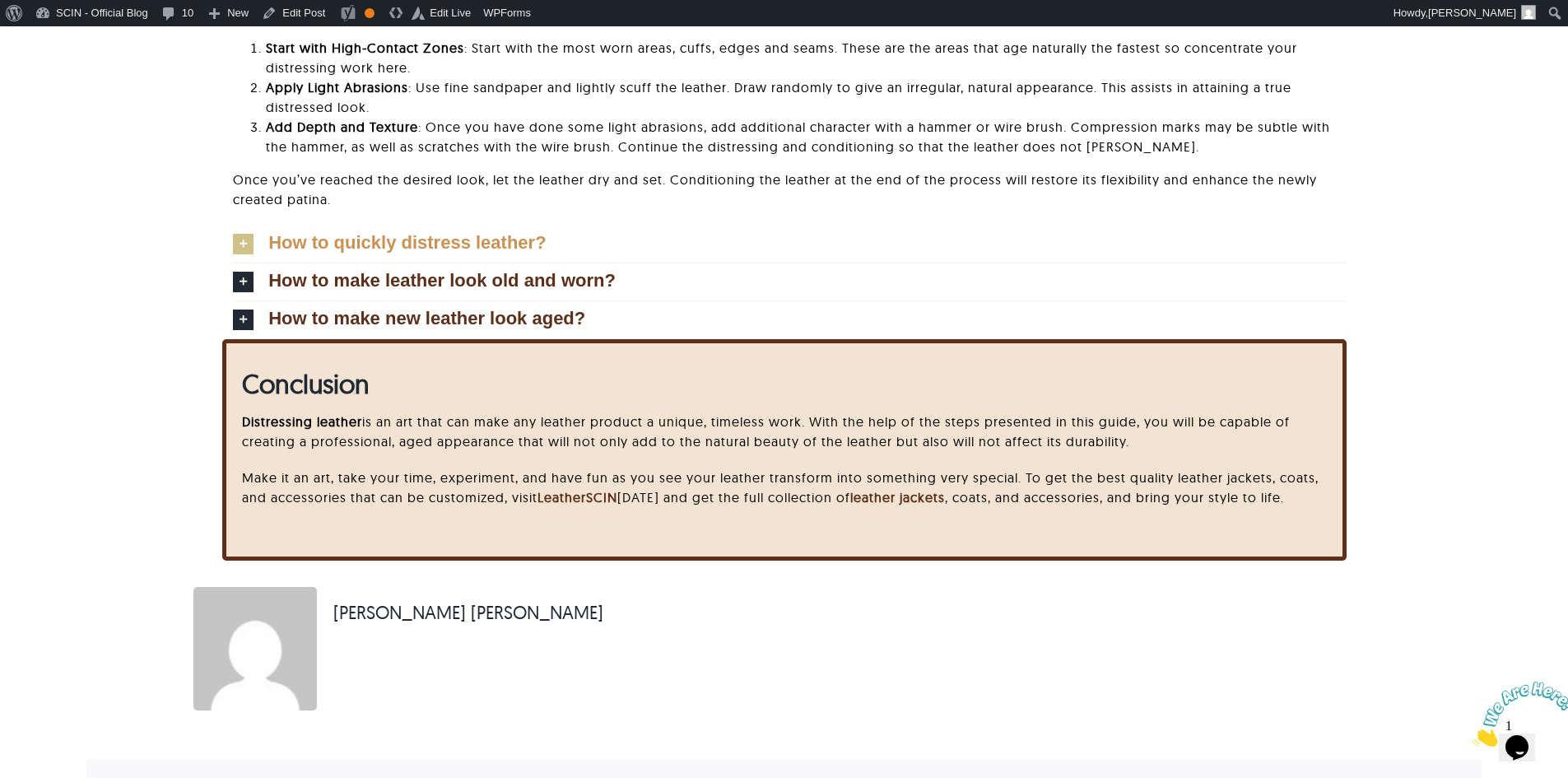
click at [237, 236] on icon at bounding box center [243, 244] width 21 height 21
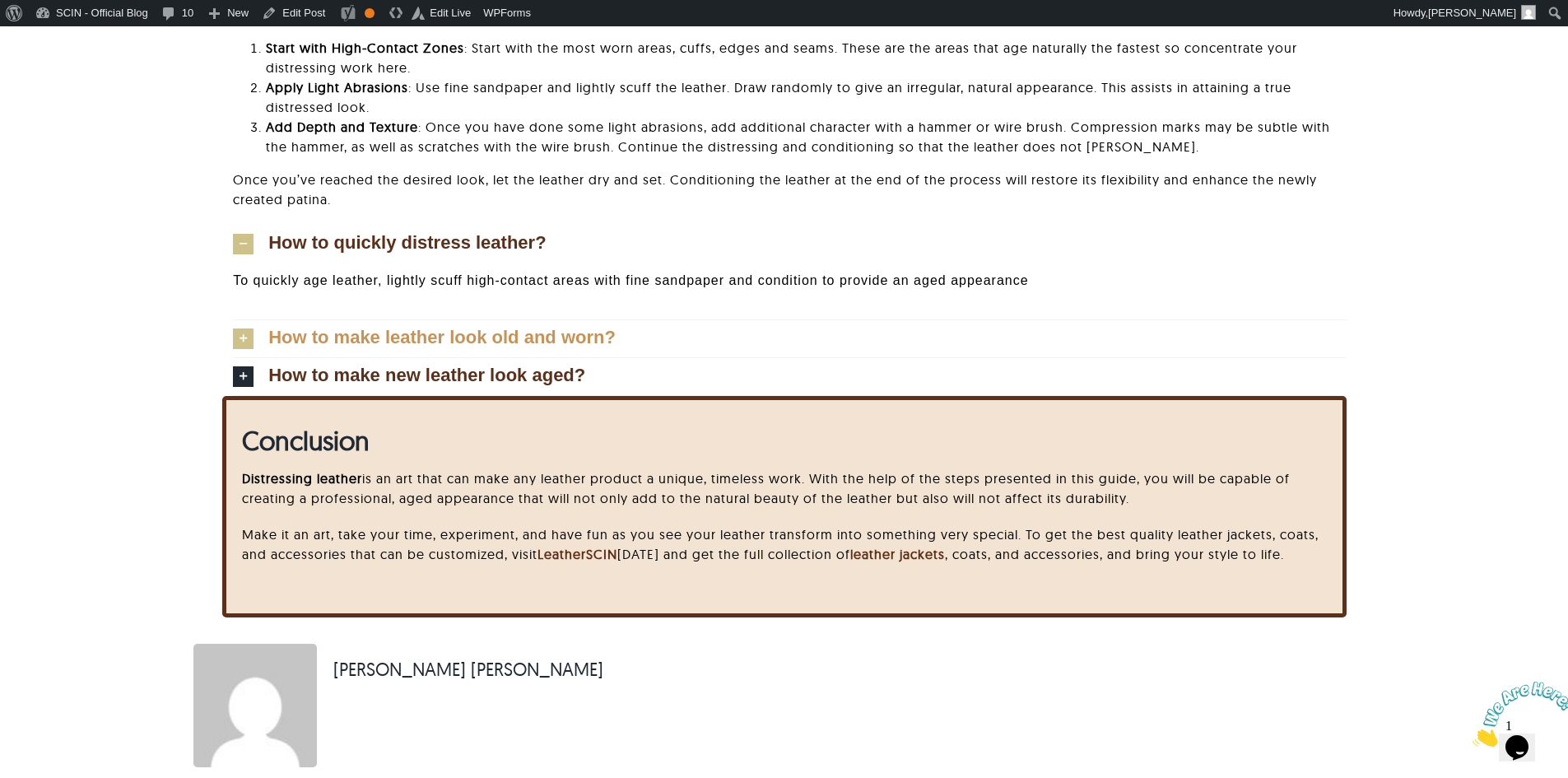
click at [241, 336] on icon at bounding box center [243, 339] width 21 height 21
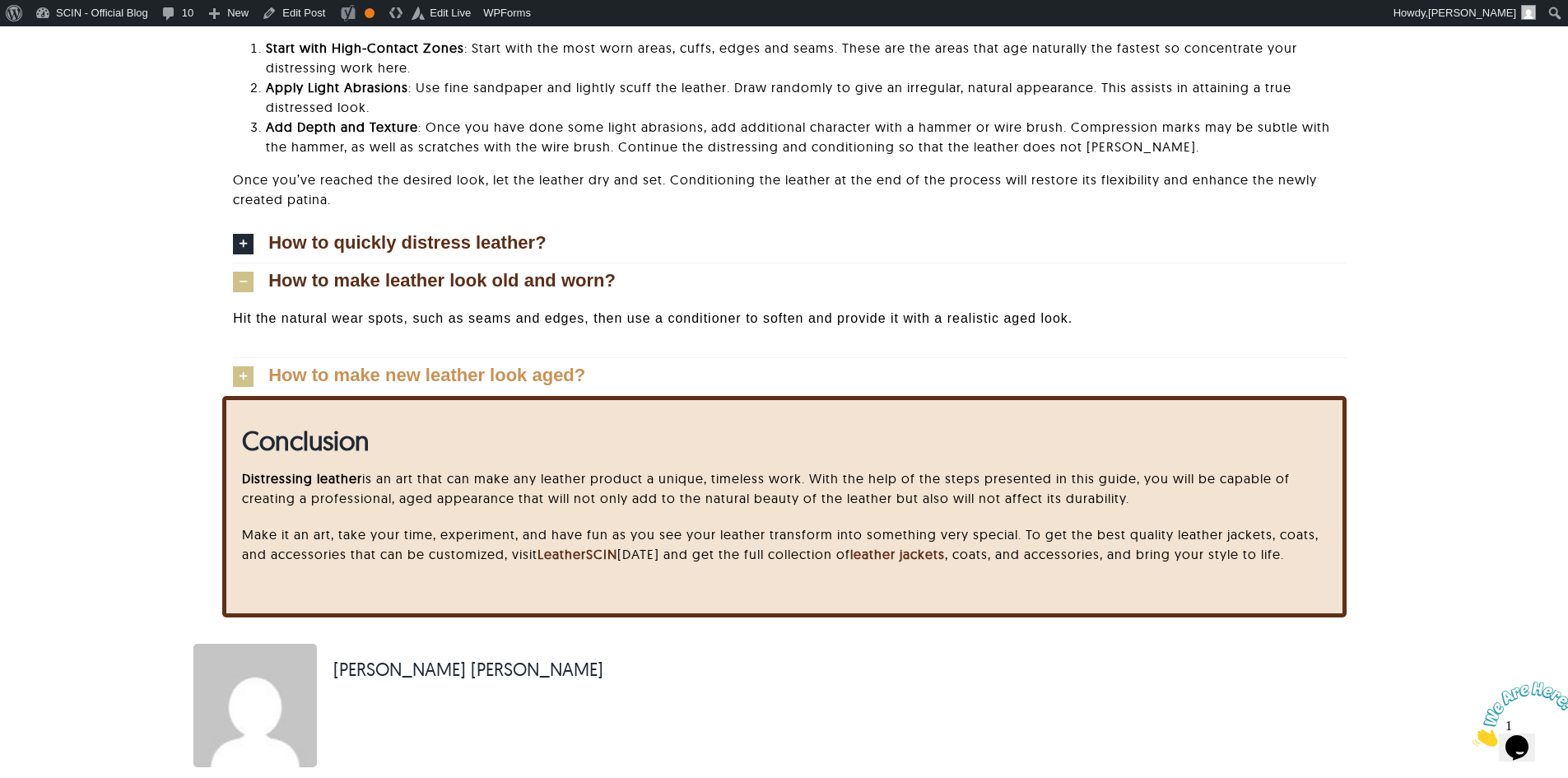
click at [247, 381] on icon at bounding box center [243, 377] width 21 height 21
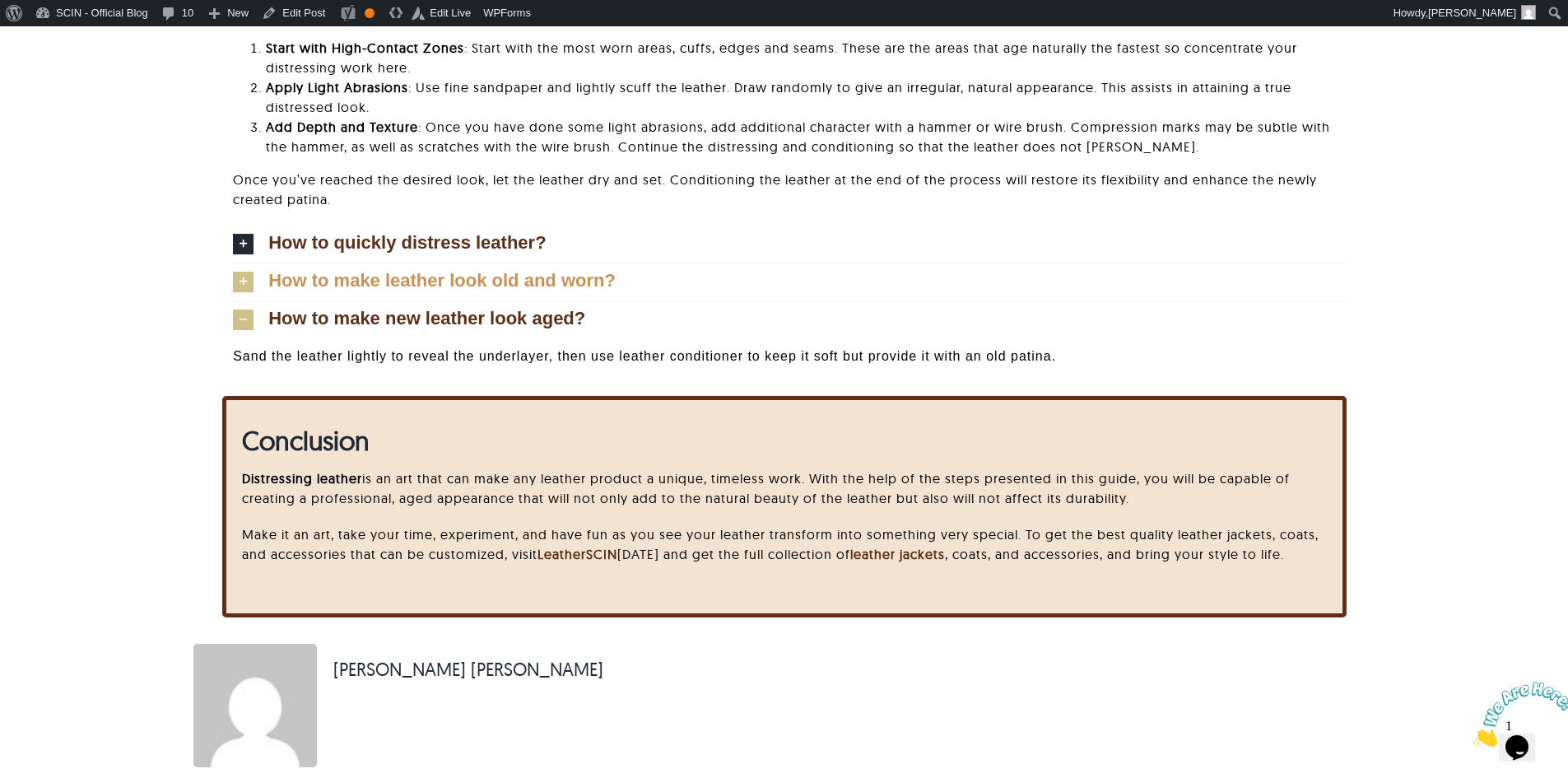
click at [242, 273] on icon at bounding box center [243, 282] width 21 height 21
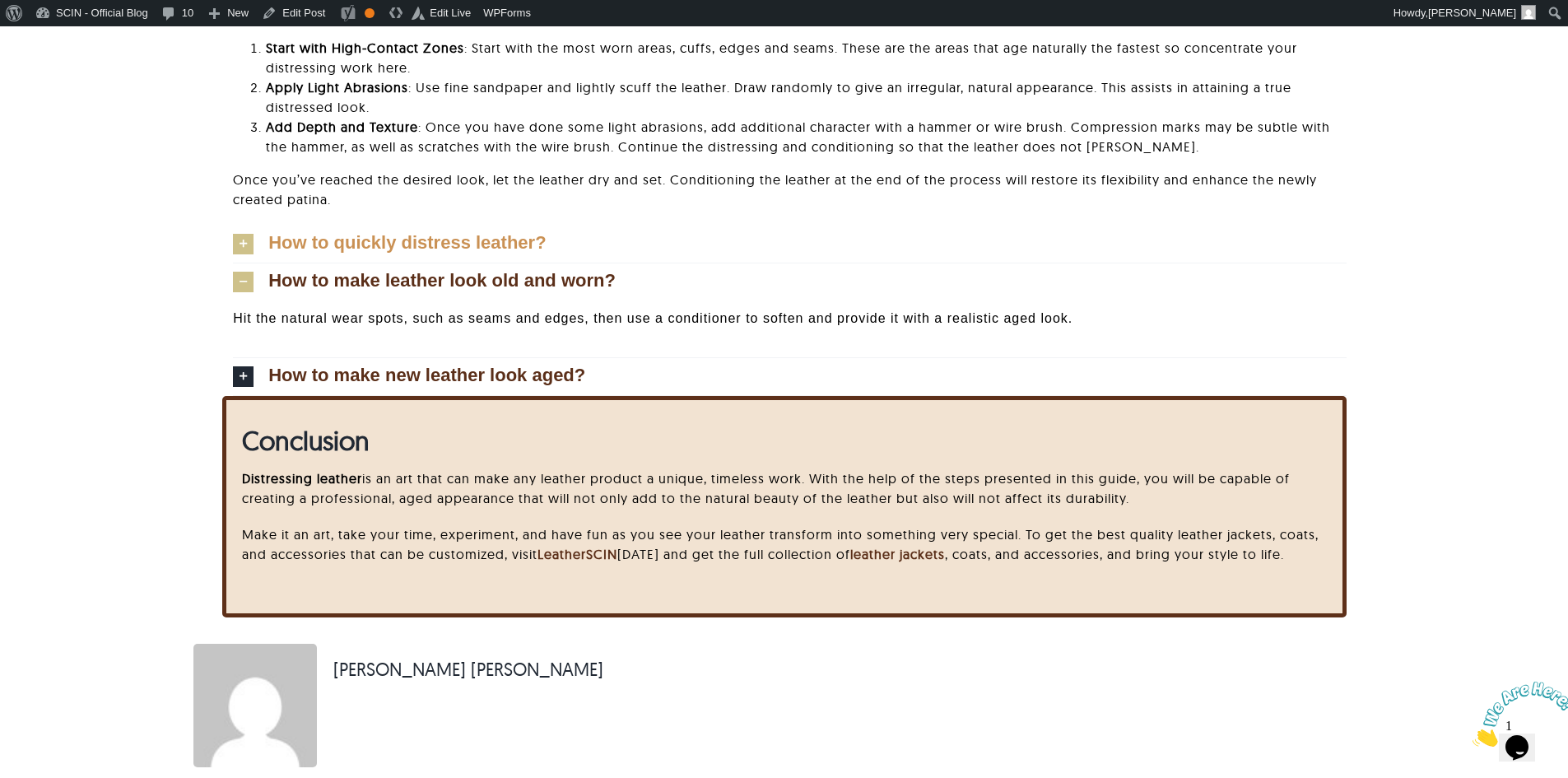
click at [242, 253] on icon at bounding box center [243, 244] width 21 height 21
click at [240, 248] on icon at bounding box center [243, 244] width 21 height 21
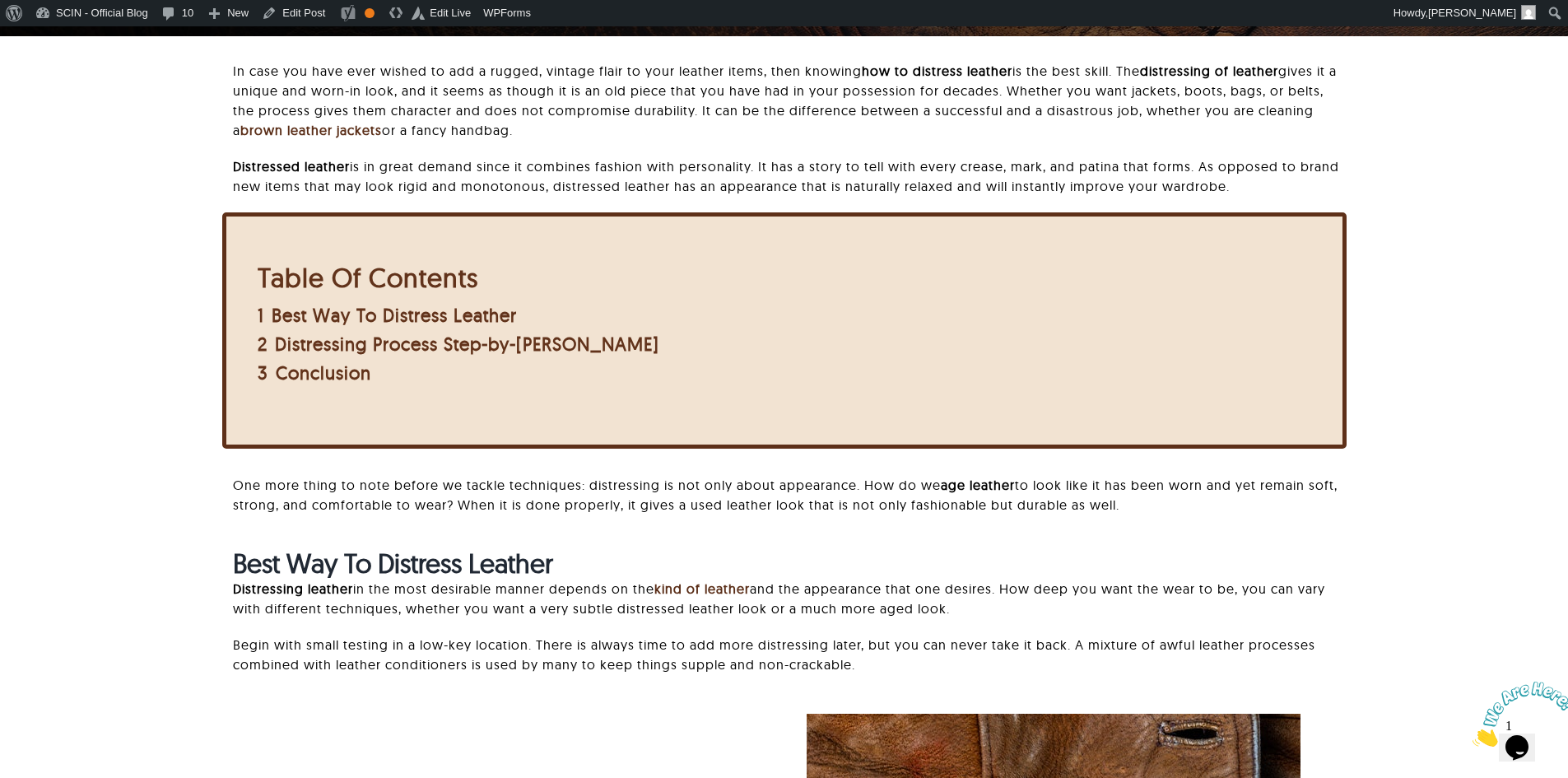
scroll to position [0, 0]
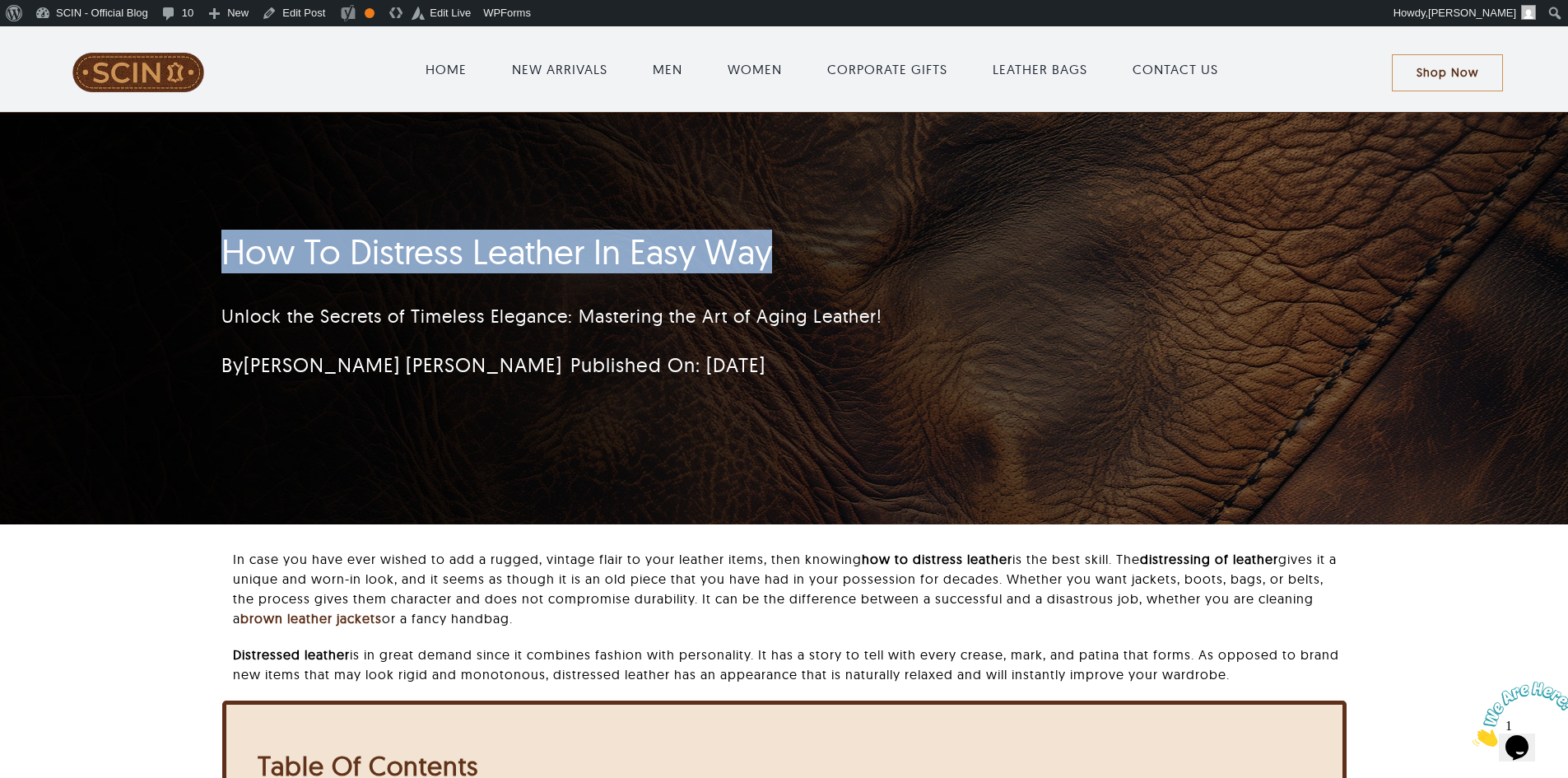
drag, startPoint x: 715, startPoint y: 243, endPoint x: 924, endPoint y: 237, distance: 209.1
click at [924, 237] on div "How To Distress Leather In Easy Way Unlock the Secrets of Timeless Elegance: Ma…" at bounding box center [784, 318] width 1568 height 411
click at [926, 237] on h1 "How To Distress Leather In Easy Way" at bounding box center [686, 251] width 929 height 41
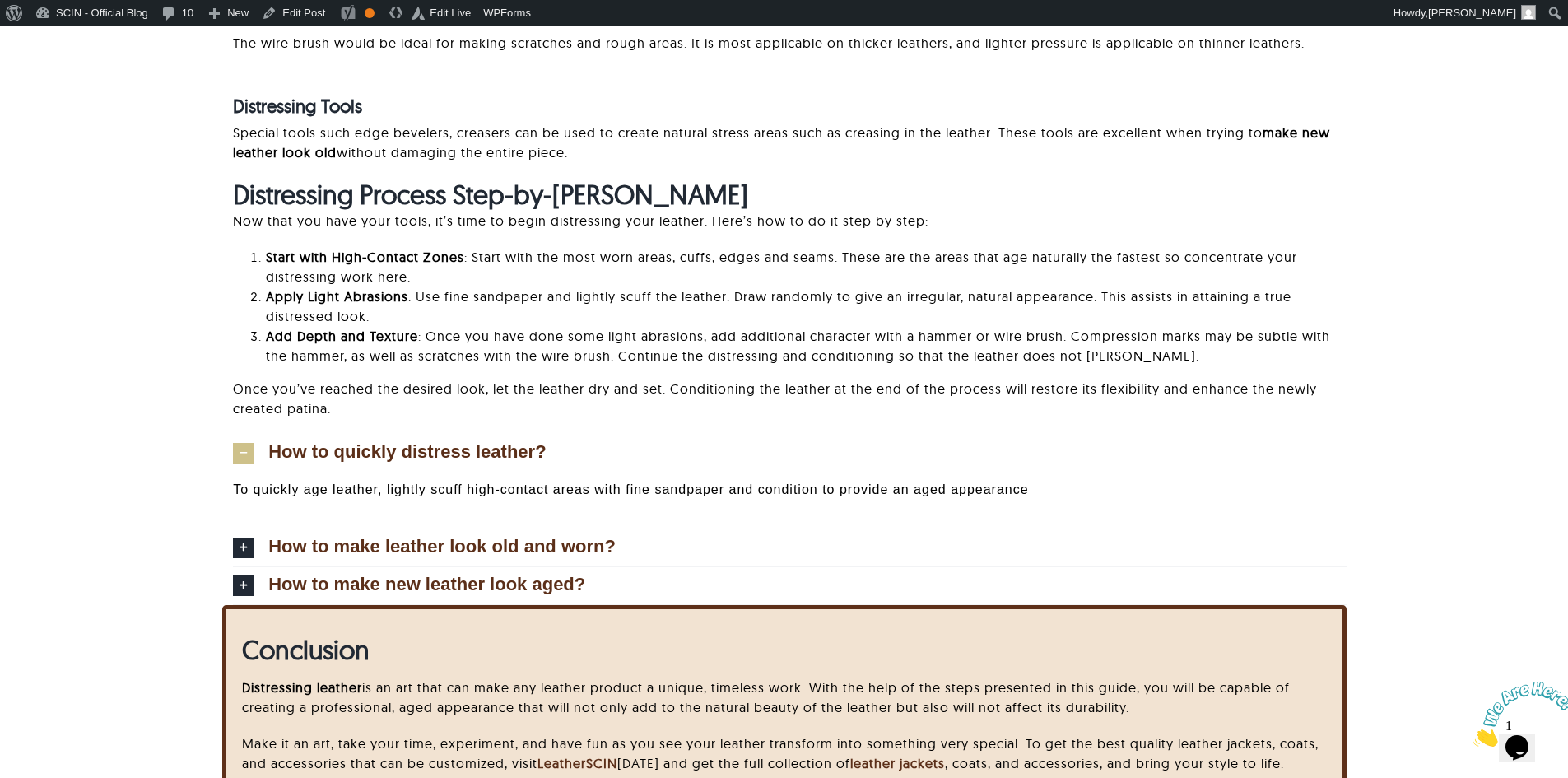
scroll to position [3235, 0]
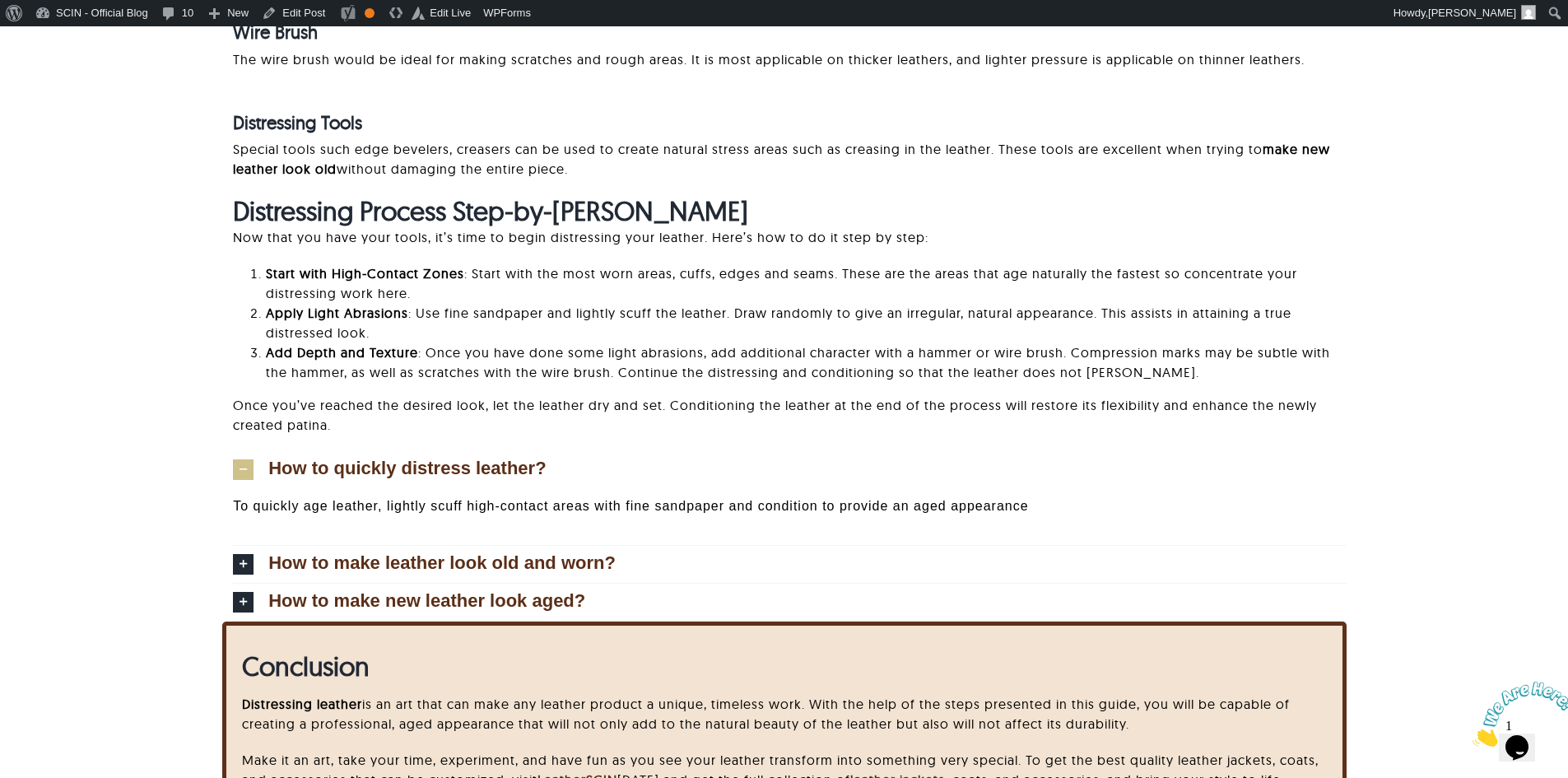
click at [239, 475] on icon at bounding box center [243, 470] width 21 height 21
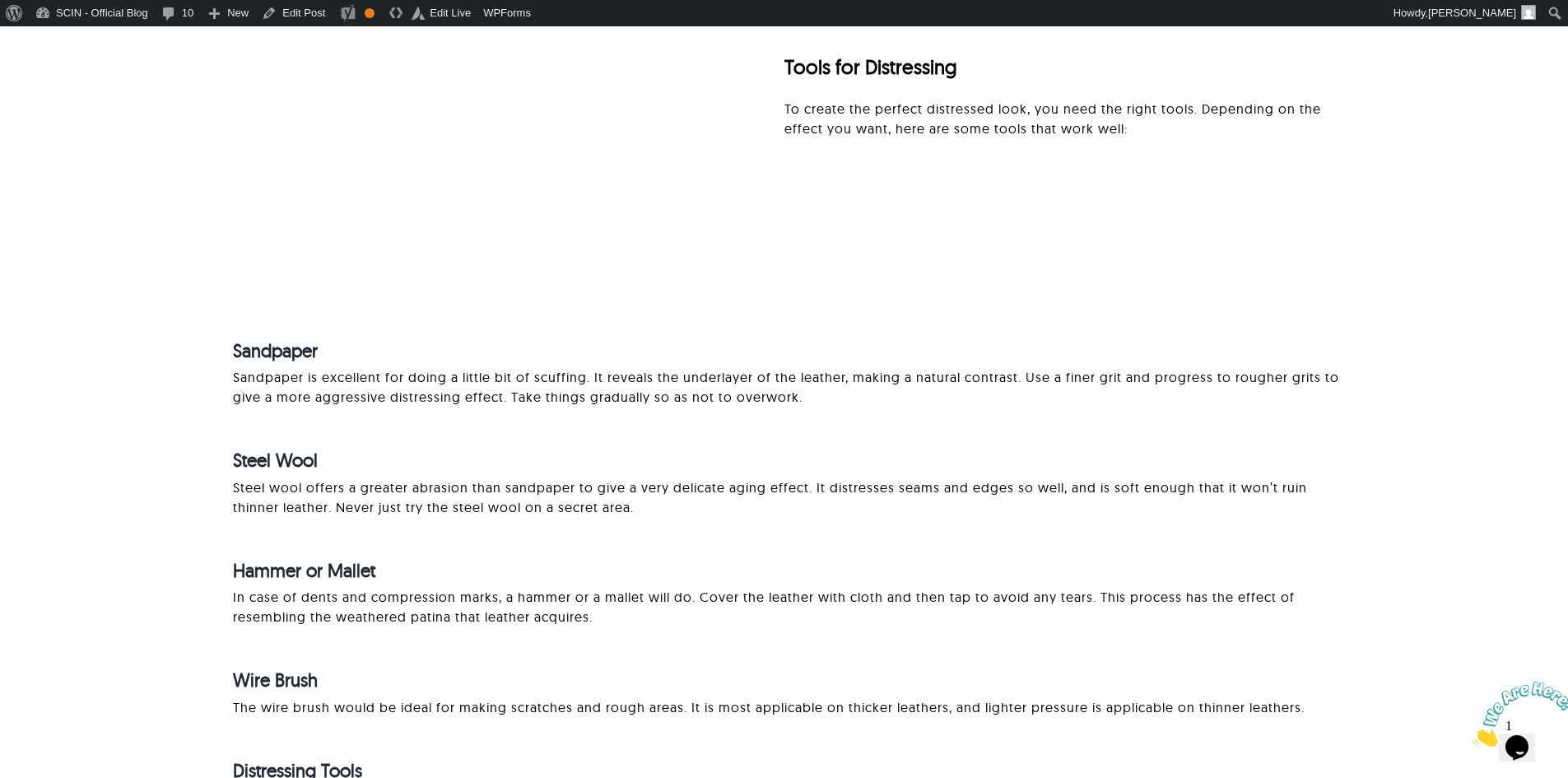
scroll to position [2577, 0]
